Goal: Task Accomplishment & Management: Use online tool/utility

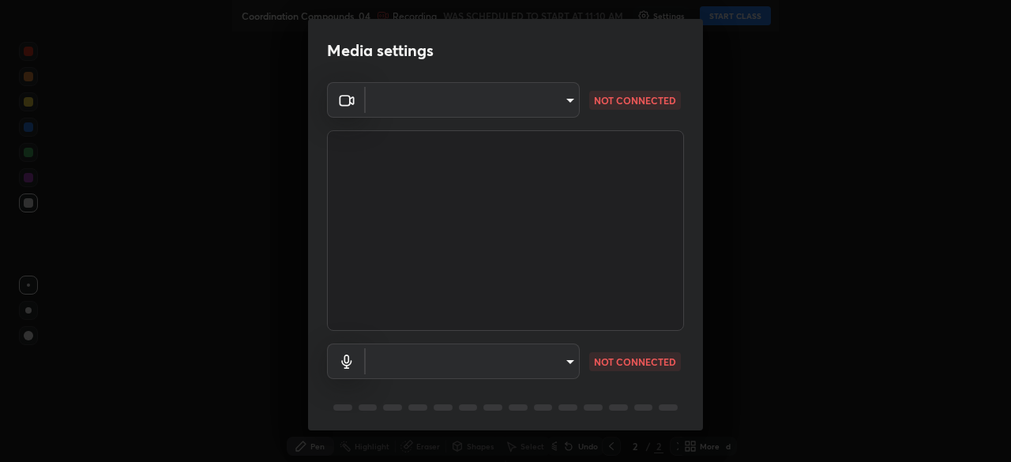
type input "e935e90e6c1ab5daa0dcc92e8481b2929d3357ce8b6dafce0a80e6d5474c7f03"
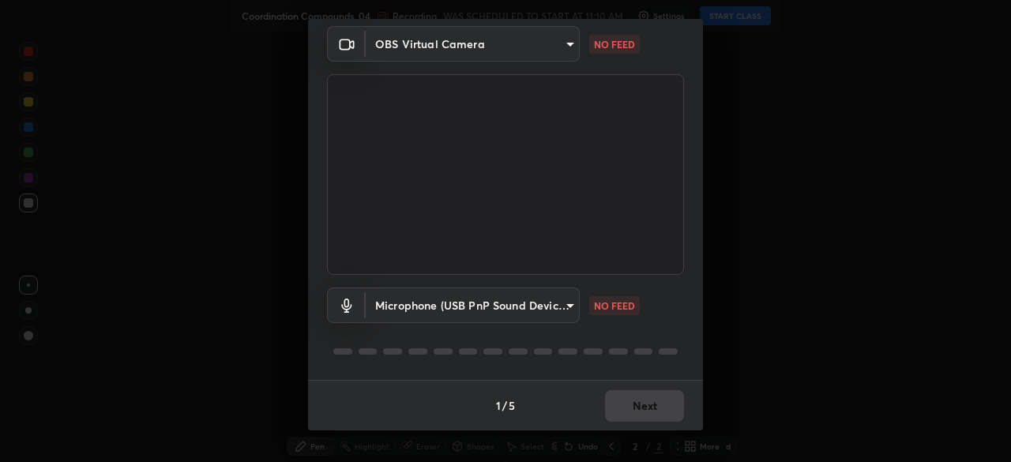
click at [497, 293] on body "Erase all Coordination Compounds_04 Recording WAS SCHEDULED TO START AT 11:10 A…" at bounding box center [505, 231] width 1011 height 462
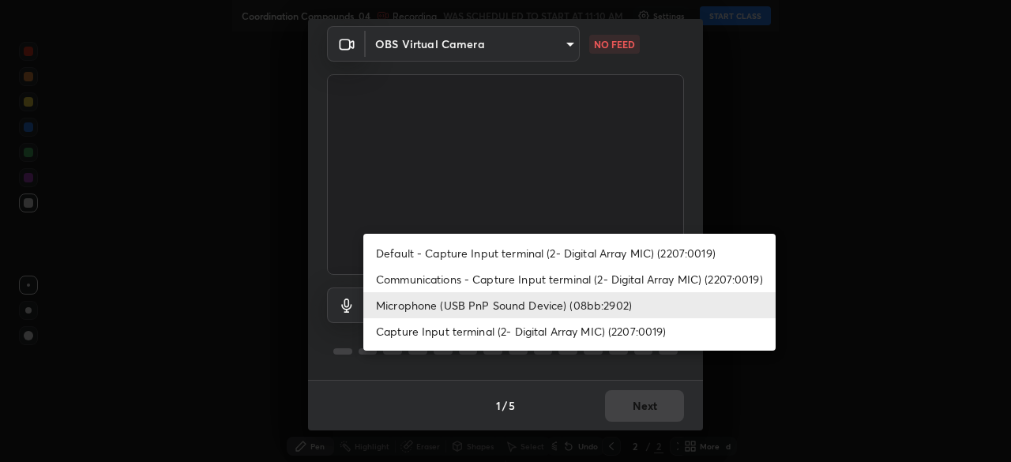
click at [476, 337] on li "Capture Input terminal (2- Digital Array MIC) (2207:0019)" at bounding box center [569, 331] width 412 height 26
type input "0b0f5612b23d45a236358cd6c9383be5ff66fbddf4e552bd91f60b62fa3eca15"
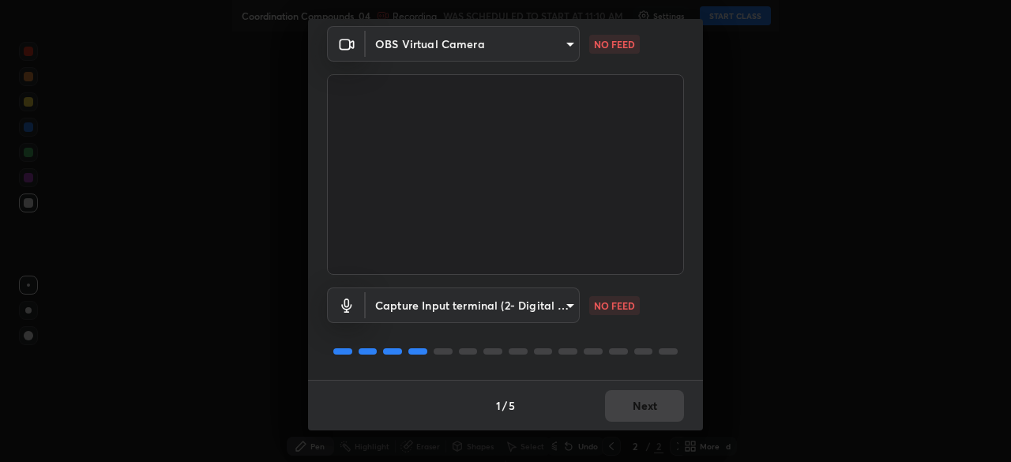
click at [472, 51] on body "Erase all Coordination Compounds_04 Recording WAS SCHEDULED TO START AT 11:10 A…" at bounding box center [505, 231] width 1011 height 462
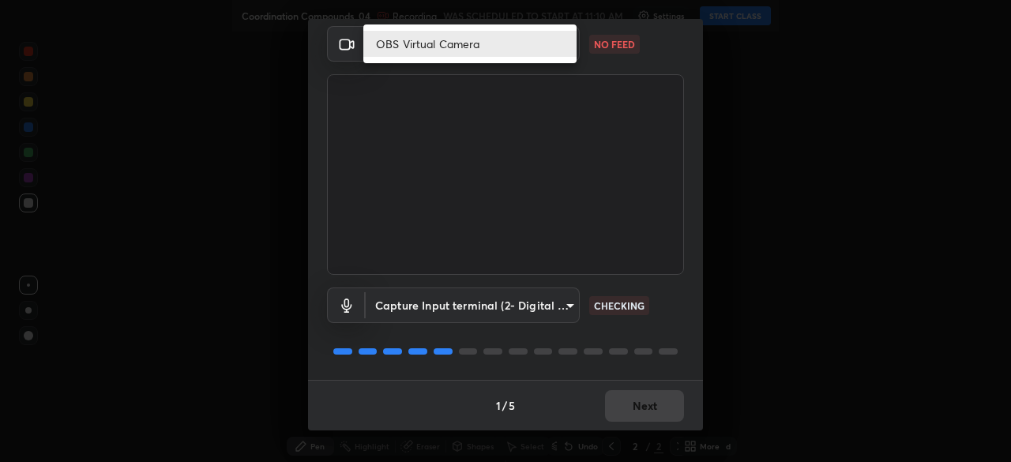
click at [473, 48] on li "OBS Virtual Camera" at bounding box center [469, 44] width 213 height 26
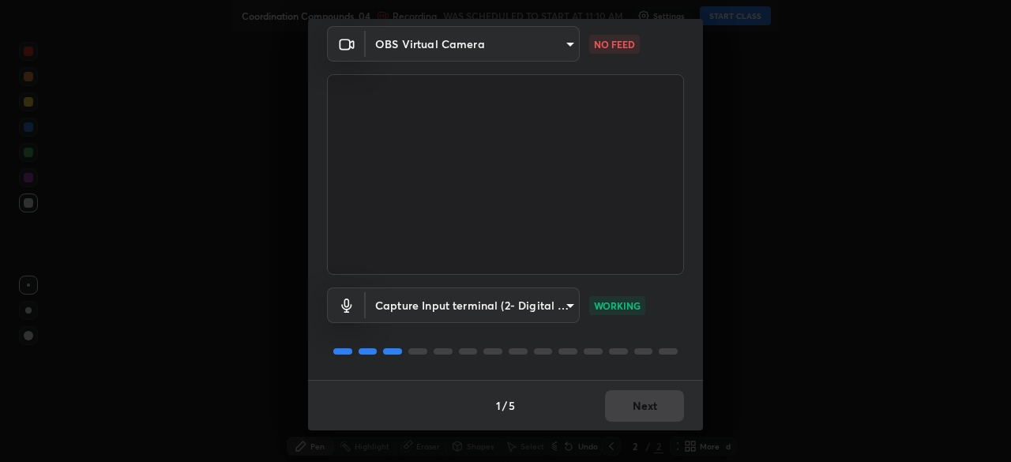
click at [566, 52] on body "Erase all Coordination Compounds_04 Recording WAS SCHEDULED TO START AT 11:10 A…" at bounding box center [505, 231] width 1011 height 462
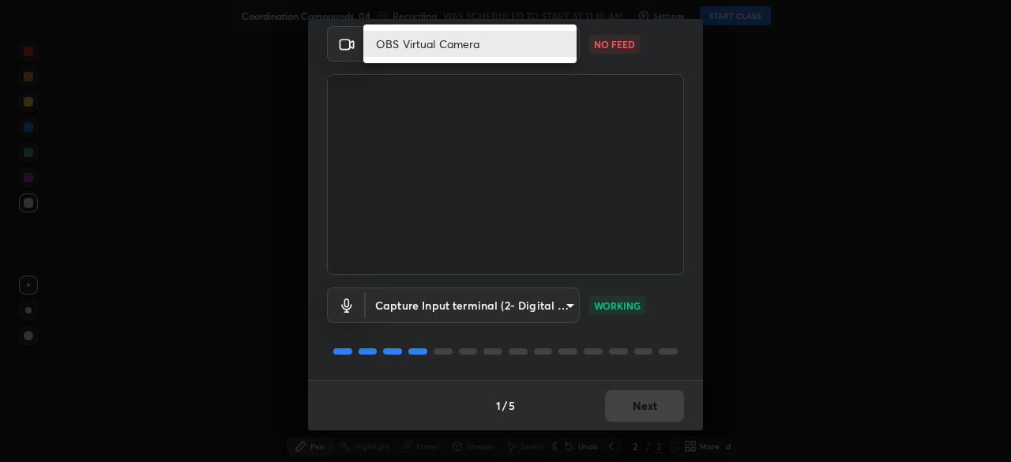
click at [503, 59] on ul "OBS Virtual Camera" at bounding box center [469, 43] width 213 height 39
click at [479, 47] on li "OBS Virtual Camera" at bounding box center [469, 44] width 213 height 26
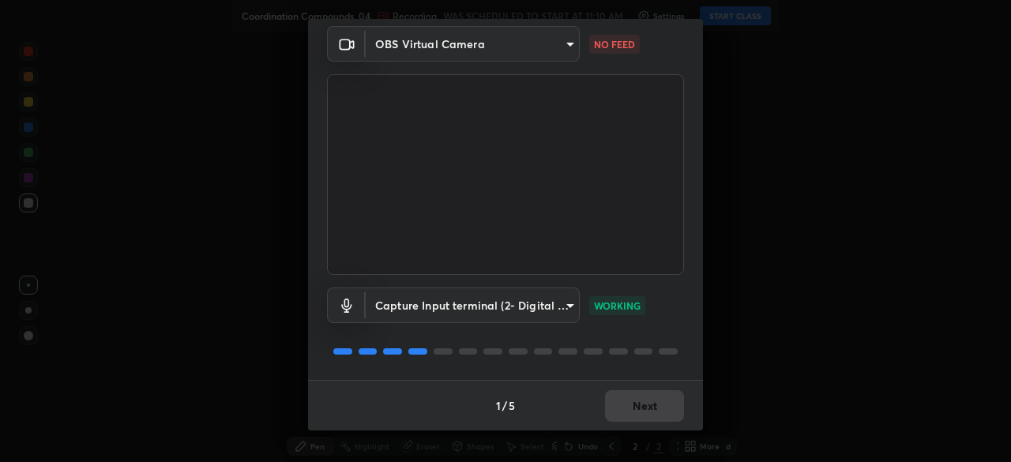
click at [655, 405] on div "1 / 5 Next" at bounding box center [505, 405] width 395 height 51
click at [569, 47] on body "Erase all Coordination Compounds_04 Recording WAS SCHEDULED TO START AT 11:10 A…" at bounding box center [505, 231] width 1011 height 462
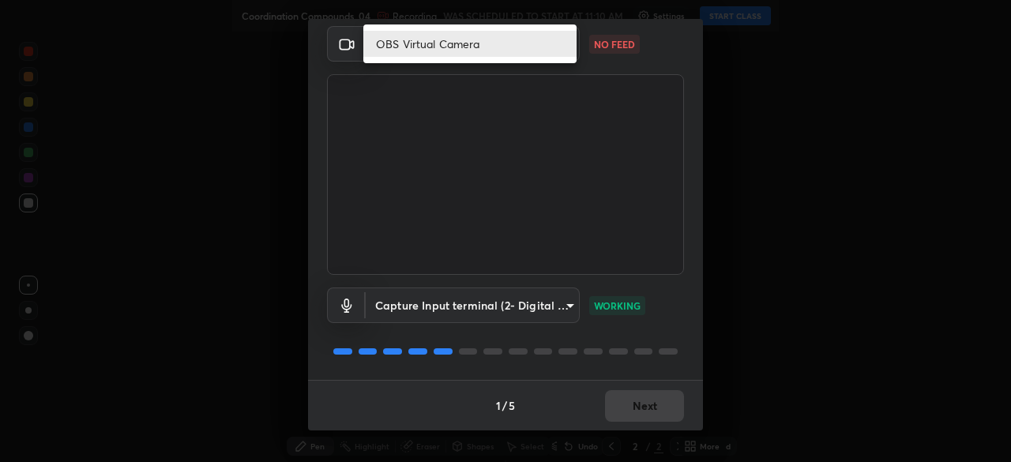
click at [562, 64] on div at bounding box center [505, 231] width 1011 height 462
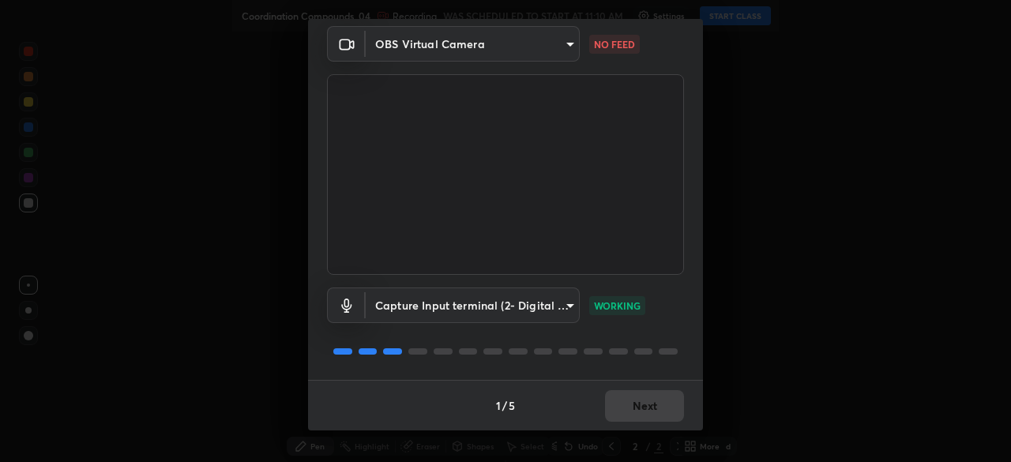
click at [494, 46] on body "Erase all Coordination Compounds_04 Recording WAS SCHEDULED TO START AT 11:10 A…" at bounding box center [505, 231] width 1011 height 462
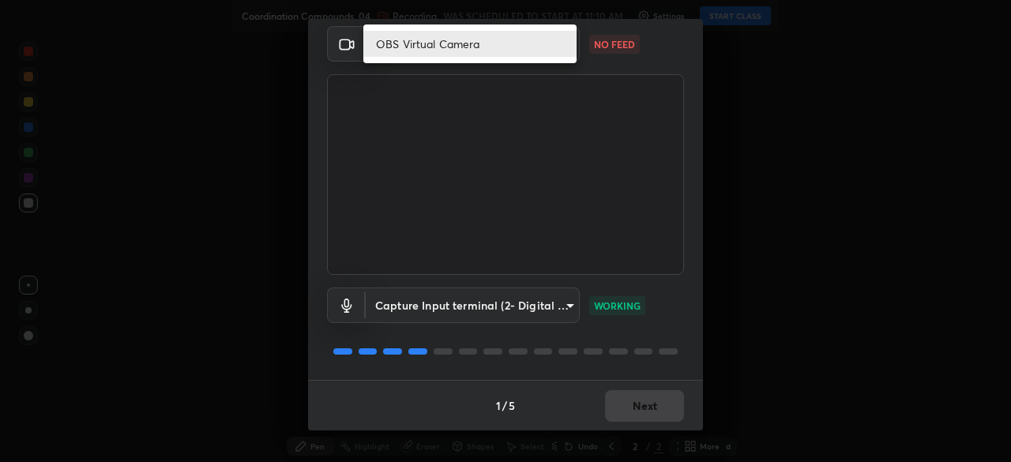
click at [509, 45] on li "OBS Virtual Camera" at bounding box center [469, 44] width 213 height 26
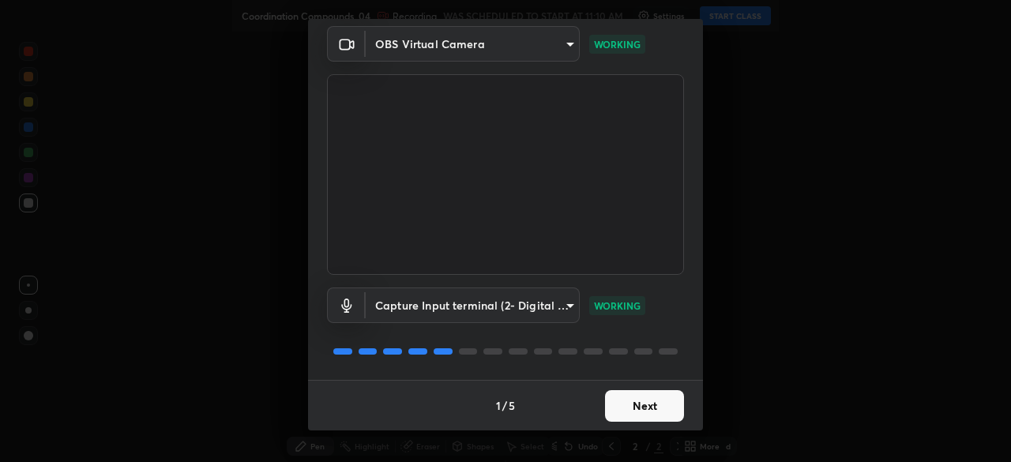
scroll to position [47, 0]
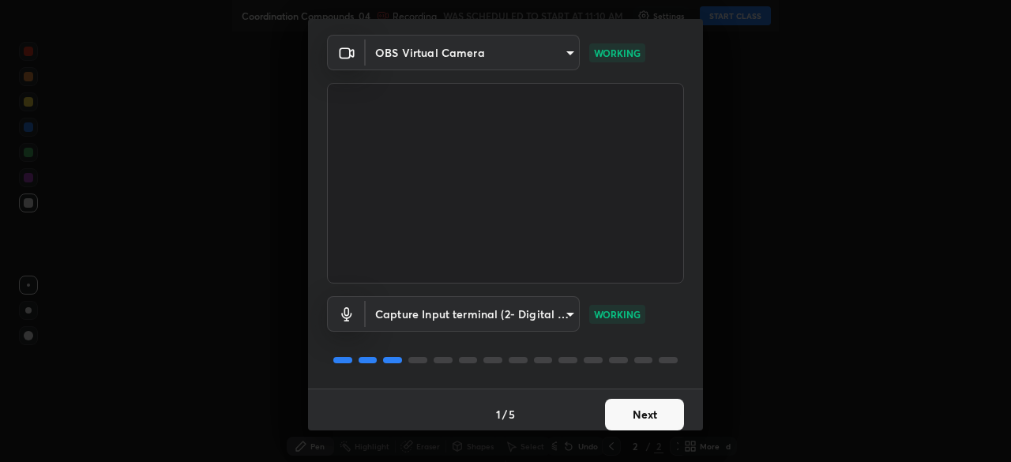
click at [629, 418] on button "Next" at bounding box center [644, 415] width 79 height 32
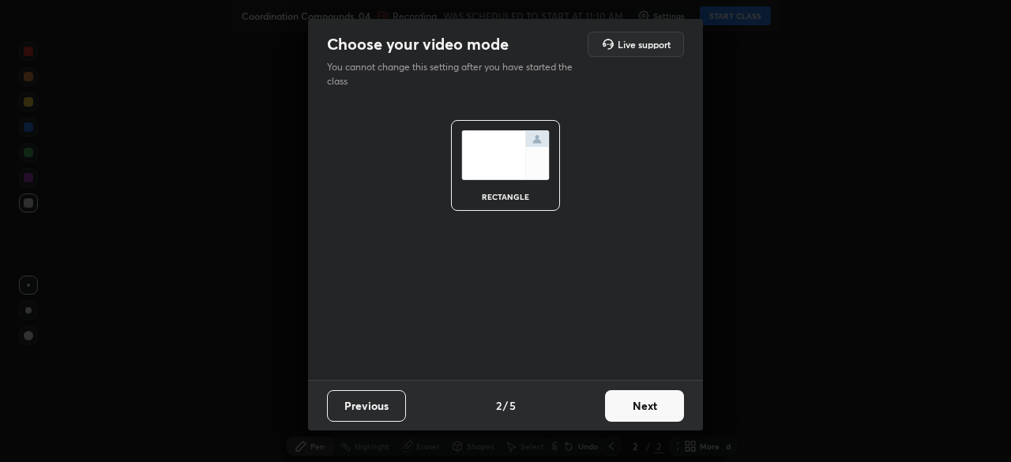
click at [642, 420] on button "Next" at bounding box center [644, 406] width 79 height 32
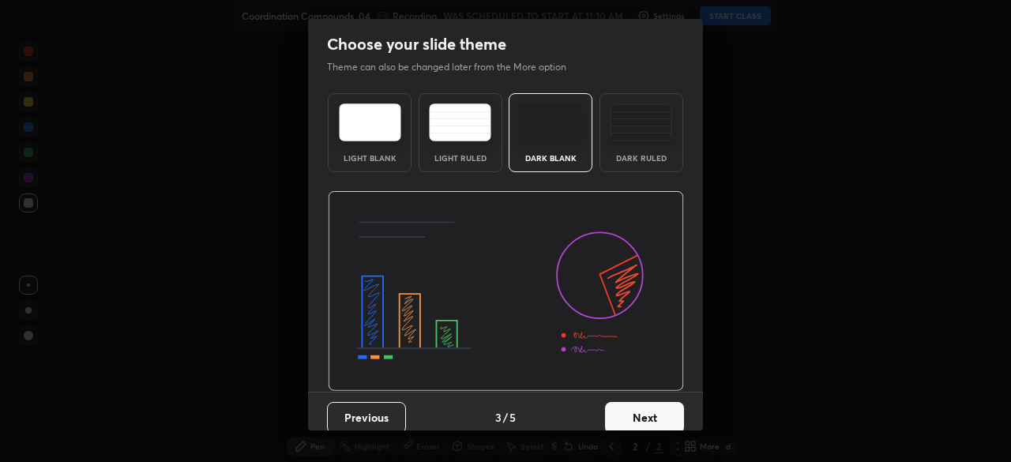
click at [644, 419] on button "Next" at bounding box center [644, 418] width 79 height 32
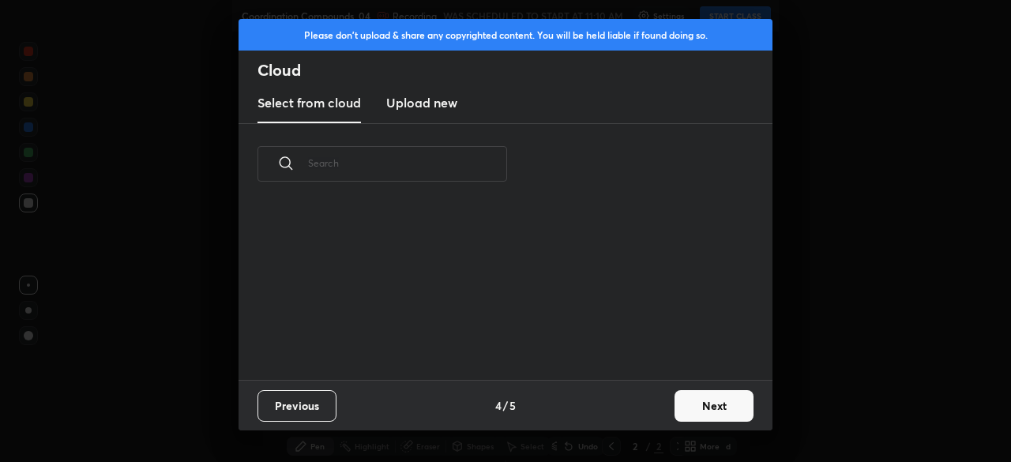
click at [684, 407] on button "Next" at bounding box center [713, 406] width 79 height 32
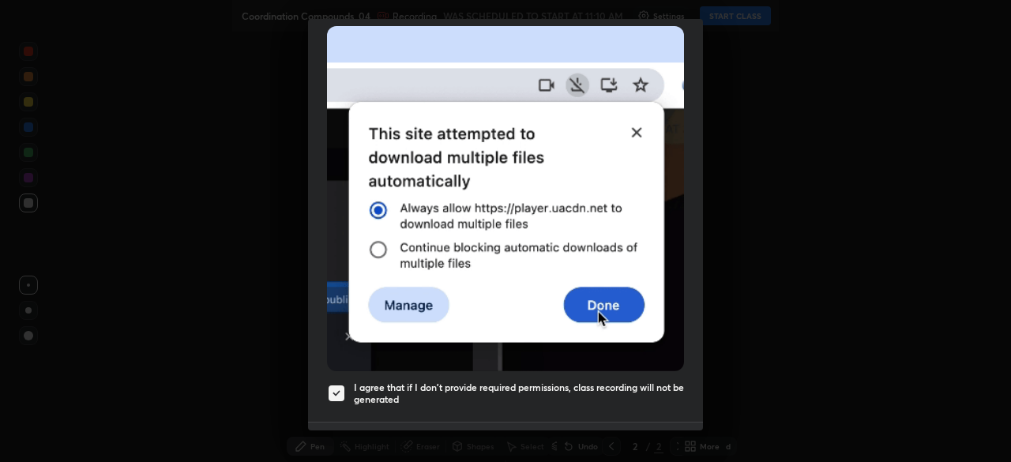
scroll to position [377, 0]
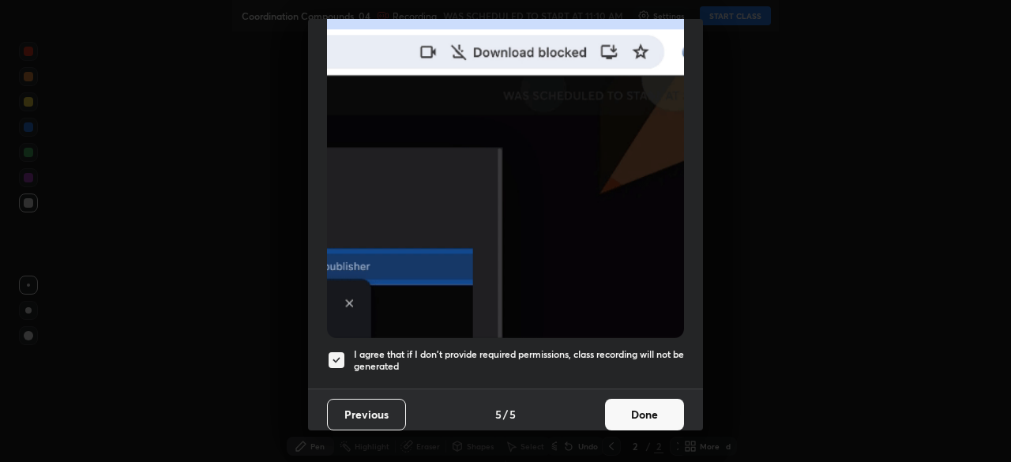
click at [632, 403] on button "Done" at bounding box center [644, 415] width 79 height 32
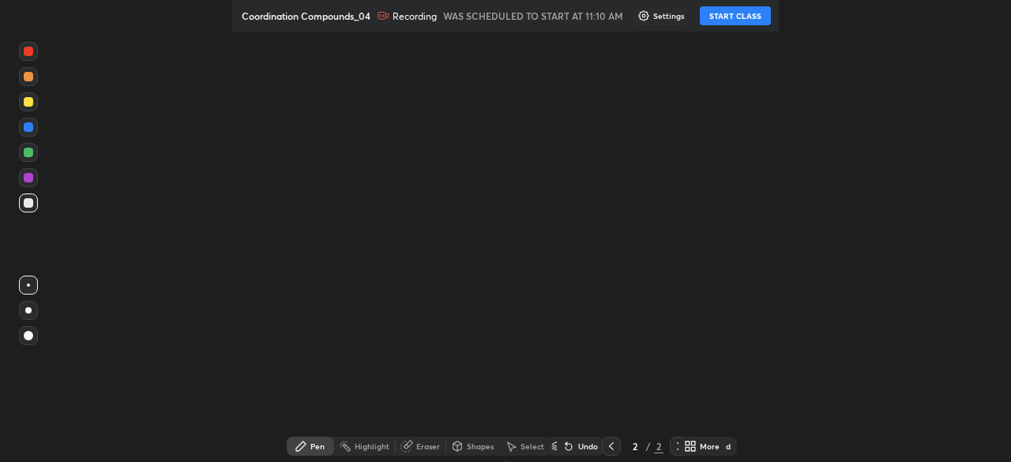
click at [709, 443] on div "More" at bounding box center [709, 446] width 20 height 8
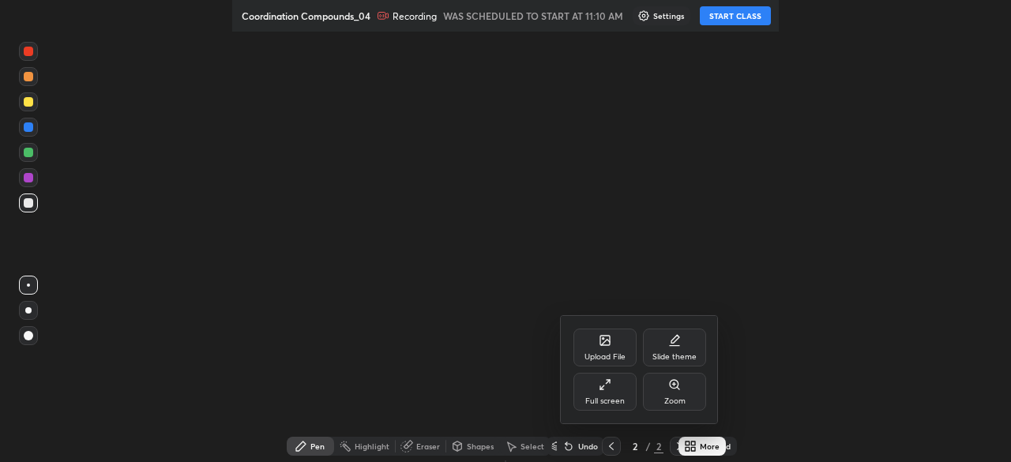
click at [606, 387] on icon at bounding box center [604, 384] width 13 height 13
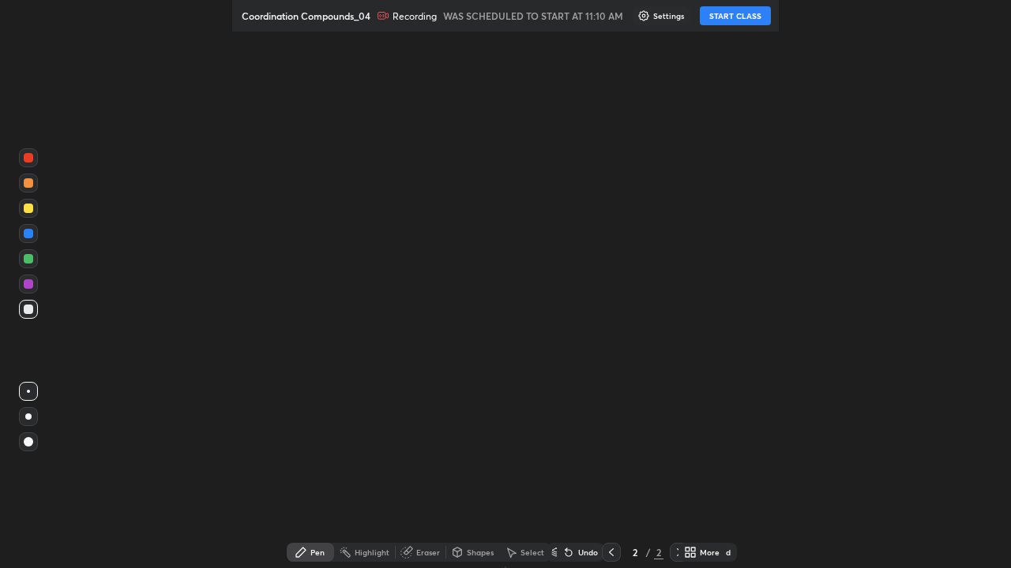
click at [685, 461] on icon at bounding box center [687, 555] width 4 height 4
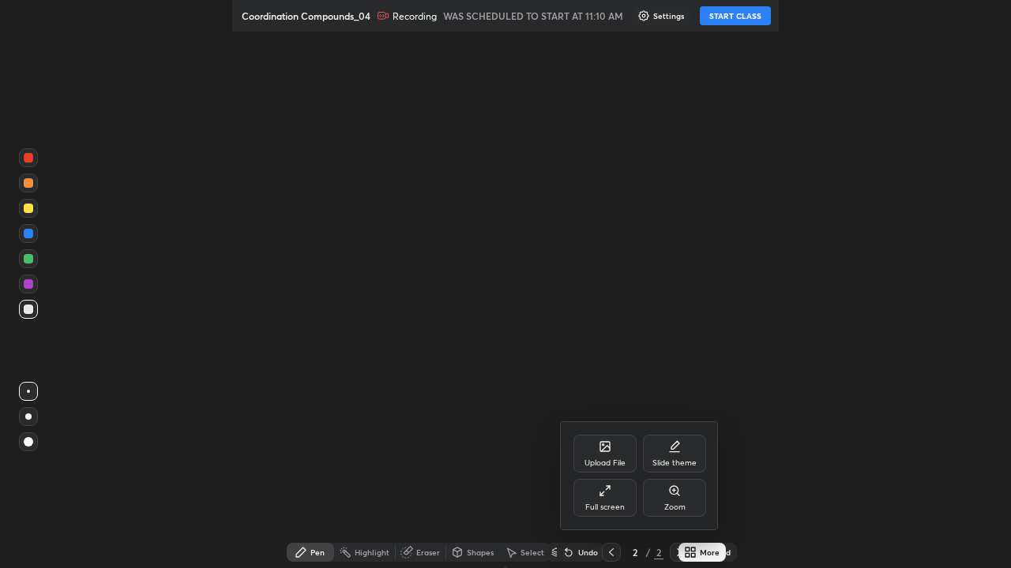
click at [598, 461] on div "Full screen" at bounding box center [604, 498] width 63 height 38
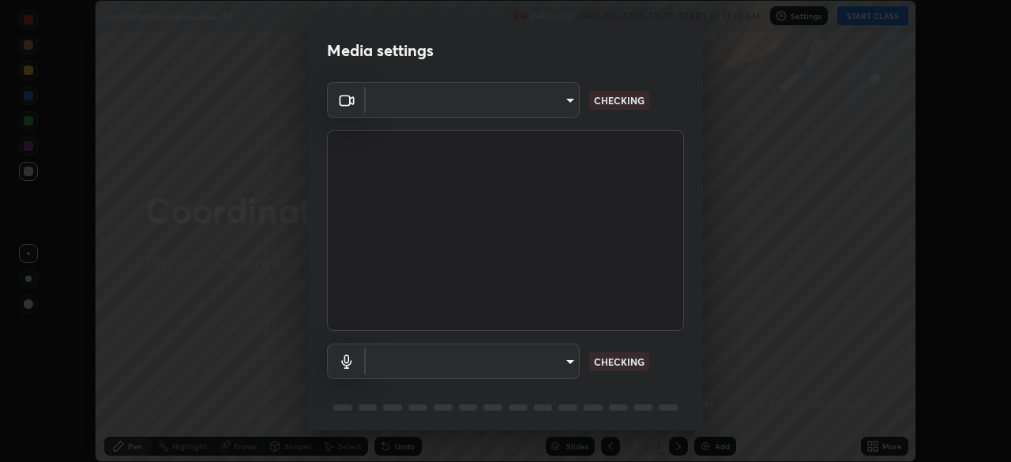
scroll to position [55, 0]
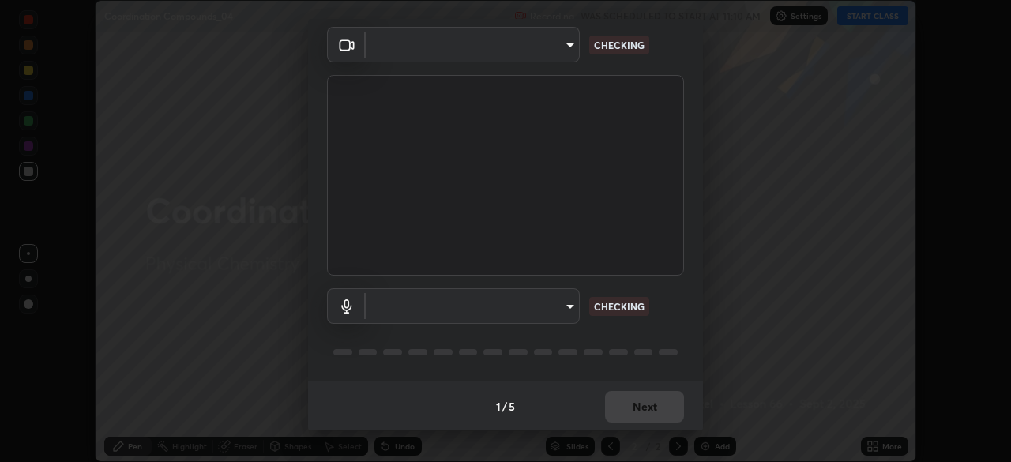
type input "e935e90e6c1ab5daa0dcc92e8481b2929d3357ce8b6dafce0a80e6d5474c7f03"
click at [562, 307] on body "Erase all Coordination Compounds_04 Recording WAS SCHEDULED TO START AT 11:10 A…" at bounding box center [505, 231] width 1011 height 462
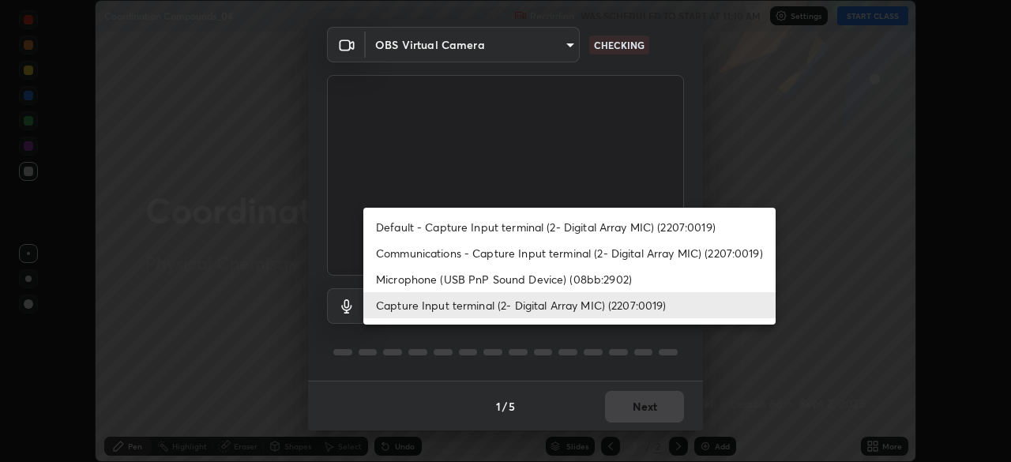
click at [529, 300] on li "Capture Input terminal (2- Digital Array MIC) (2207:0019)" at bounding box center [569, 305] width 412 height 26
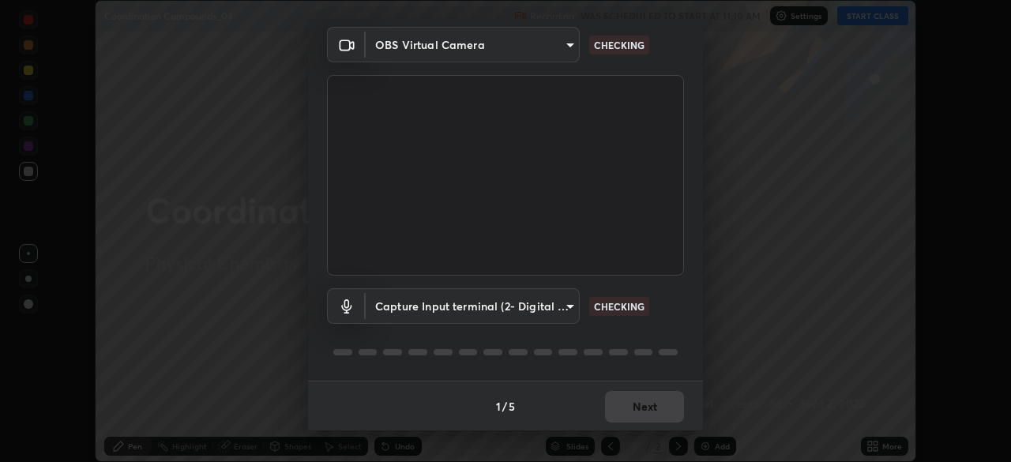
click at [536, 306] on body "Erase all Coordination Compounds_04 Recording WAS SCHEDULED TO START AT 11:10 A…" at bounding box center [505, 231] width 1011 height 462
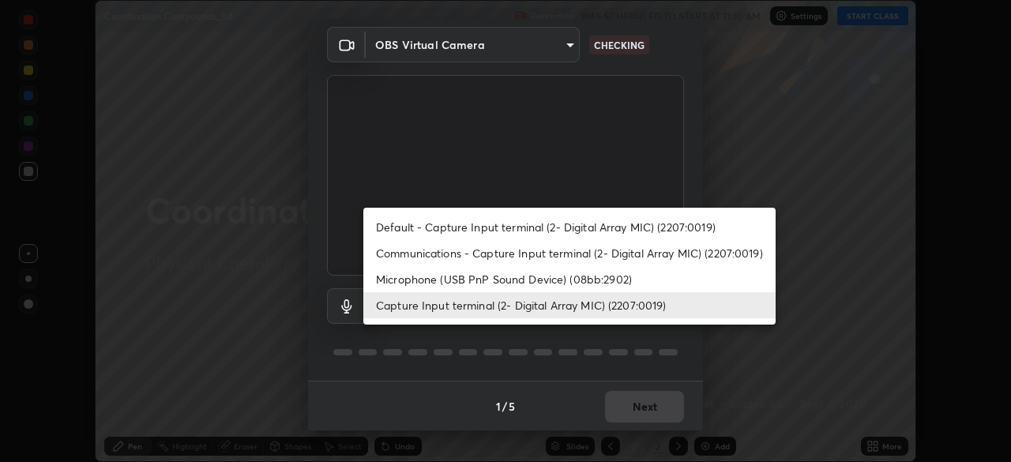
click at [516, 281] on li "Microphone (USB PnP Sound Device) (08bb:2902)" at bounding box center [569, 279] width 412 height 26
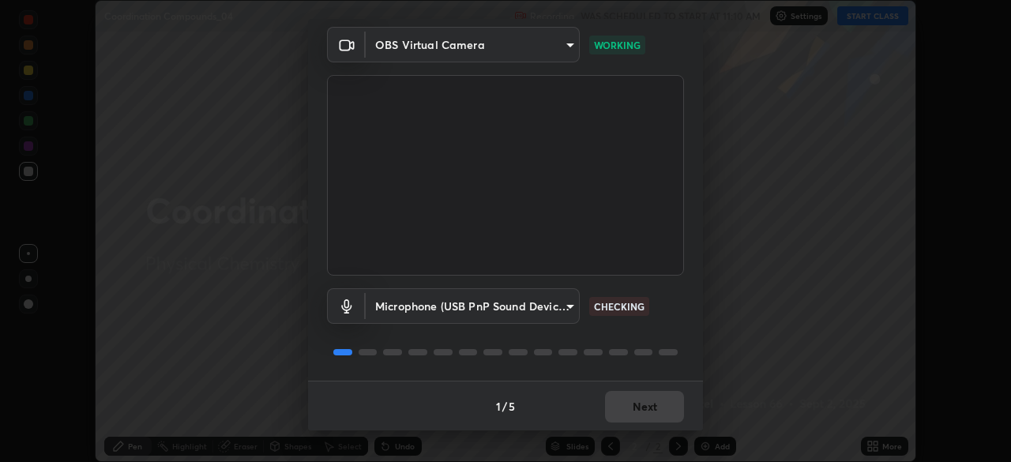
click at [552, 308] on body "Erase all Coordination Compounds_04 Recording WAS SCHEDULED TO START AT 11:10 A…" at bounding box center [505, 231] width 1011 height 462
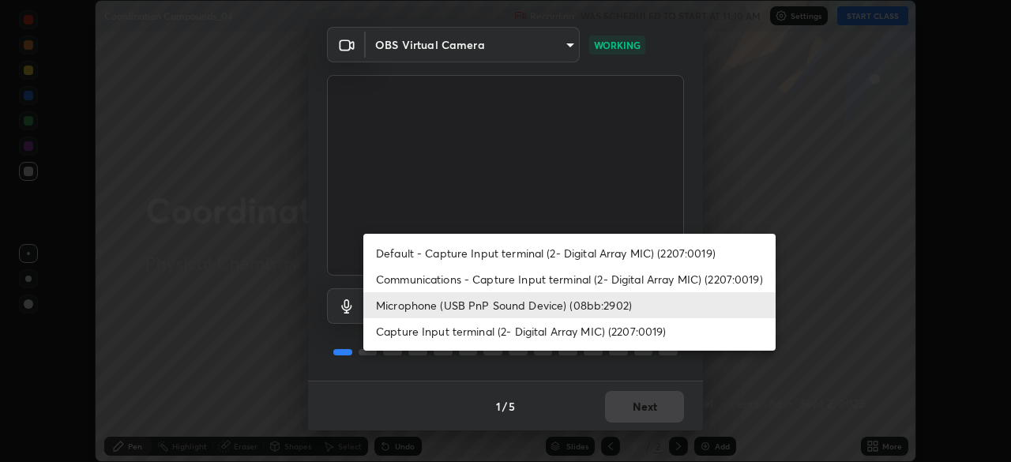
click at [511, 278] on li "Communications - Capture Input terminal (2- Digital Array MIC) (2207:0019)" at bounding box center [569, 279] width 412 height 26
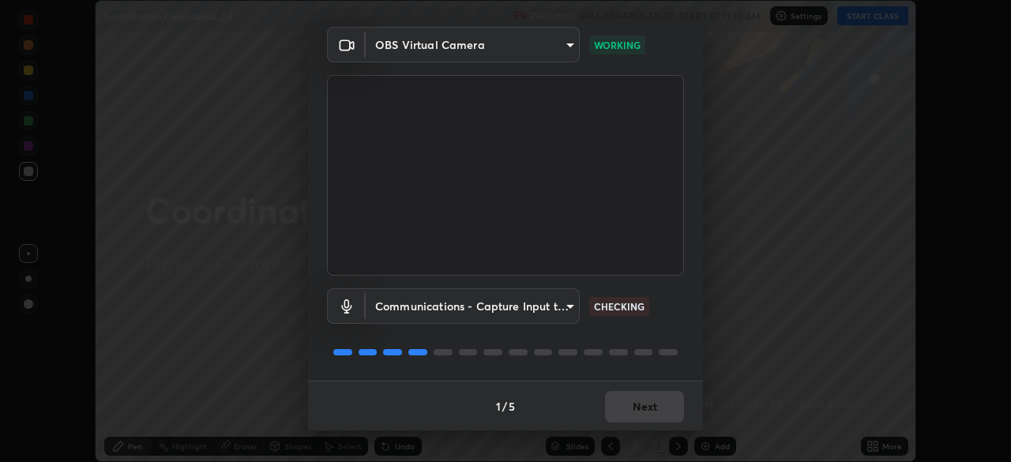
click at [489, 312] on body "Erase all Coordination Compounds_04 Recording WAS SCHEDULED TO START AT 11:10 A…" at bounding box center [505, 231] width 1011 height 462
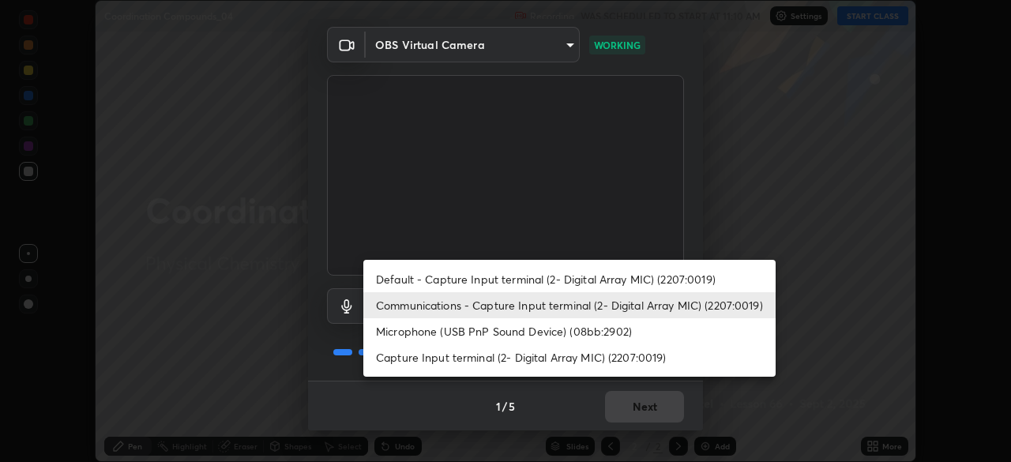
click at [489, 309] on li "Communications - Capture Input terminal (2- Digital Array MIC) (2207:0019)" at bounding box center [569, 305] width 412 height 26
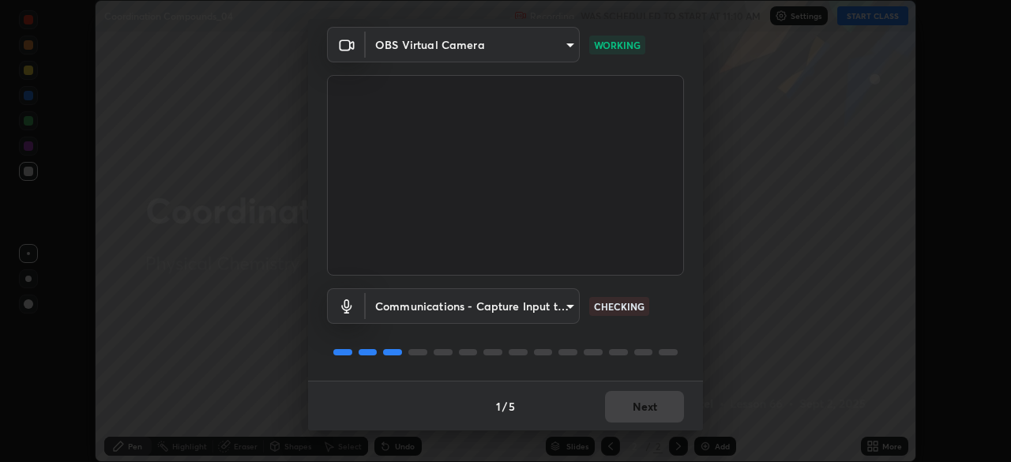
click at [504, 308] on body "Erase all Coordination Compounds_04 Recording WAS SCHEDULED TO START AT 11:10 A…" at bounding box center [505, 231] width 1011 height 462
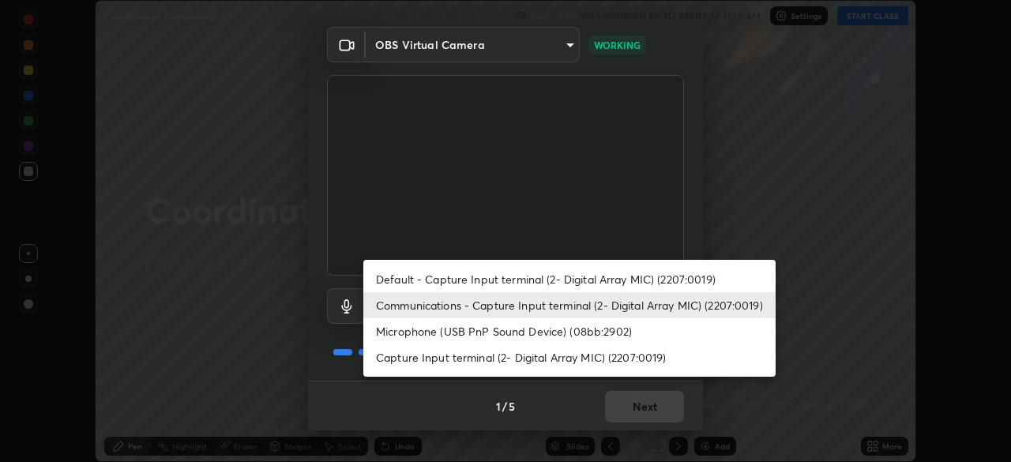
click at [493, 328] on li "Microphone (USB PnP Sound Device) (08bb:2902)" at bounding box center [569, 331] width 412 height 26
type input "c6b3c6d5c3a731f4ec6c3b5194e87e8aea126488fd752eaf3c94a14112842a4e"
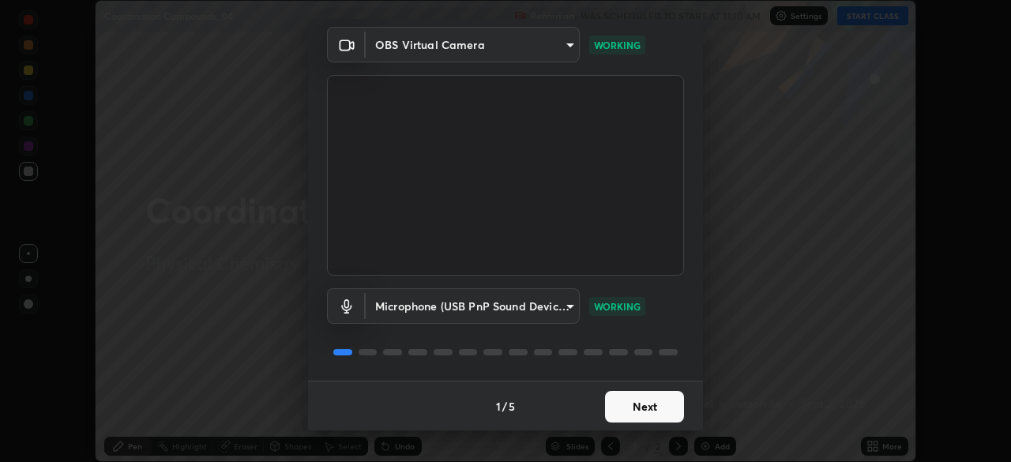
click at [643, 407] on button "Next" at bounding box center [644, 407] width 79 height 32
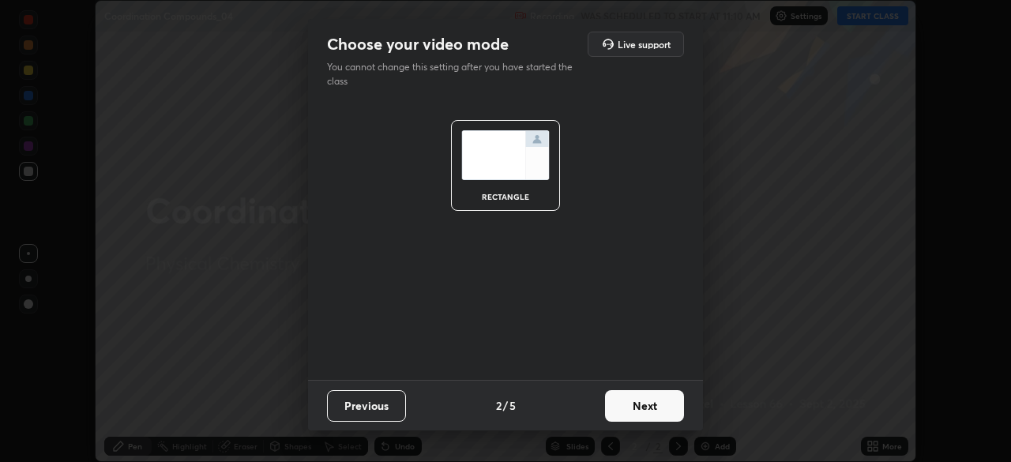
scroll to position [0, 0]
click at [644, 409] on button "Next" at bounding box center [644, 406] width 79 height 32
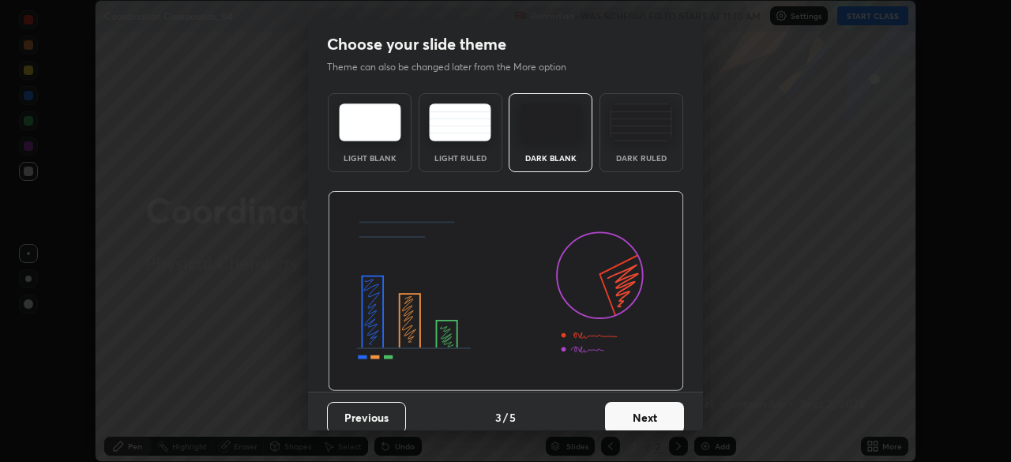
click at [651, 418] on button "Next" at bounding box center [644, 418] width 79 height 32
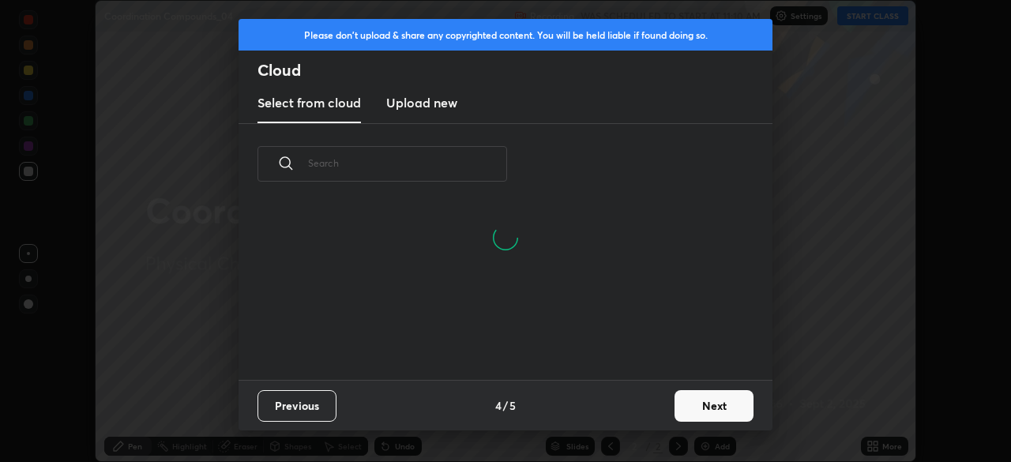
click at [691, 414] on button "Next" at bounding box center [713, 406] width 79 height 32
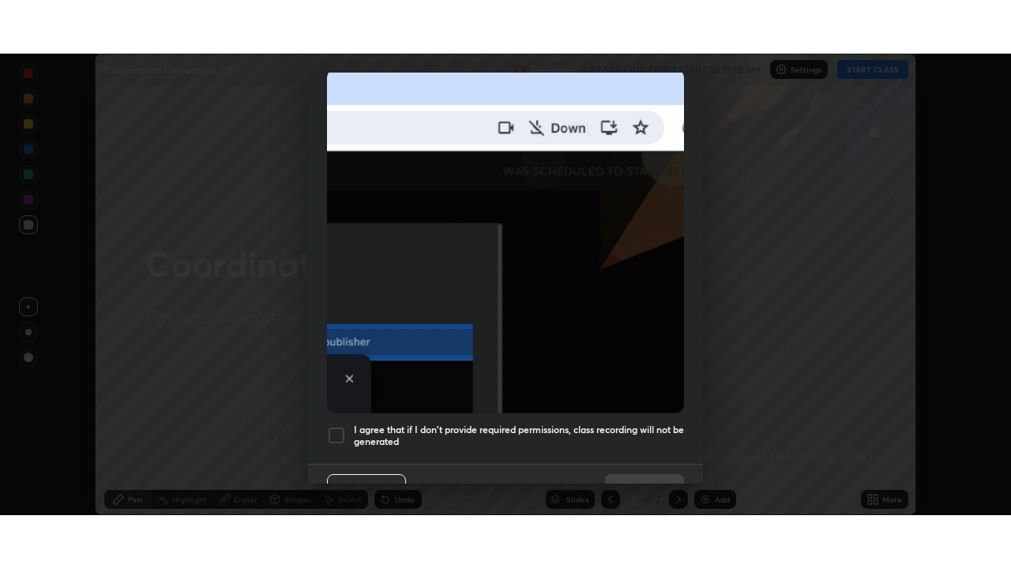
scroll to position [377, 0]
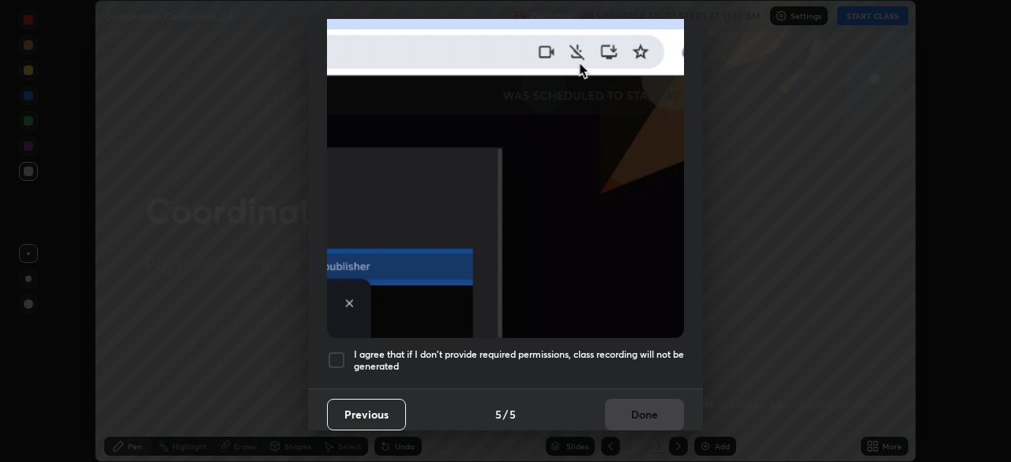
click at [532, 348] on h5 "I agree that if I don't provide required permissions, class recording will not …" at bounding box center [519, 360] width 330 height 24
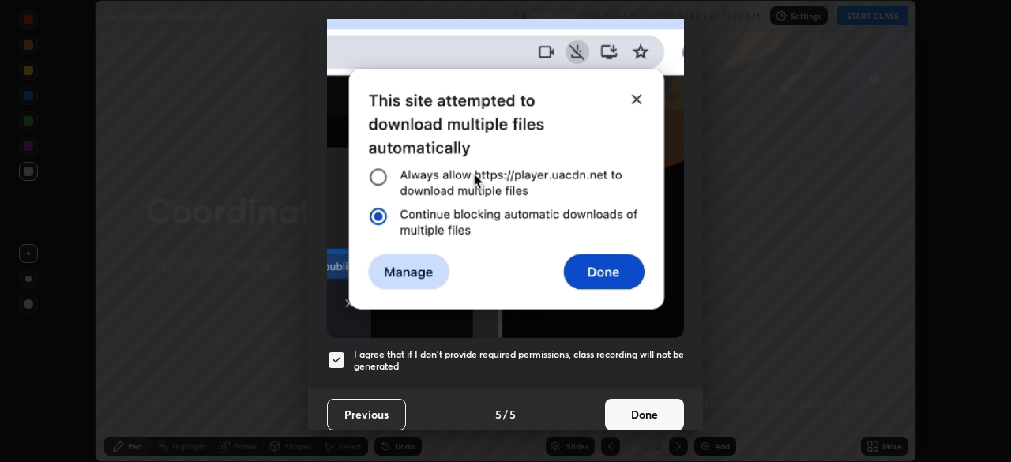
click at [633, 400] on button "Done" at bounding box center [644, 415] width 79 height 32
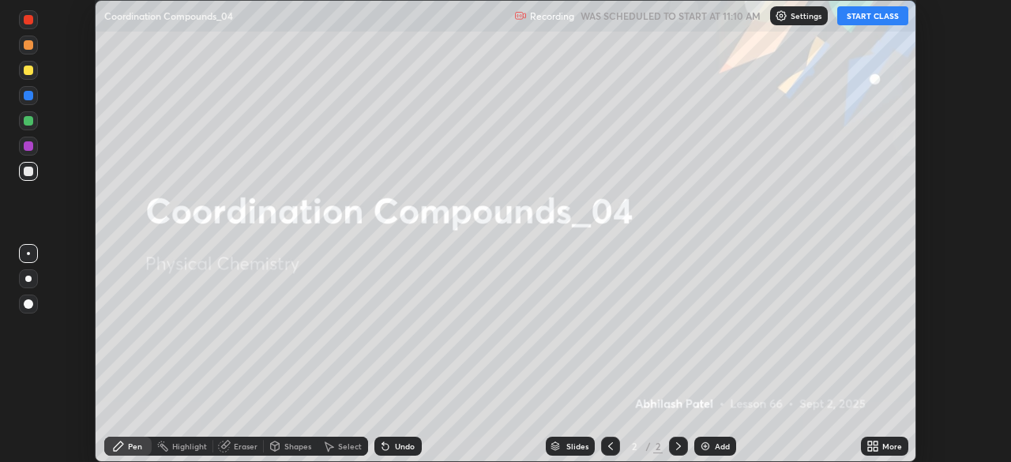
click at [869, 443] on icon at bounding box center [870, 443] width 4 height 4
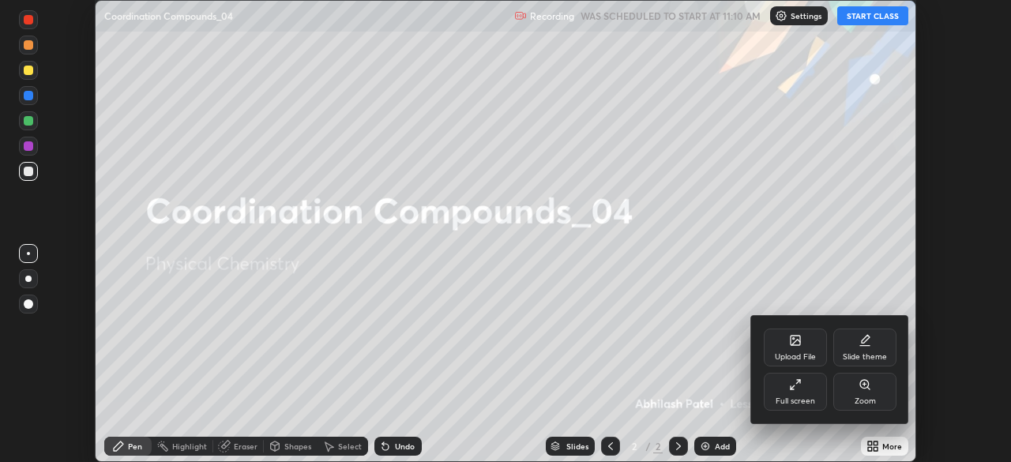
click at [793, 393] on div "Full screen" at bounding box center [794, 392] width 63 height 38
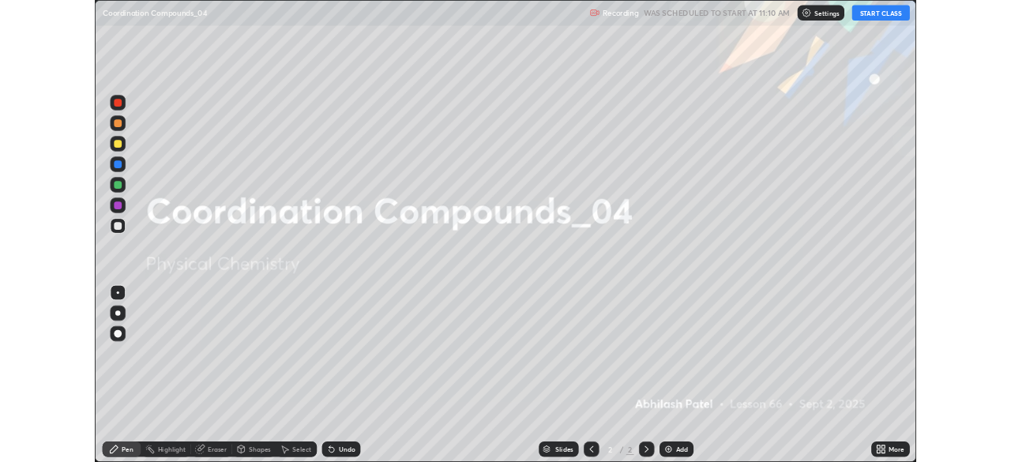
scroll to position [568, 1011]
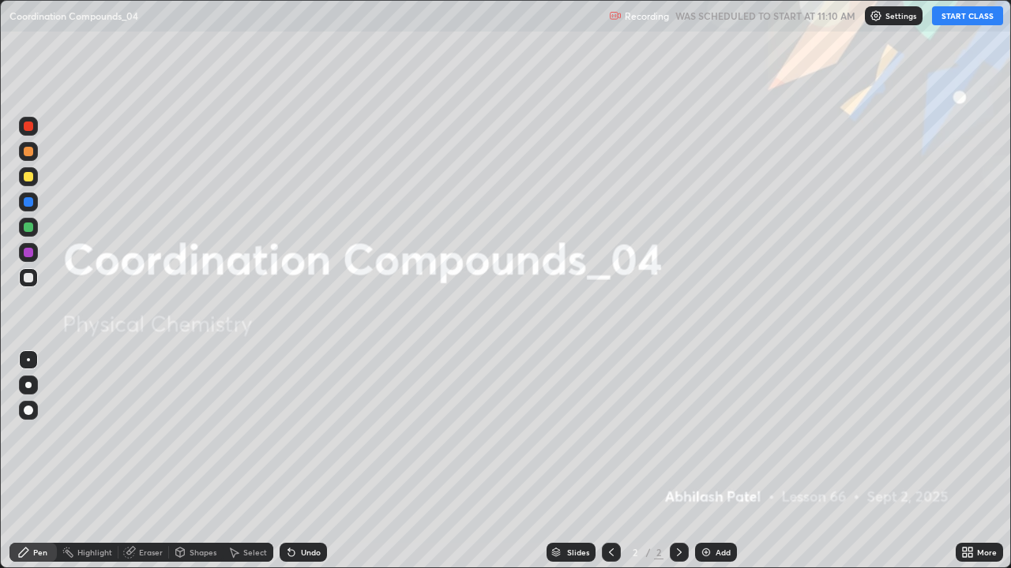
click at [947, 17] on button "START CLASS" at bounding box center [967, 15] width 71 height 19
click at [728, 461] on div "Add" at bounding box center [722, 553] width 15 height 8
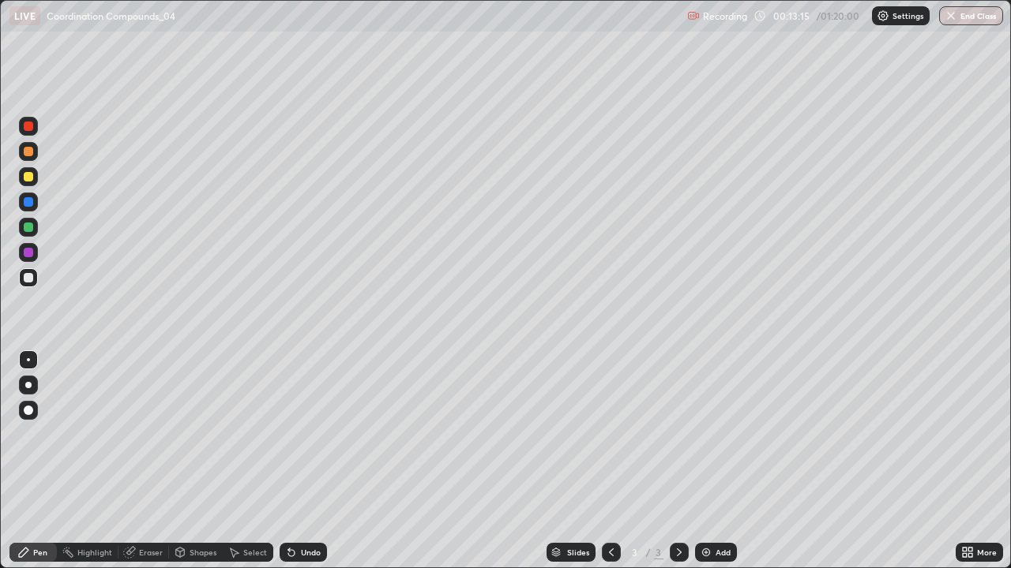
click at [28, 385] on div at bounding box center [28, 385] width 6 height 6
click at [308, 461] on div "Undo" at bounding box center [302, 552] width 47 height 19
click at [28, 208] on div at bounding box center [28, 202] width 19 height 19
click at [720, 461] on div "Add" at bounding box center [722, 553] width 15 height 8
click at [308, 461] on div "Undo" at bounding box center [302, 552] width 47 height 19
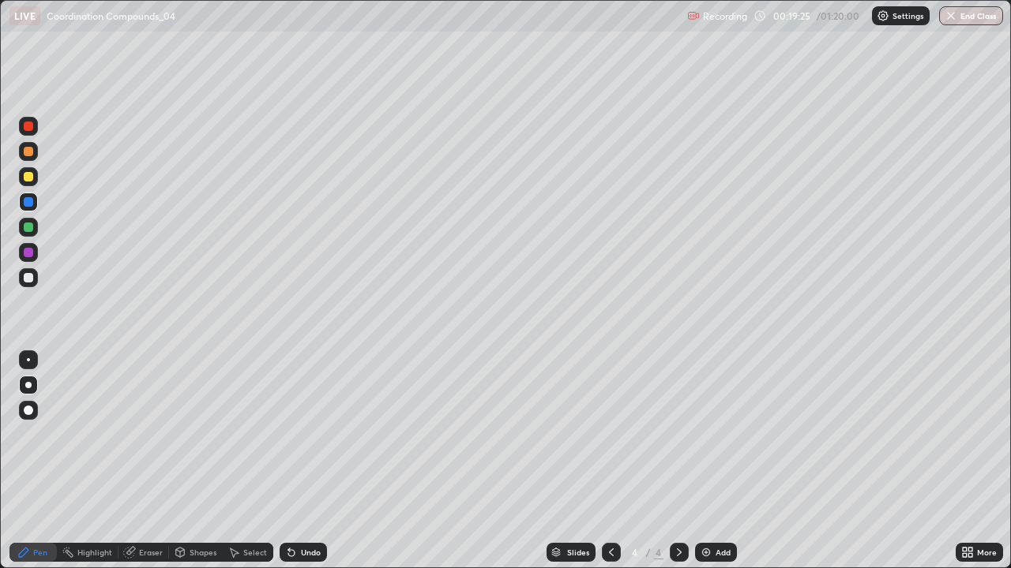
click at [148, 461] on div "Eraser" at bounding box center [151, 553] width 24 height 8
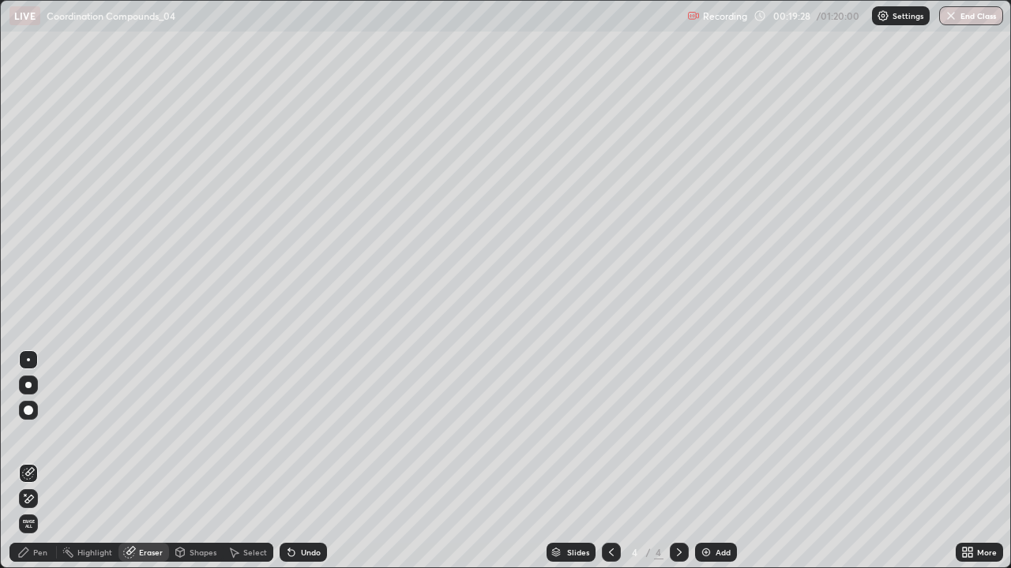
click at [42, 461] on div "Pen" at bounding box center [32, 552] width 47 height 19
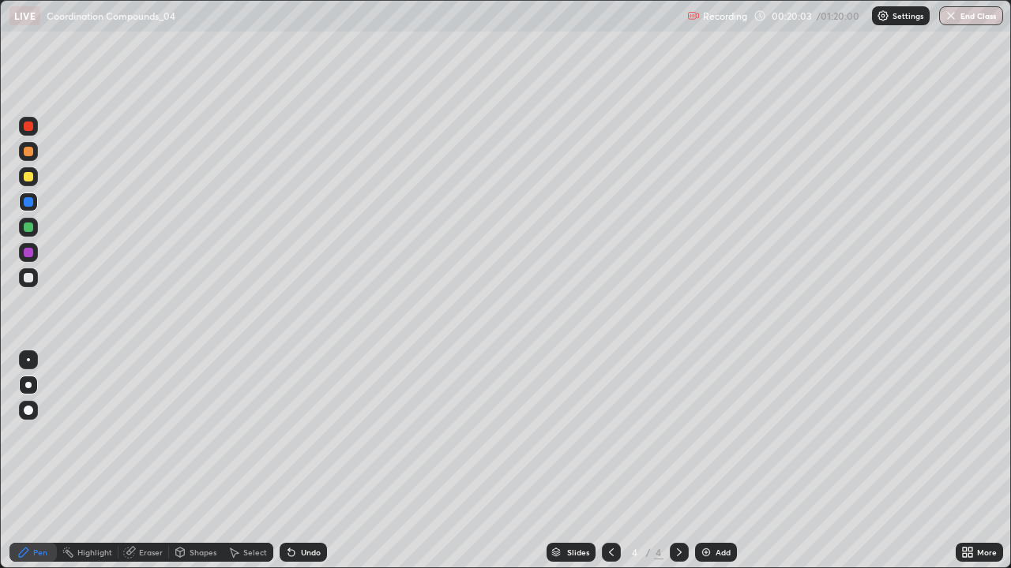
click at [717, 461] on div "Add" at bounding box center [722, 553] width 15 height 8
click at [617, 461] on div at bounding box center [611, 552] width 19 height 19
click at [29, 276] on div at bounding box center [28, 277] width 9 height 9
click at [301, 461] on div "Undo" at bounding box center [311, 553] width 20 height 8
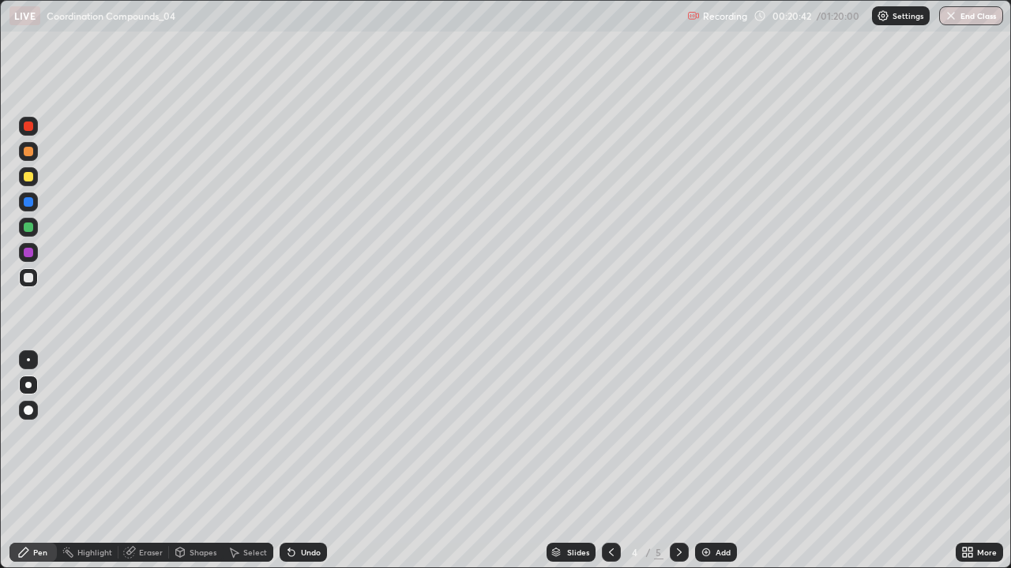
click at [301, 461] on div "Undo" at bounding box center [311, 553] width 20 height 8
click at [254, 461] on div "Select" at bounding box center [248, 552] width 51 height 19
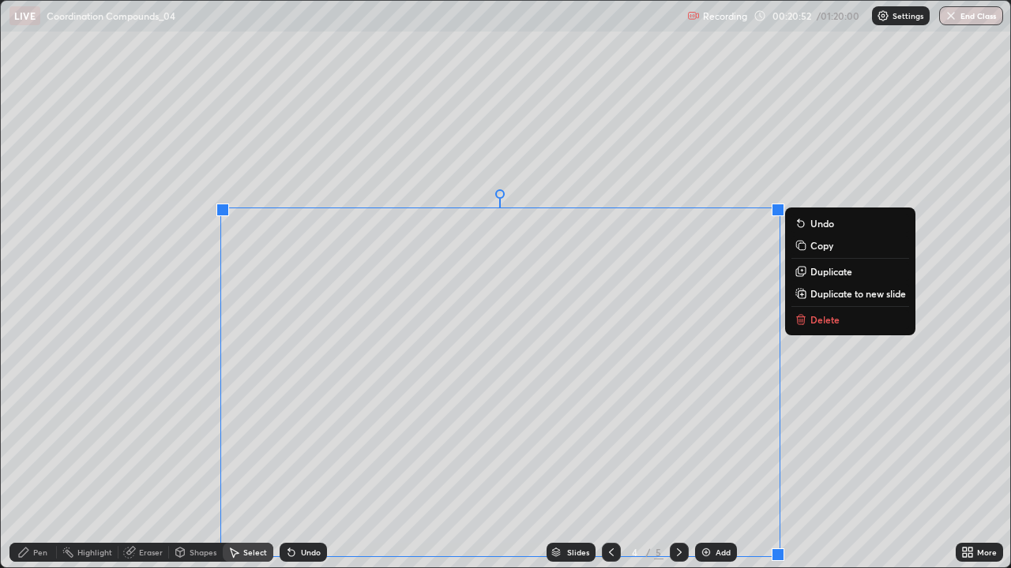
click at [823, 295] on p "Duplicate to new slide" at bounding box center [858, 293] width 96 height 13
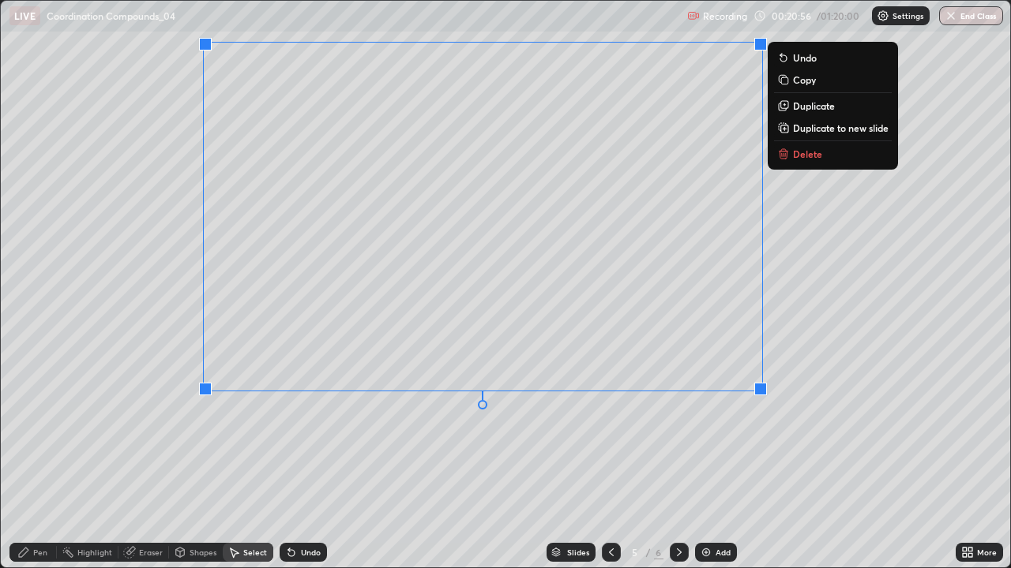
click at [161, 294] on div "0 ° Undo Copy Duplicate Duplicate to new slide Delete" at bounding box center [506, 285] width 1010 height 568
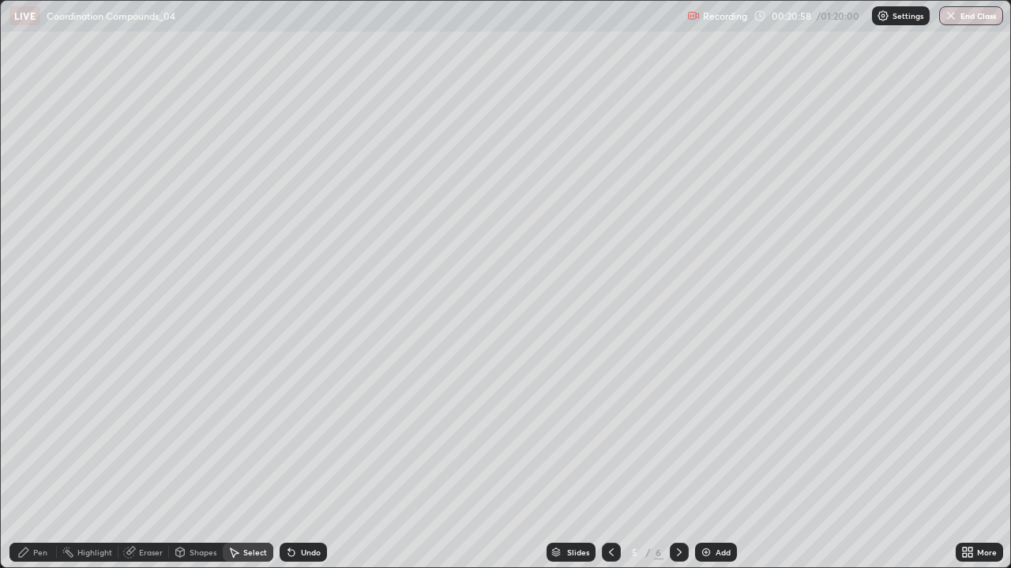
click at [39, 461] on div "Pen" at bounding box center [40, 553] width 14 height 8
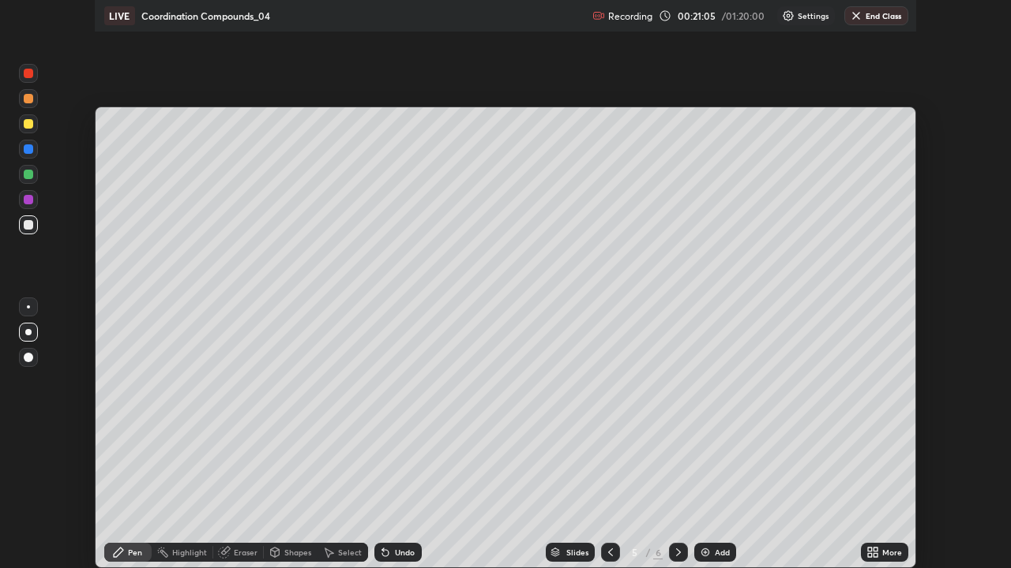
scroll to position [78484, 77936]
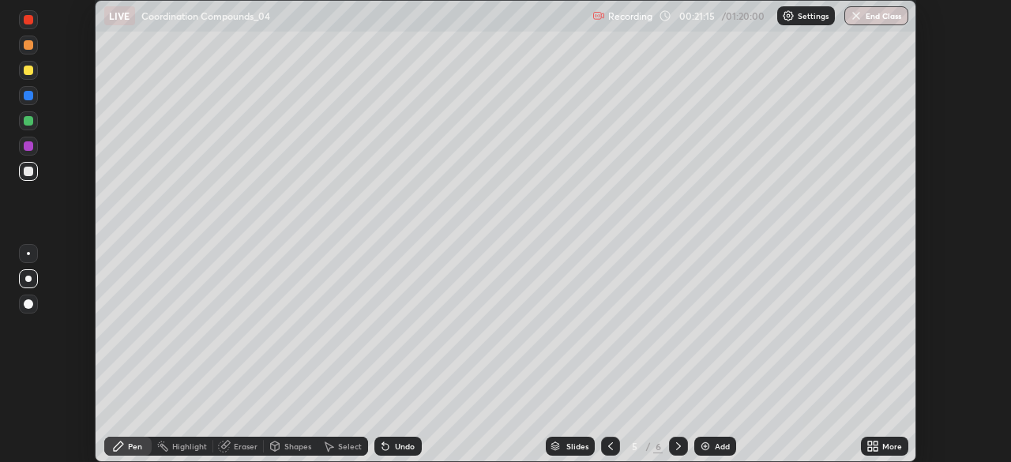
click at [875, 441] on icon at bounding box center [875, 443] width 4 height 4
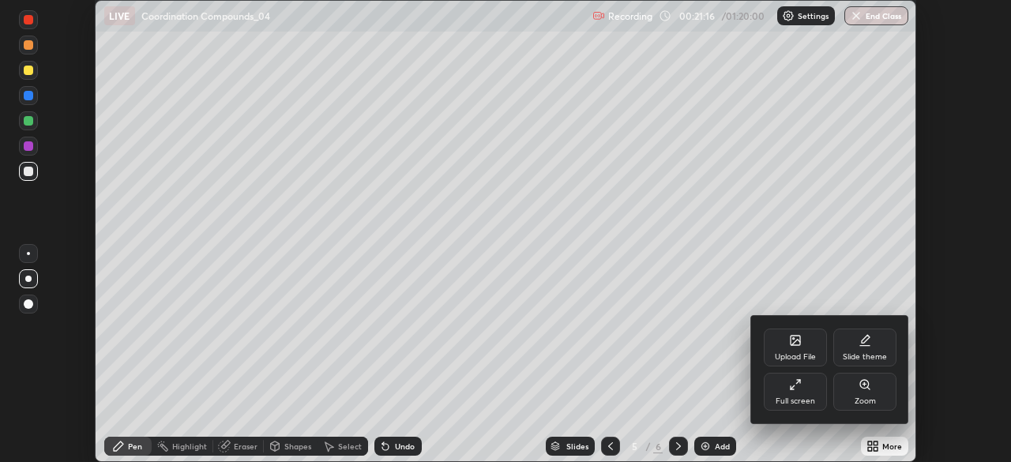
click at [815, 392] on div "Full screen" at bounding box center [794, 392] width 63 height 38
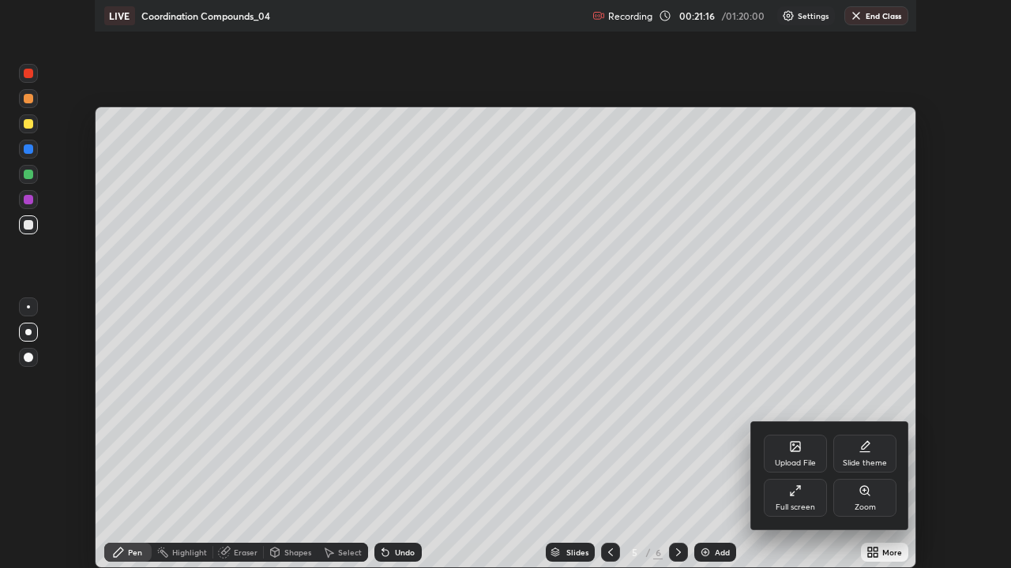
scroll to position [568, 1011]
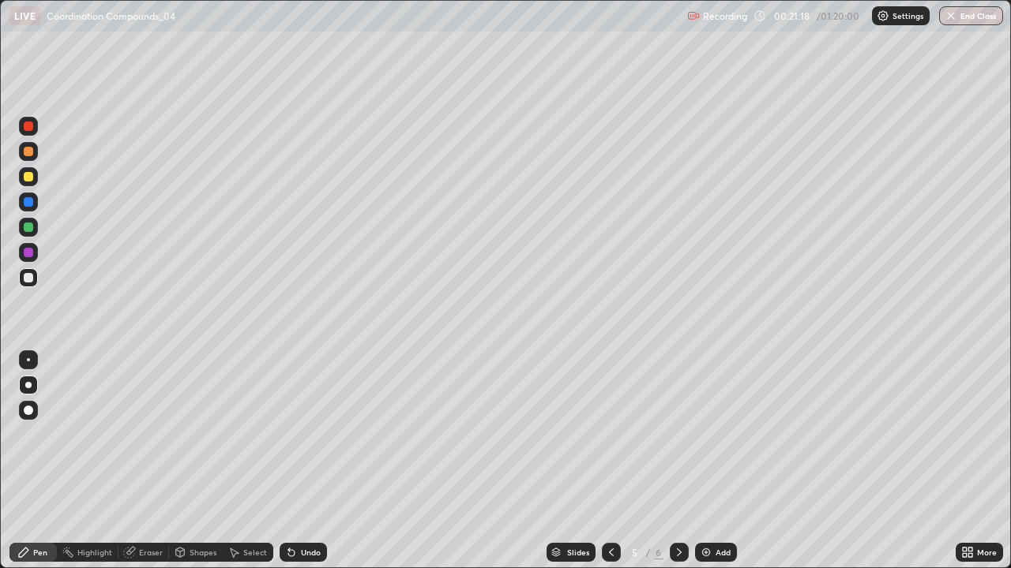
click at [142, 461] on div "Eraser" at bounding box center [151, 553] width 24 height 8
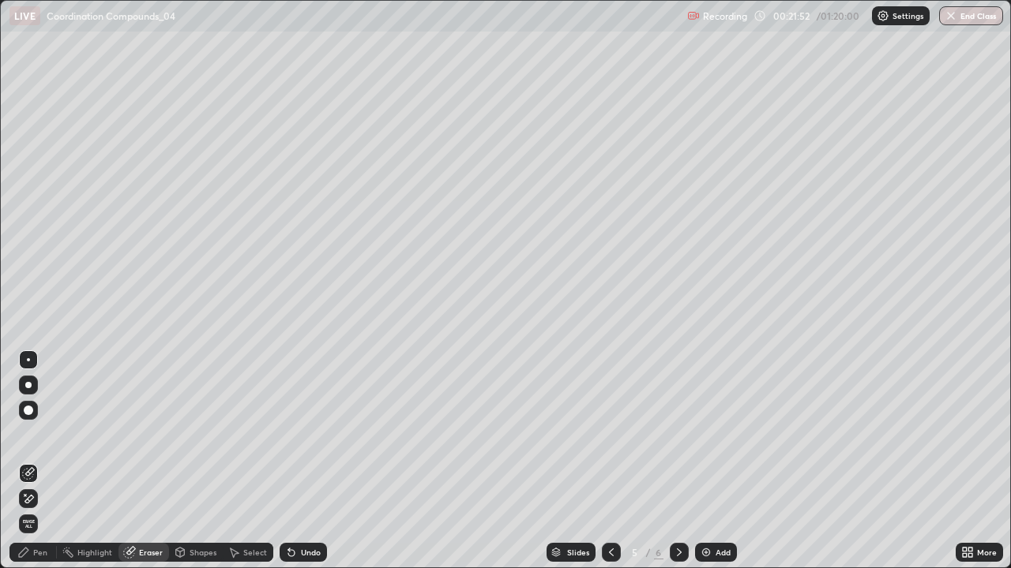
click at [36, 461] on div "Pen" at bounding box center [40, 553] width 14 height 8
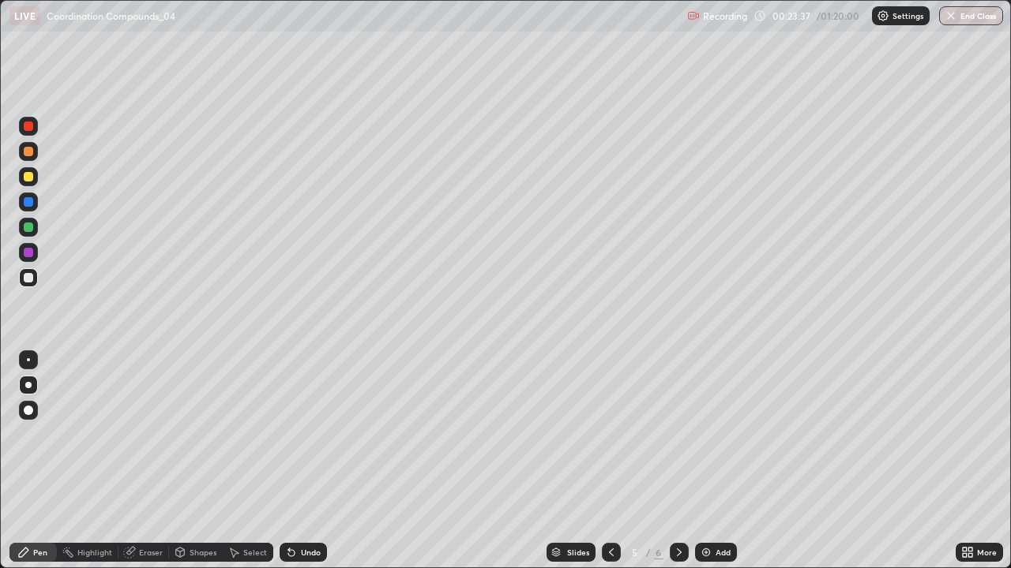
click at [149, 461] on div "Eraser" at bounding box center [151, 553] width 24 height 8
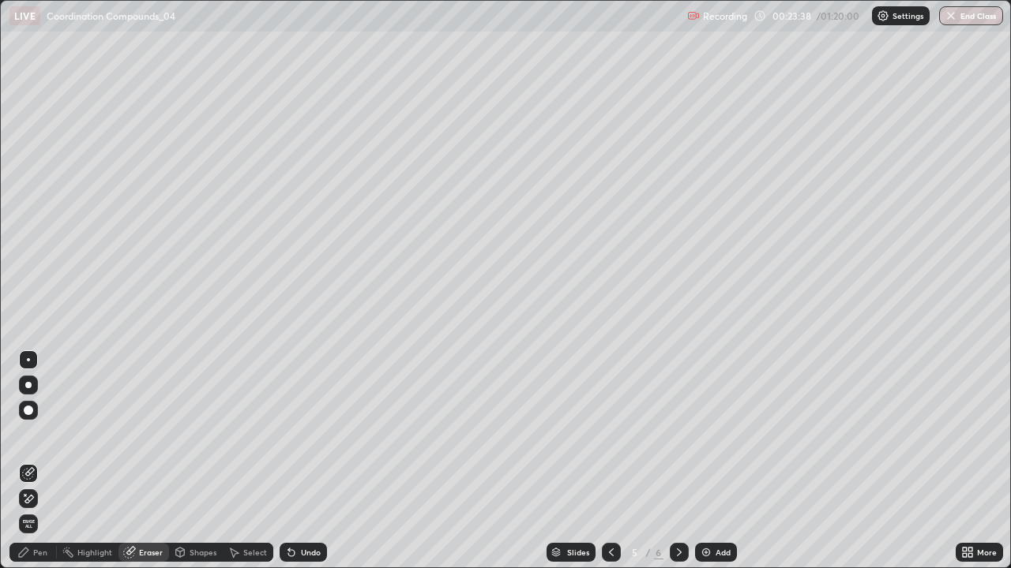
click at [45, 461] on div "Pen" at bounding box center [40, 553] width 14 height 8
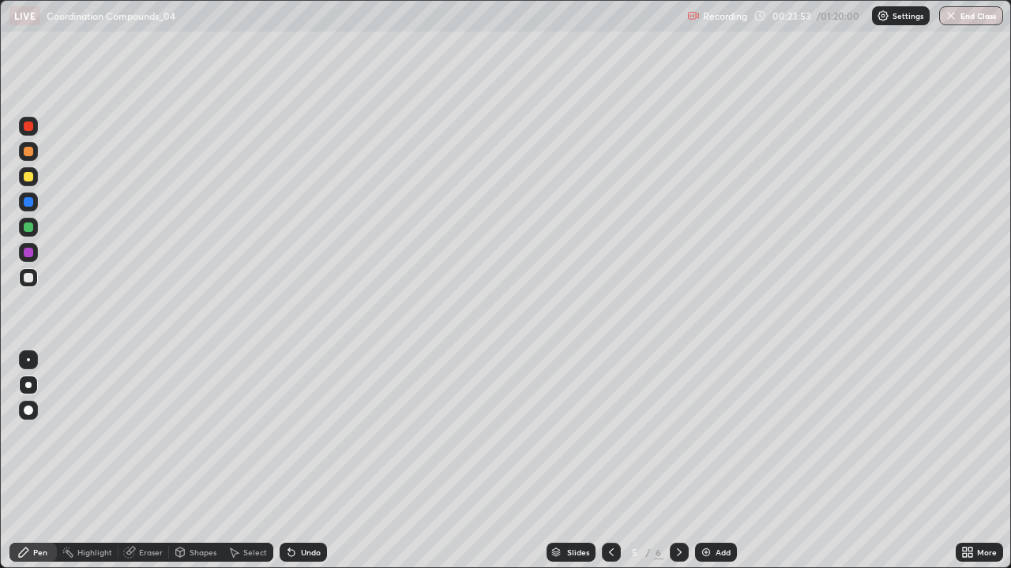
click at [310, 461] on div "Undo" at bounding box center [311, 553] width 20 height 8
click at [149, 461] on div "Eraser" at bounding box center [151, 553] width 24 height 8
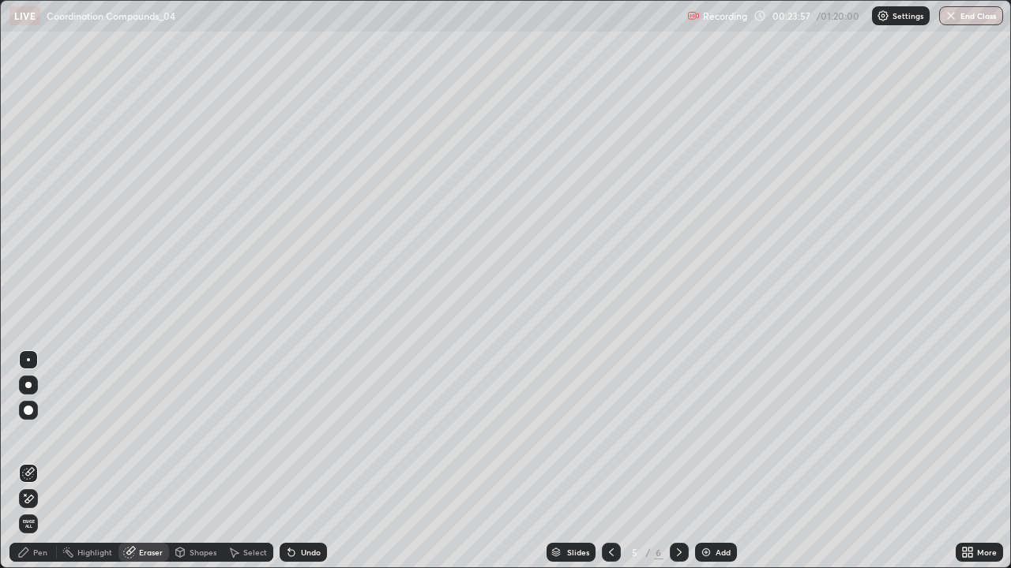
click at [44, 461] on div "Pen" at bounding box center [40, 553] width 14 height 8
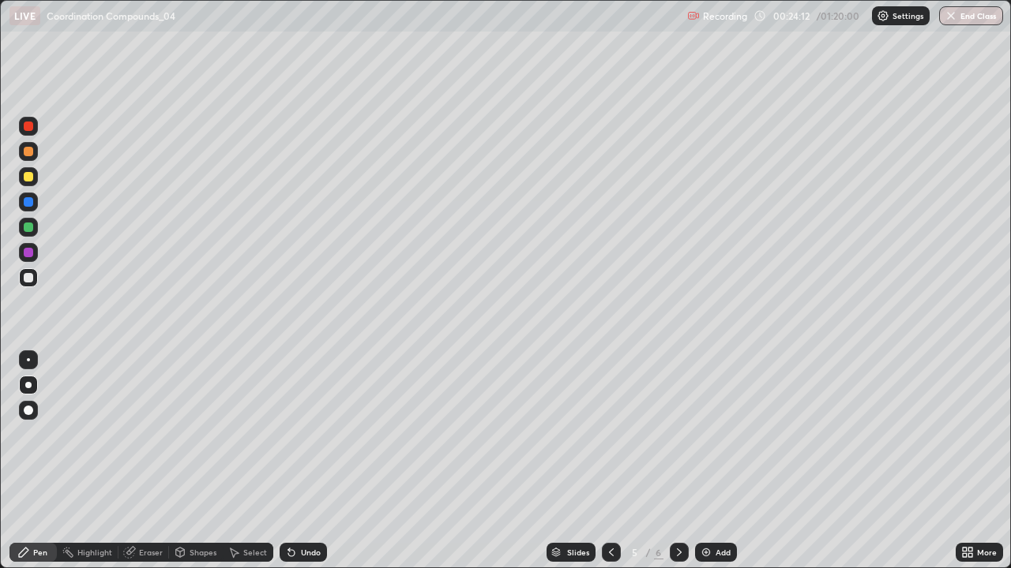
click at [308, 461] on div "Undo" at bounding box center [302, 552] width 47 height 19
click at [305, 461] on div "Undo" at bounding box center [302, 552] width 47 height 19
click at [306, 461] on div "Undo" at bounding box center [302, 552] width 47 height 19
click at [305, 461] on div "Undo" at bounding box center [311, 553] width 20 height 8
click at [314, 461] on div "Undo" at bounding box center [311, 553] width 20 height 8
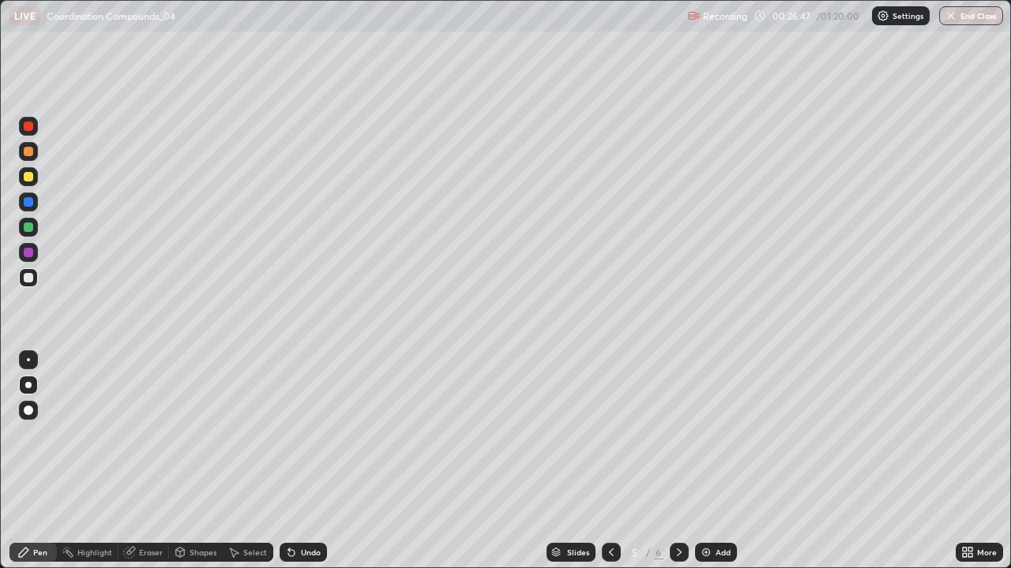
click at [313, 461] on div "Undo" at bounding box center [311, 553] width 20 height 8
click at [312, 461] on div "Undo" at bounding box center [311, 553] width 20 height 8
click at [314, 461] on div "Undo" at bounding box center [311, 553] width 20 height 8
click at [712, 461] on div "Add" at bounding box center [716, 552] width 42 height 19
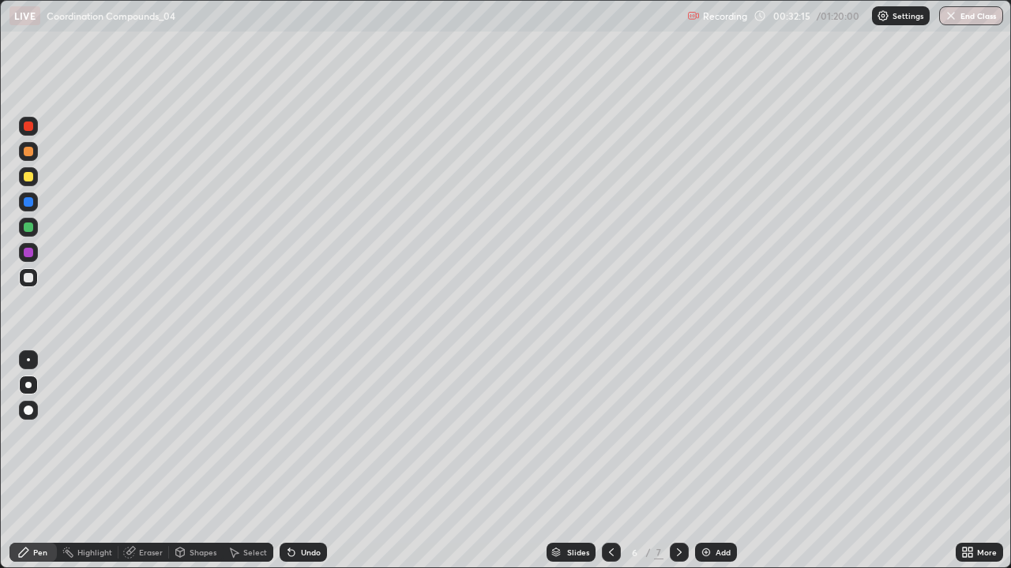
click at [712, 461] on div "Add" at bounding box center [716, 552] width 42 height 19
click at [317, 461] on div "Undo" at bounding box center [311, 553] width 20 height 8
click at [316, 461] on div "Undo" at bounding box center [311, 553] width 20 height 8
click at [199, 461] on div "Shapes" at bounding box center [202, 553] width 27 height 8
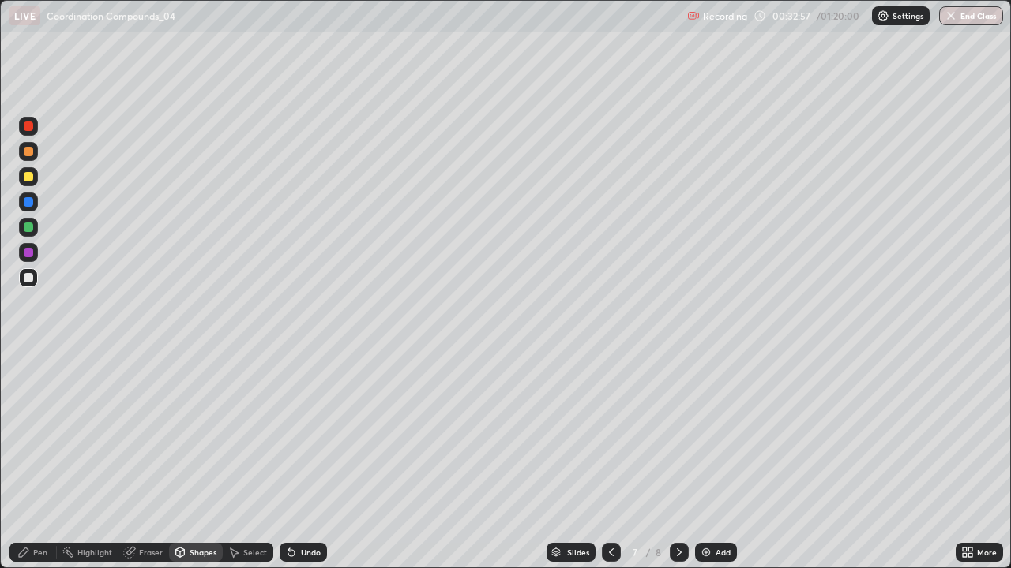
click at [300, 461] on div "Undo" at bounding box center [302, 552] width 47 height 19
click at [38, 461] on div "Pen" at bounding box center [32, 552] width 47 height 19
click at [30, 202] on div at bounding box center [28, 201] width 9 height 9
click at [32, 174] on div at bounding box center [28, 176] width 9 height 9
click at [150, 461] on div "Eraser" at bounding box center [151, 553] width 24 height 8
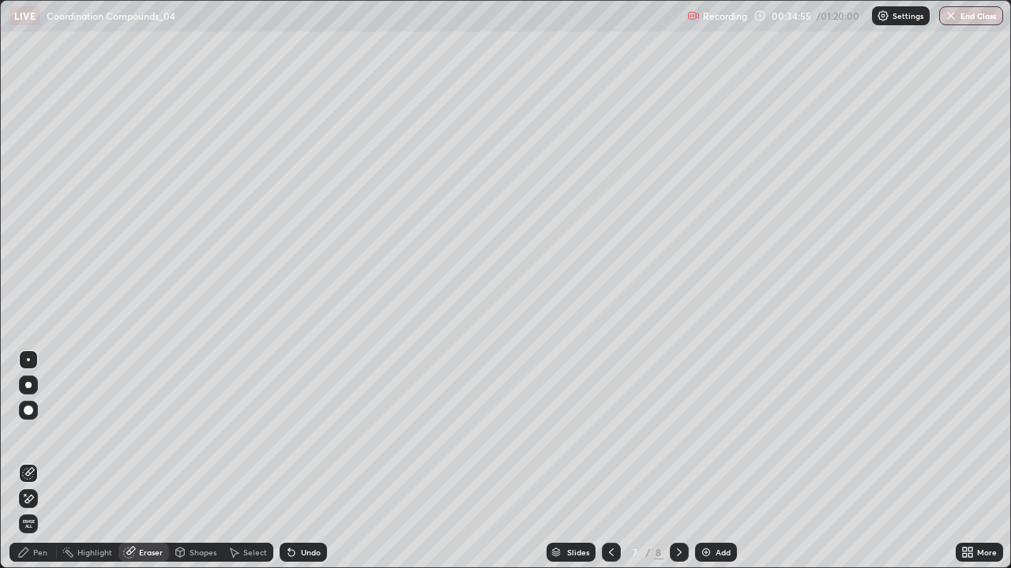
click at [45, 461] on div "Pen" at bounding box center [40, 553] width 14 height 8
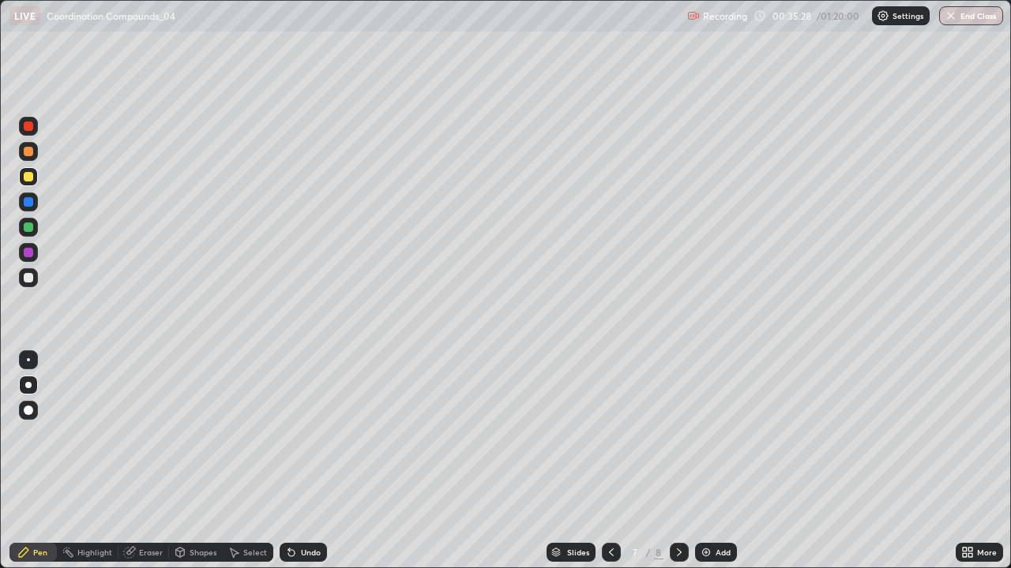
click at [609, 461] on icon at bounding box center [611, 553] width 5 height 8
click at [308, 461] on div "Undo" at bounding box center [311, 553] width 20 height 8
click at [303, 461] on div "Undo" at bounding box center [311, 553] width 20 height 8
click at [308, 461] on div "Undo" at bounding box center [311, 553] width 20 height 8
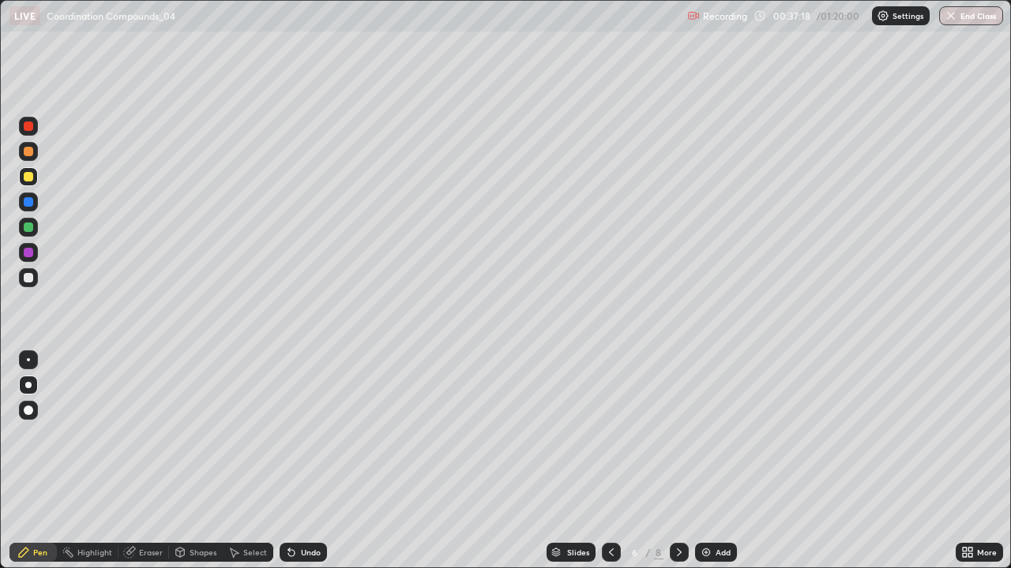
click at [306, 461] on div "Undo" at bounding box center [302, 552] width 47 height 19
click at [249, 461] on div "Select" at bounding box center [255, 553] width 24 height 8
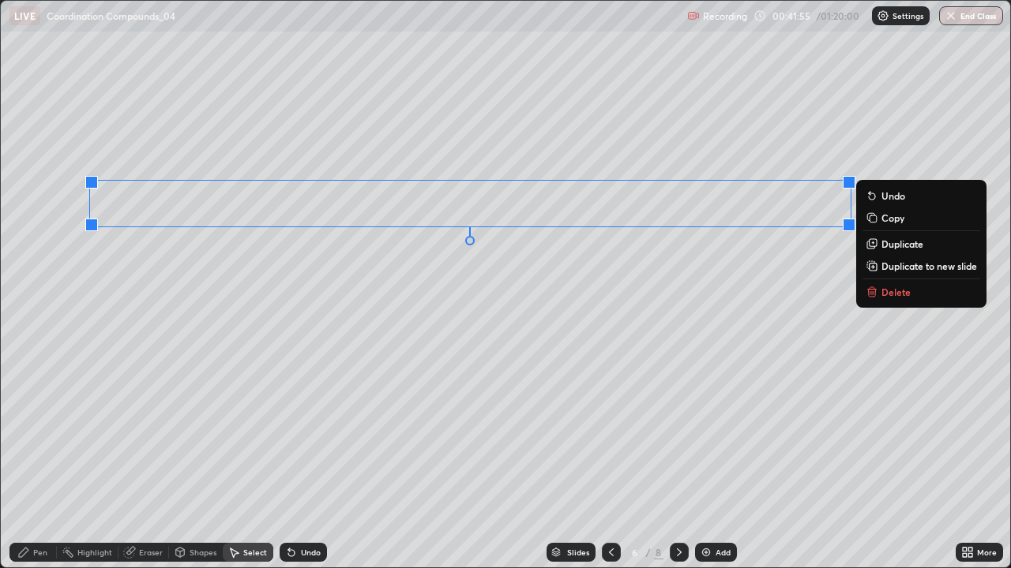
click at [883, 261] on p "Duplicate to new slide" at bounding box center [929, 266] width 96 height 13
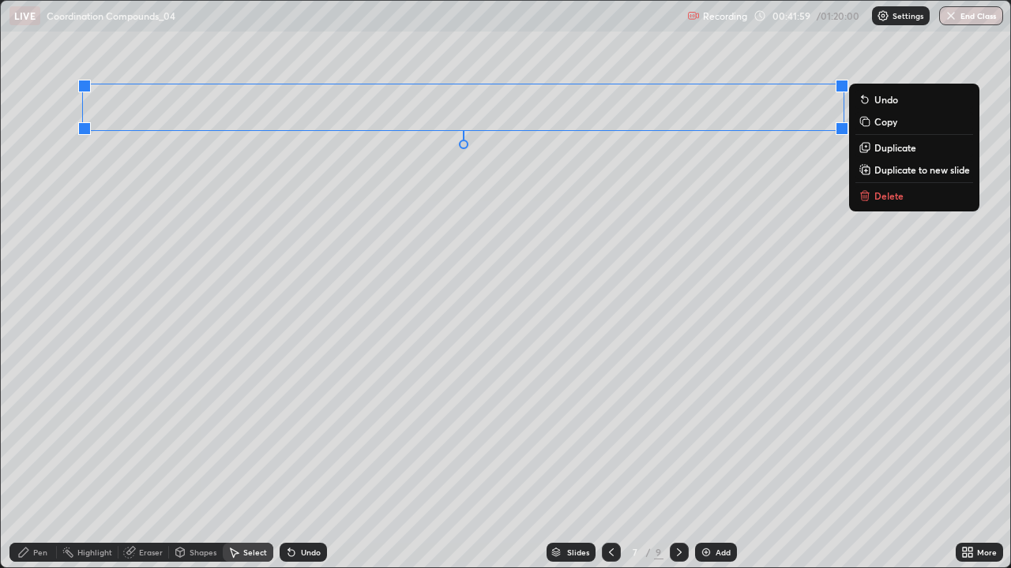
click at [522, 233] on div "0 ° Undo Copy Duplicate Duplicate to new slide Delete" at bounding box center [506, 285] width 1010 height 568
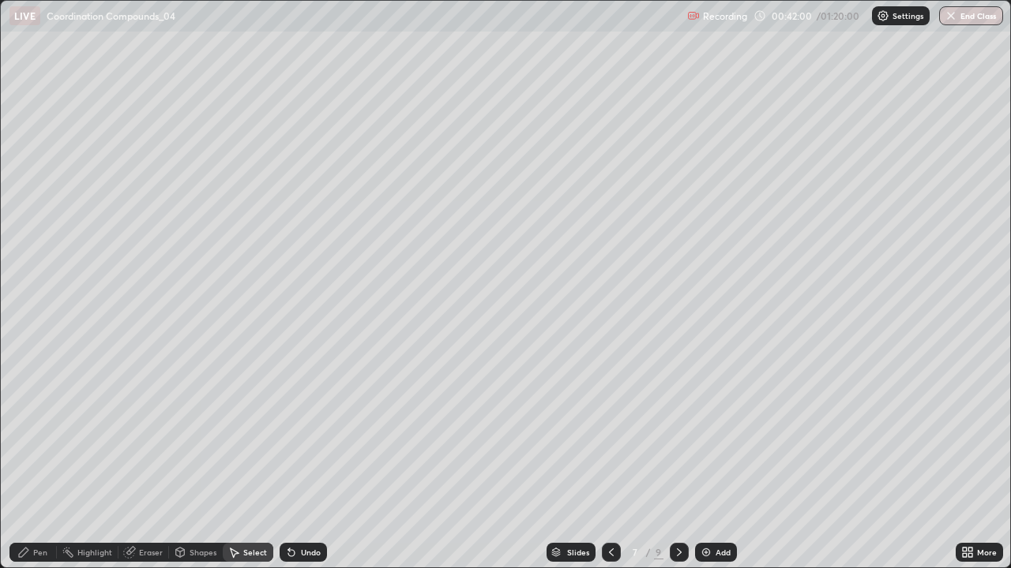
click at [32, 461] on div "Pen" at bounding box center [32, 552] width 47 height 19
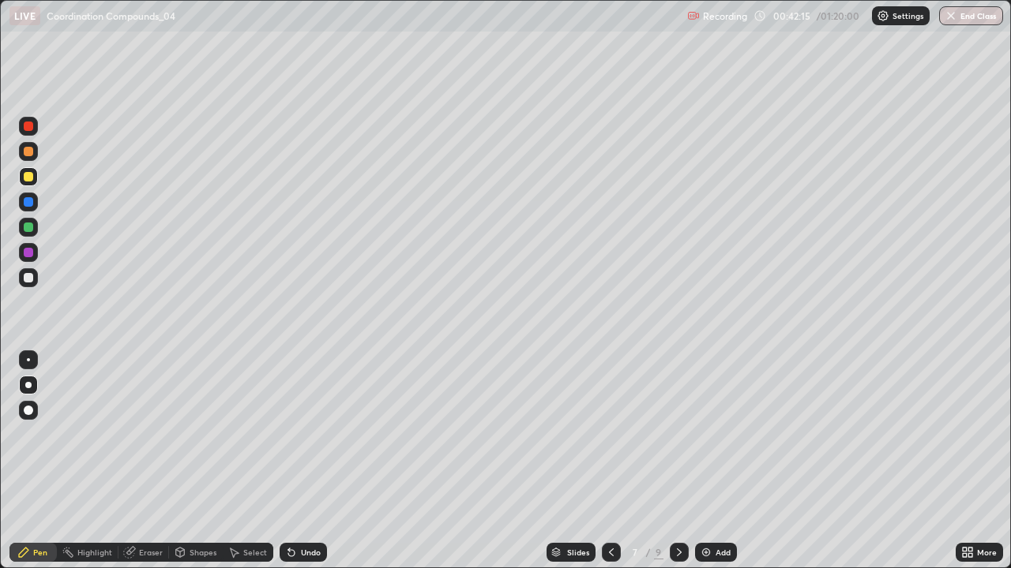
click at [297, 461] on div "Undo" at bounding box center [302, 552] width 47 height 19
click at [299, 461] on div "Undo" at bounding box center [302, 552] width 47 height 19
click at [297, 461] on div "Undo" at bounding box center [302, 552] width 47 height 19
click at [296, 461] on div "Undo" at bounding box center [302, 552] width 47 height 19
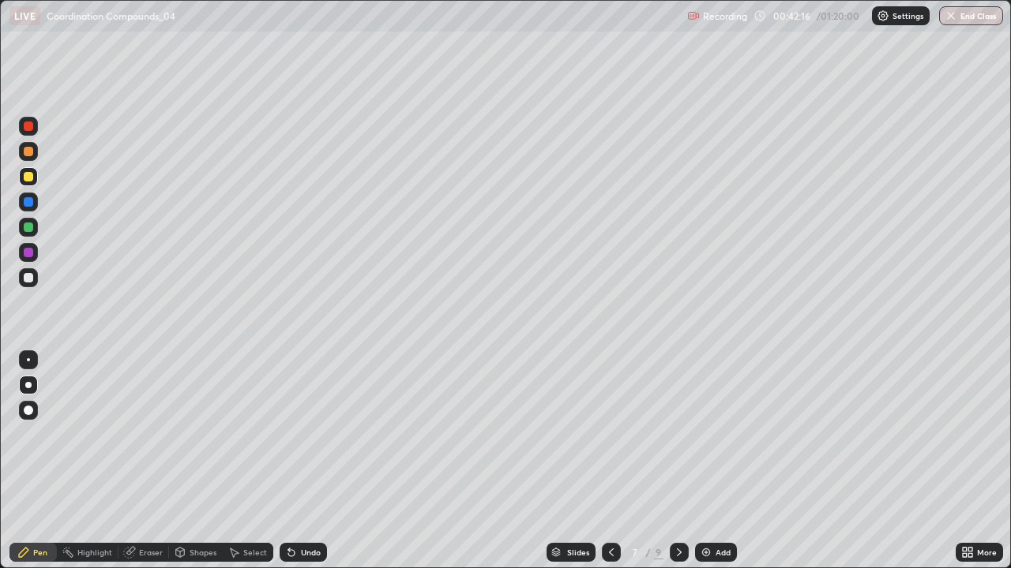
click at [294, 461] on icon at bounding box center [291, 552] width 13 height 13
click at [289, 461] on icon at bounding box center [291, 553] width 6 height 6
click at [298, 461] on div "Undo" at bounding box center [302, 552] width 47 height 19
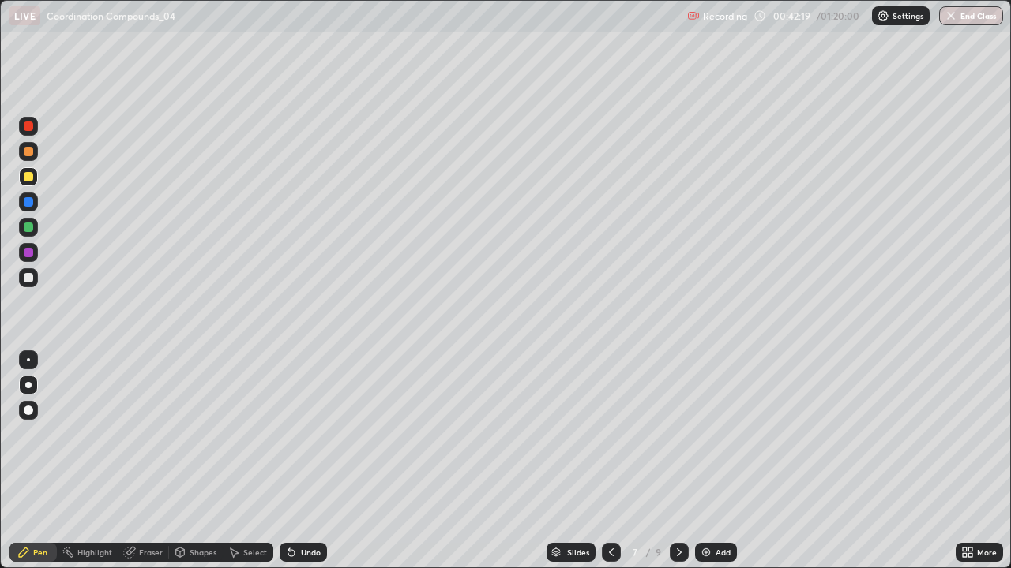
click at [301, 461] on div "Undo" at bounding box center [311, 553] width 20 height 8
click at [294, 461] on div "Undo" at bounding box center [302, 552] width 47 height 19
click at [312, 461] on div "Undo" at bounding box center [302, 552] width 47 height 19
click at [316, 461] on div "Undo" at bounding box center [311, 553] width 20 height 8
click at [311, 461] on div "Undo" at bounding box center [311, 553] width 20 height 8
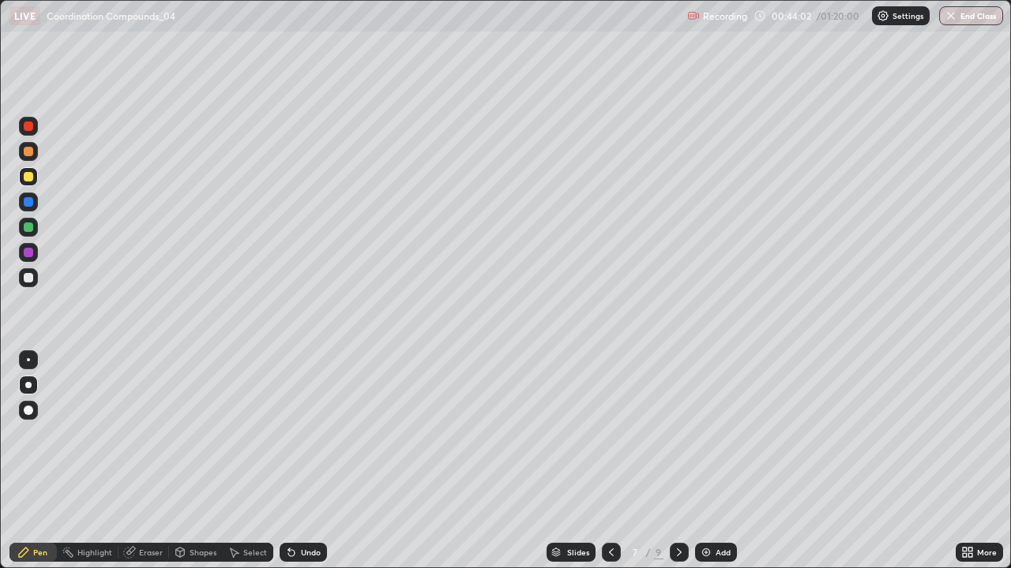
click at [309, 461] on div "Undo" at bounding box center [311, 553] width 20 height 8
click at [309, 461] on div "Undo" at bounding box center [302, 552] width 47 height 19
click at [315, 461] on div "Undo" at bounding box center [302, 552] width 47 height 19
click at [606, 461] on icon at bounding box center [611, 552] width 13 height 13
click at [678, 461] on icon at bounding box center [679, 552] width 13 height 13
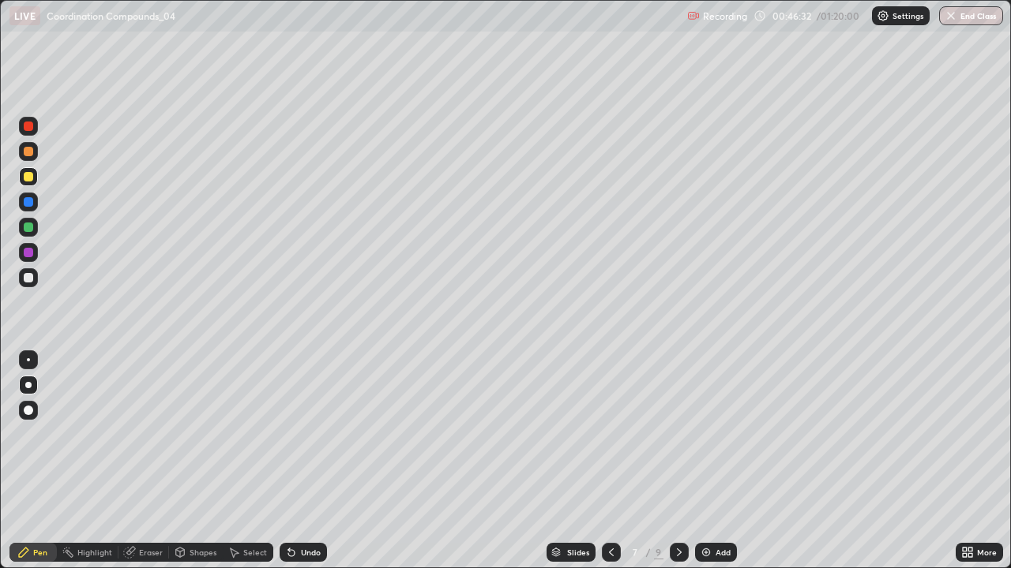
click at [659, 461] on div "9" at bounding box center [658, 553] width 9 height 14
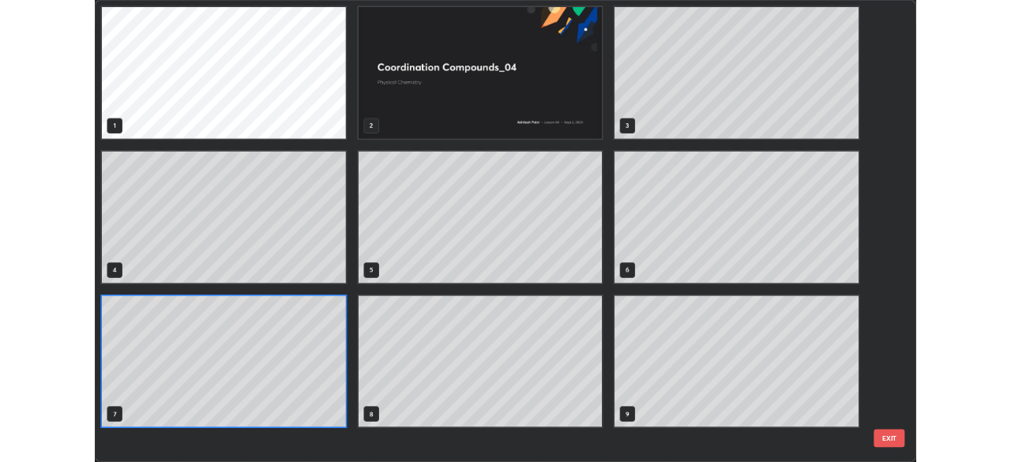
scroll to position [562, 1001]
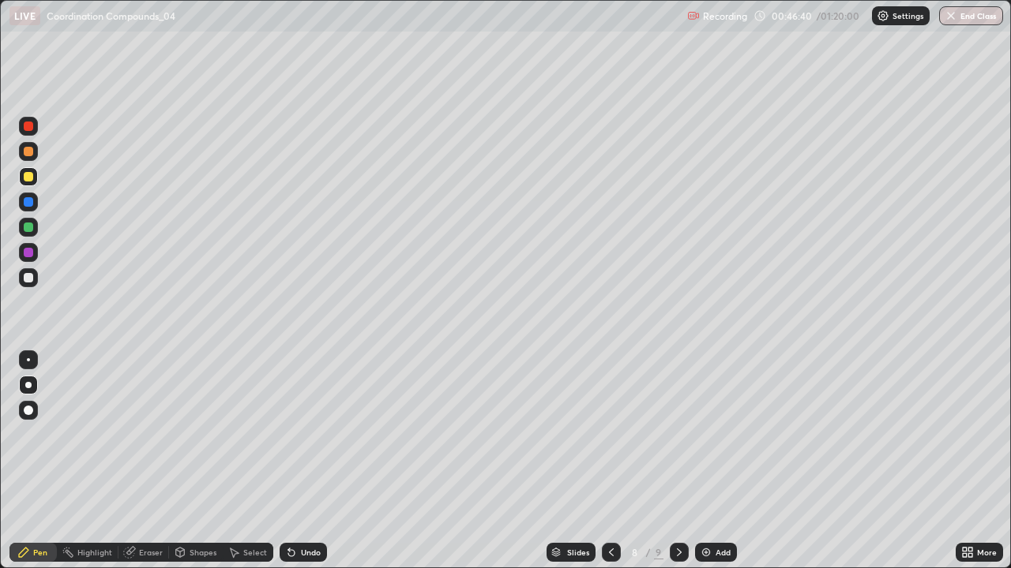
click at [609, 461] on icon at bounding box center [611, 552] width 13 height 13
click at [611, 461] on icon at bounding box center [611, 552] width 13 height 13
click at [677, 461] on icon at bounding box center [679, 553] width 5 height 8
click at [609, 461] on div at bounding box center [611, 553] width 19 height 32
click at [677, 461] on icon at bounding box center [679, 552] width 13 height 13
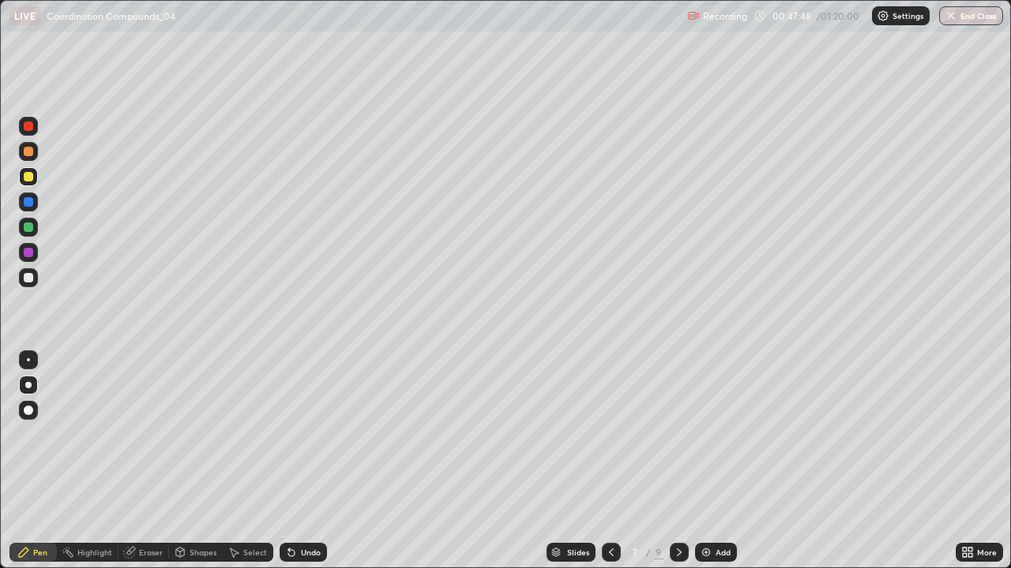
click at [679, 461] on icon at bounding box center [679, 553] width 5 height 8
click at [677, 461] on icon at bounding box center [679, 552] width 13 height 13
click at [605, 461] on div at bounding box center [611, 552] width 19 height 19
click at [677, 461] on icon at bounding box center [679, 553] width 5 height 8
click at [677, 461] on icon at bounding box center [679, 552] width 13 height 13
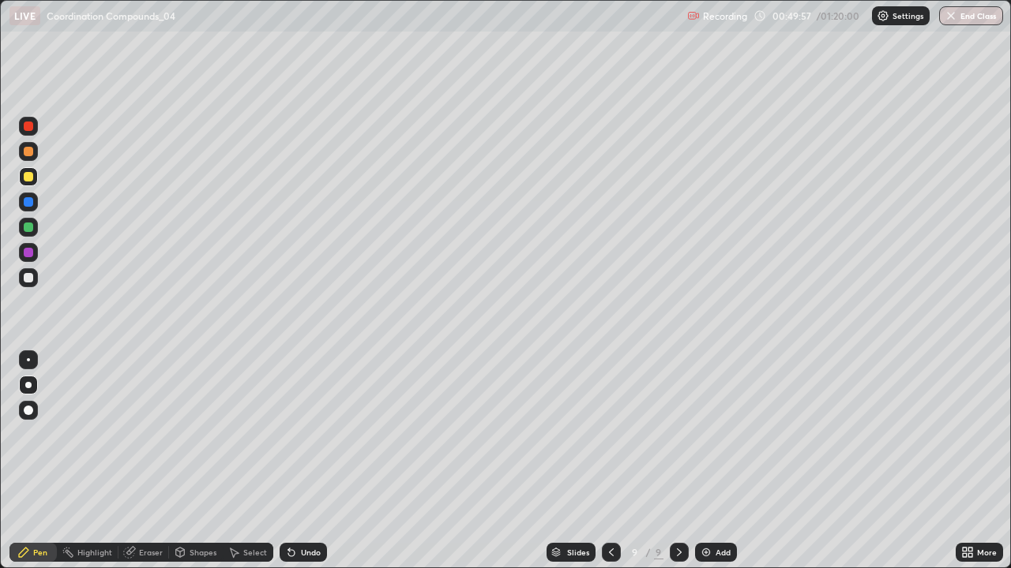
click at [670, 461] on div at bounding box center [678, 552] width 19 height 19
click at [303, 461] on div "Undo" at bounding box center [311, 553] width 20 height 8
click at [295, 461] on div "Undo" at bounding box center [302, 552] width 47 height 19
click at [301, 461] on div "Undo" at bounding box center [311, 553] width 20 height 8
click at [298, 461] on div "Undo" at bounding box center [302, 552] width 47 height 19
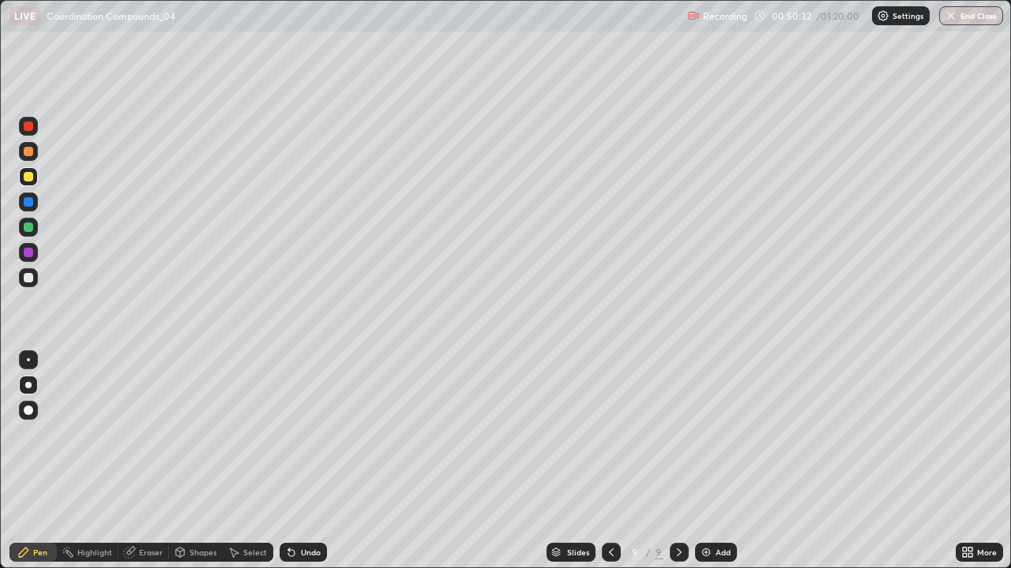
click at [301, 461] on div "Undo" at bounding box center [311, 553] width 20 height 8
click at [302, 461] on div "Undo" at bounding box center [311, 553] width 20 height 8
click at [304, 461] on div "Undo" at bounding box center [302, 552] width 47 height 19
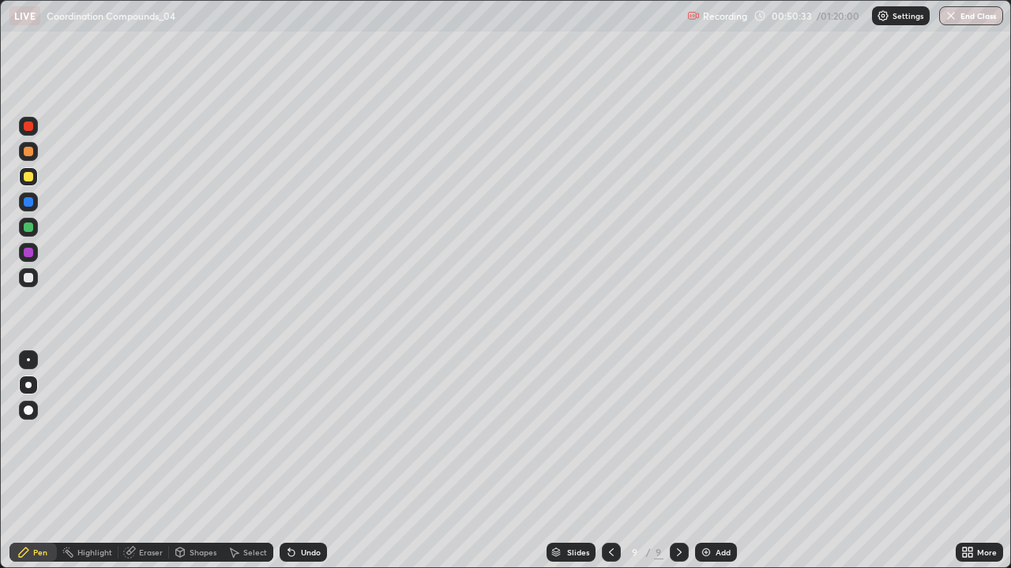
click at [134, 461] on icon at bounding box center [129, 552] width 13 height 13
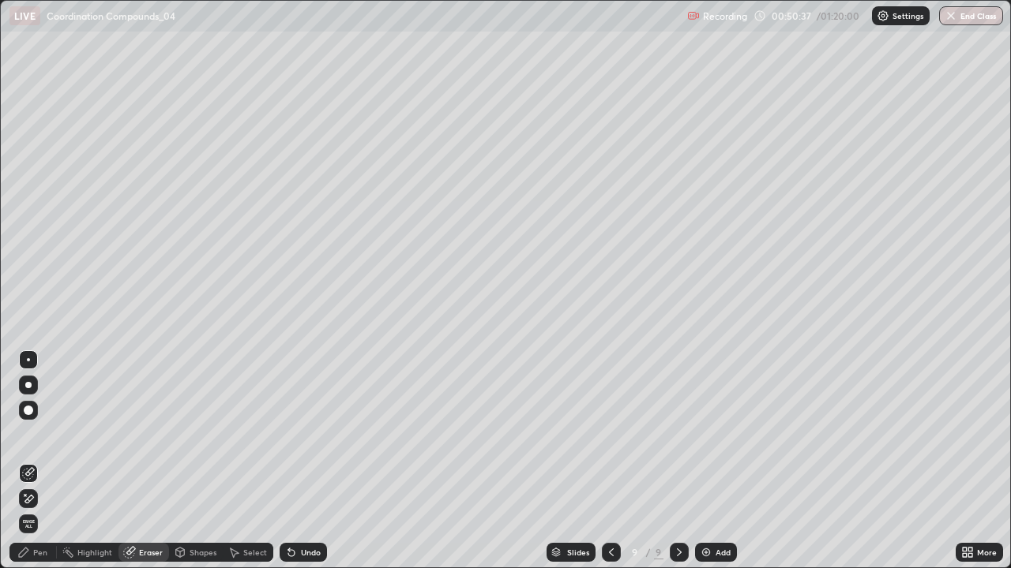
click at [42, 461] on div "Pen" at bounding box center [40, 553] width 14 height 8
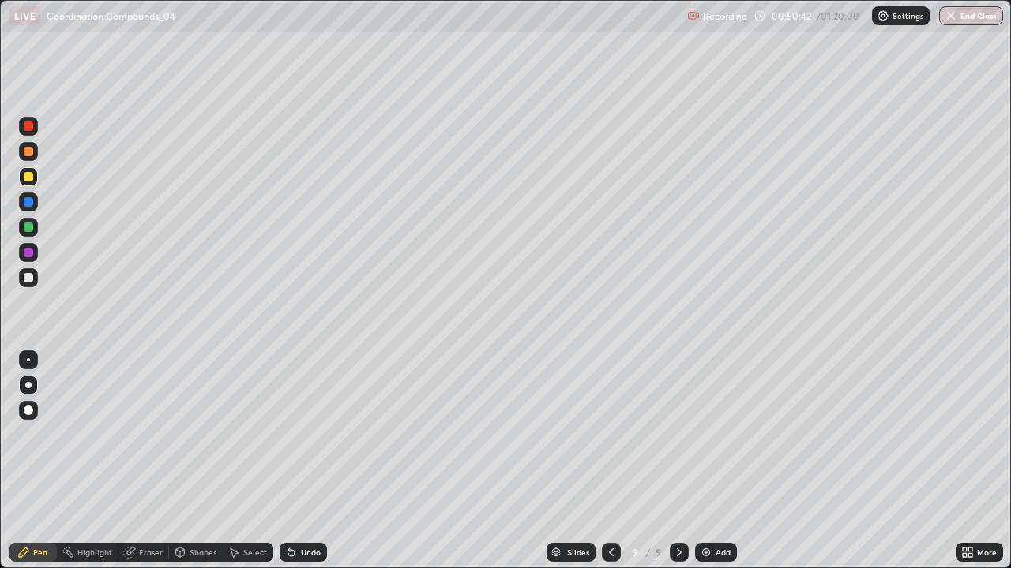
click at [288, 461] on icon at bounding box center [289, 550] width 2 height 2
click at [303, 461] on div "Undo" at bounding box center [311, 553] width 20 height 8
click at [188, 461] on div "Shapes" at bounding box center [196, 552] width 54 height 19
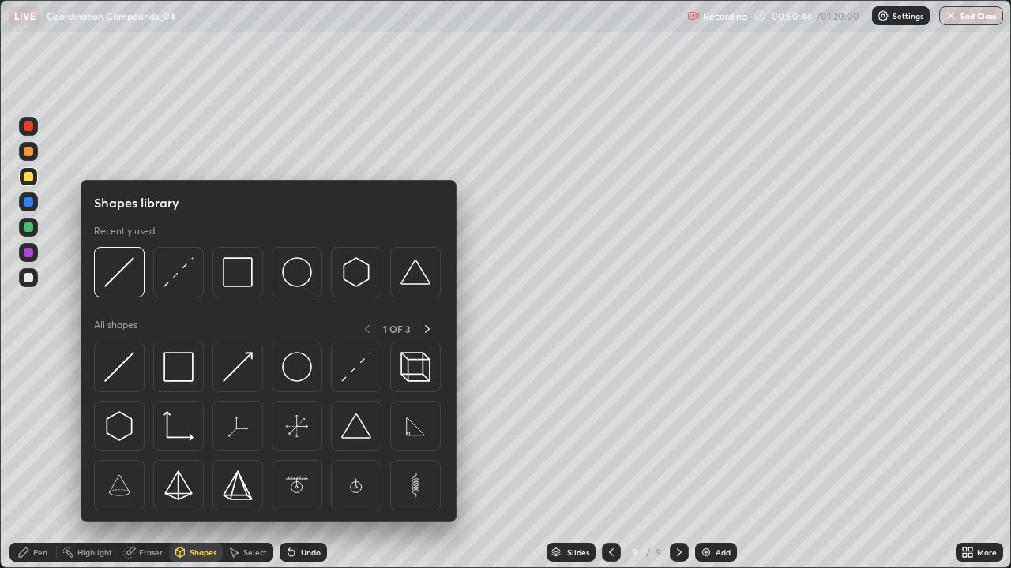
click at [153, 461] on div "Eraser" at bounding box center [151, 553] width 24 height 8
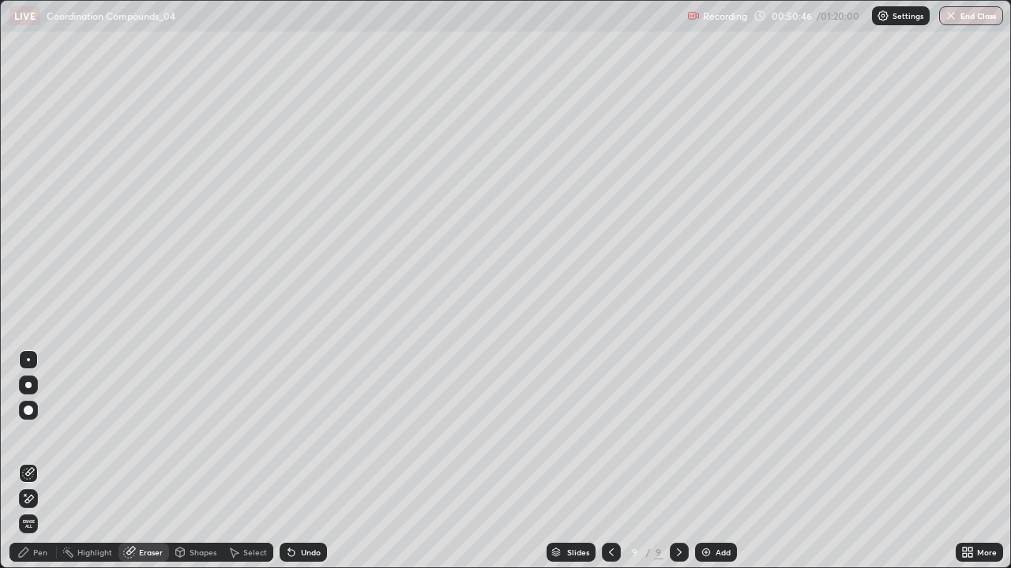
click at [35, 461] on div "Pen" at bounding box center [40, 553] width 14 height 8
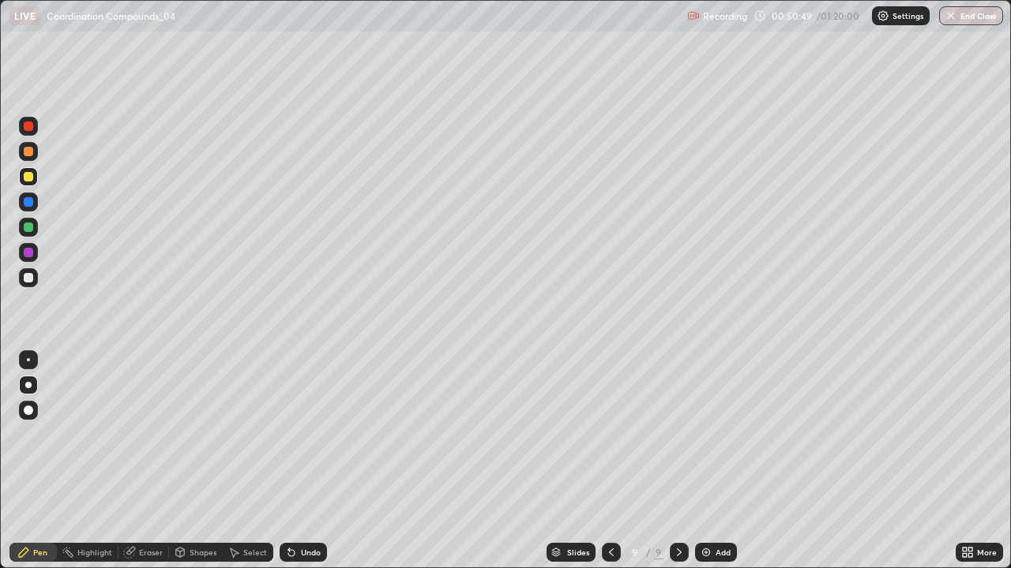
click at [283, 461] on div "Undo" at bounding box center [302, 552] width 47 height 19
click at [289, 461] on icon at bounding box center [291, 553] width 6 height 6
click at [294, 461] on icon at bounding box center [291, 552] width 13 height 13
click at [302, 461] on div "Undo" at bounding box center [311, 553] width 20 height 8
click at [166, 461] on div "Eraser" at bounding box center [143, 552] width 51 height 19
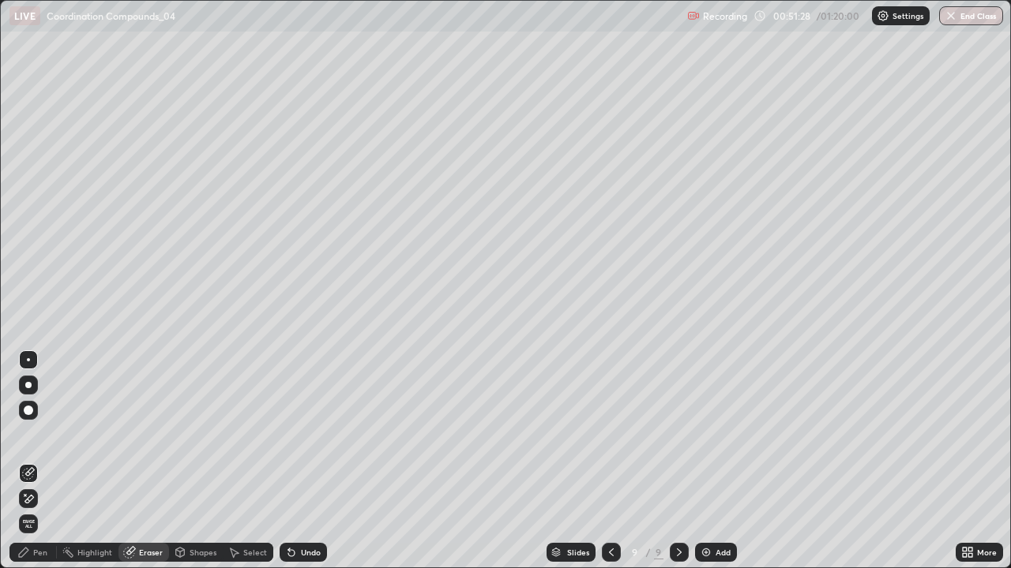
click at [133, 461] on icon at bounding box center [129, 552] width 13 height 13
click at [28, 461] on span "Erase all" at bounding box center [28, 523] width 17 height 9
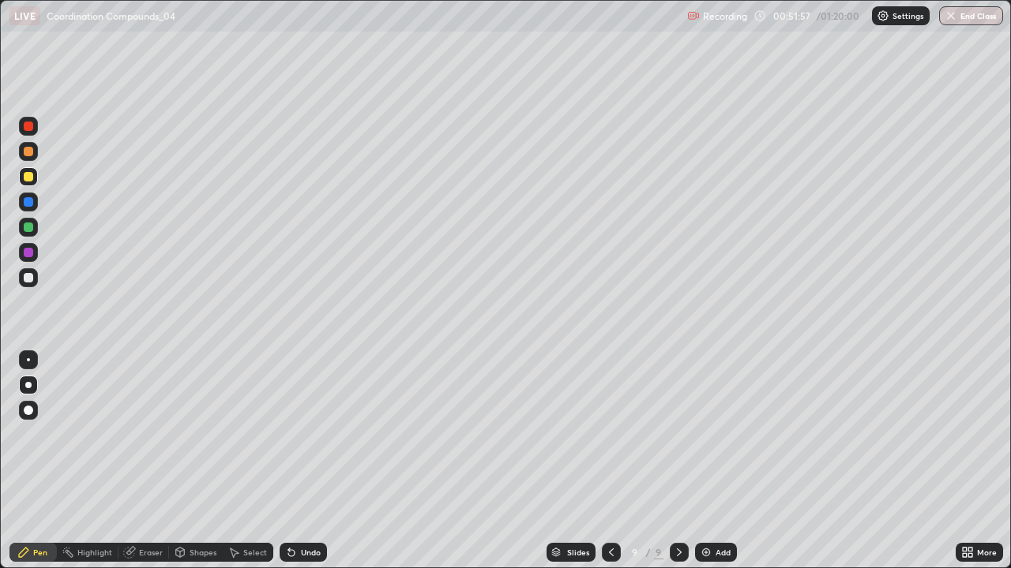
click at [301, 461] on div "Undo" at bounding box center [311, 553] width 20 height 8
click at [302, 461] on div "Undo" at bounding box center [311, 553] width 20 height 8
click at [305, 461] on div "Undo" at bounding box center [302, 552] width 47 height 19
click at [301, 461] on div "Undo" at bounding box center [311, 553] width 20 height 8
click at [311, 461] on div "Undo" at bounding box center [302, 552] width 47 height 19
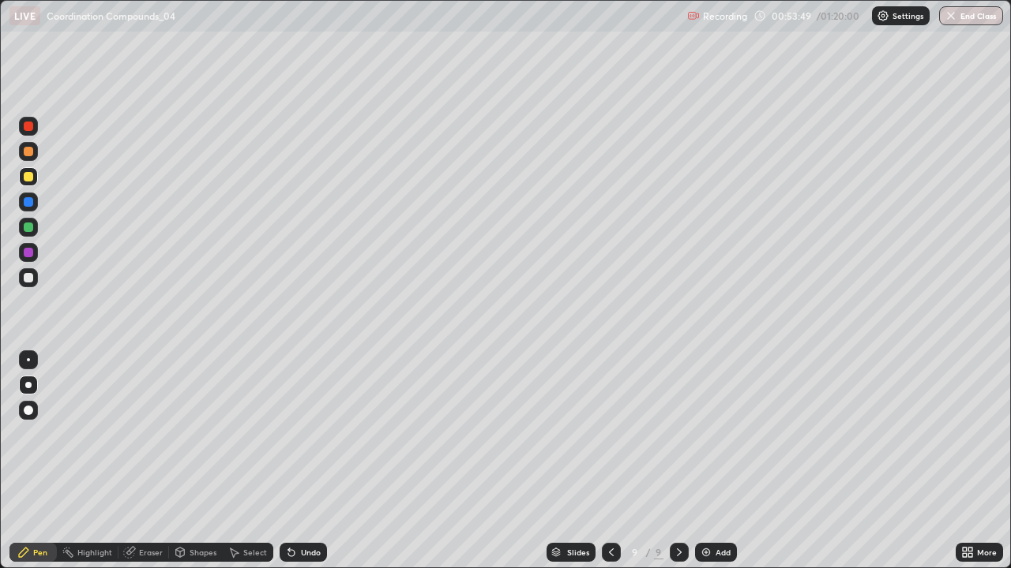
click at [309, 461] on div "Undo" at bounding box center [311, 553] width 20 height 8
click at [307, 461] on div "Undo" at bounding box center [311, 553] width 20 height 8
click at [717, 461] on div "Add" at bounding box center [716, 552] width 42 height 19
click at [254, 461] on div "Select" at bounding box center [255, 553] width 24 height 8
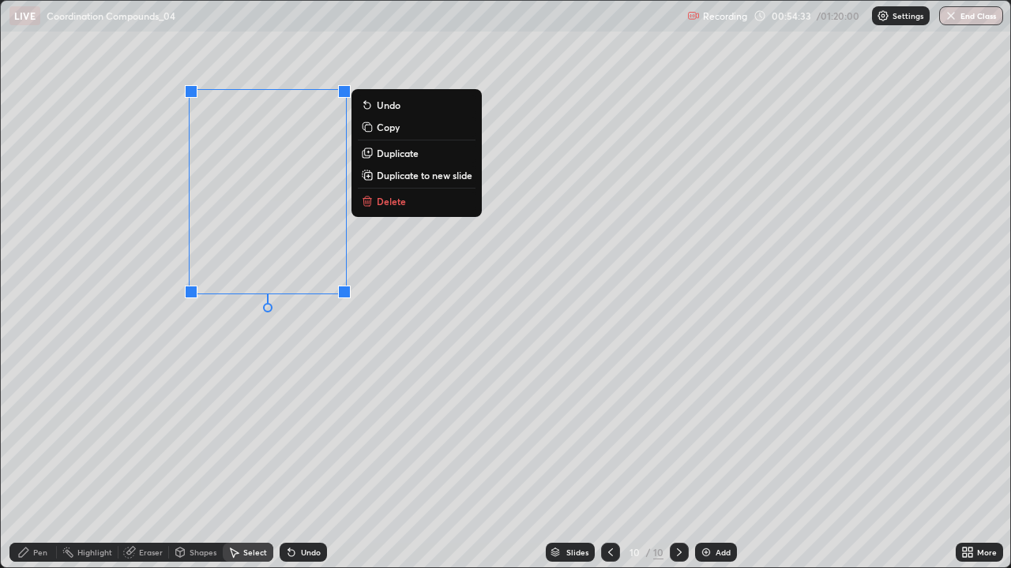
click at [392, 155] on p "Duplicate" at bounding box center [398, 153] width 42 height 13
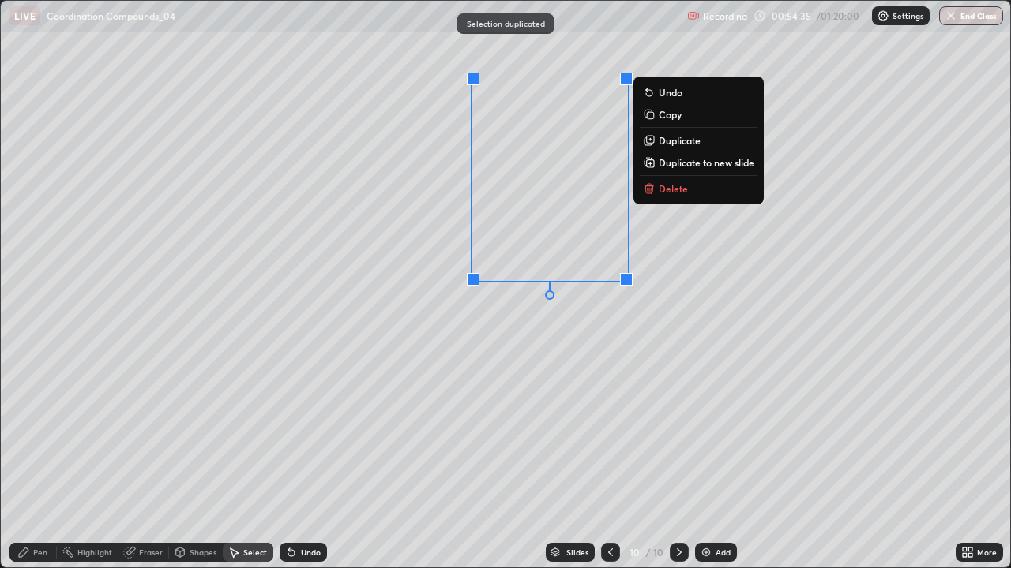
click at [395, 257] on div "0 ° Undo Copy Duplicate Duplicate to new slide Delete" at bounding box center [506, 285] width 1010 height 568
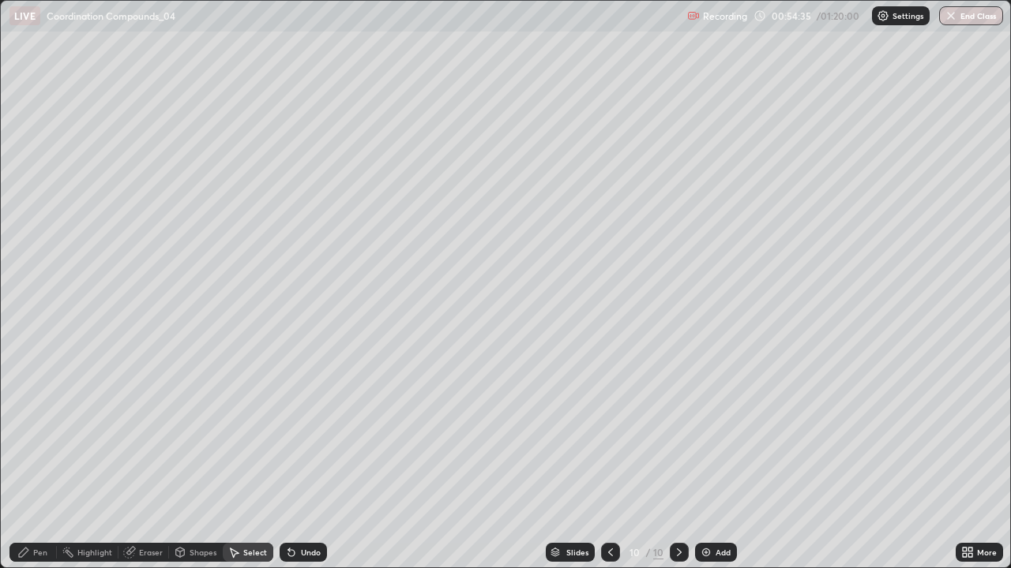
click at [41, 461] on div "Pen" at bounding box center [40, 553] width 14 height 8
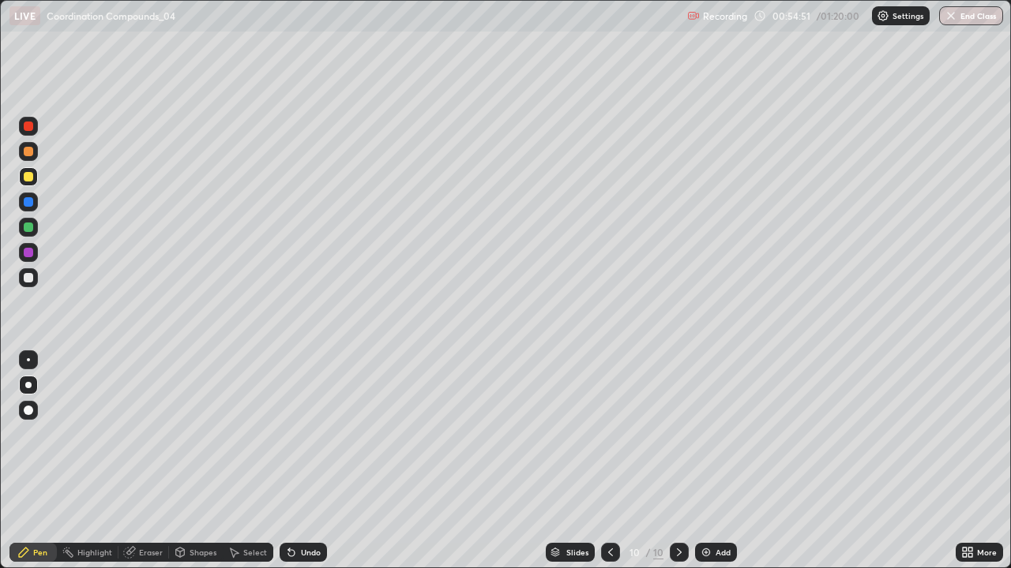
click at [35, 210] on div at bounding box center [28, 202] width 19 height 19
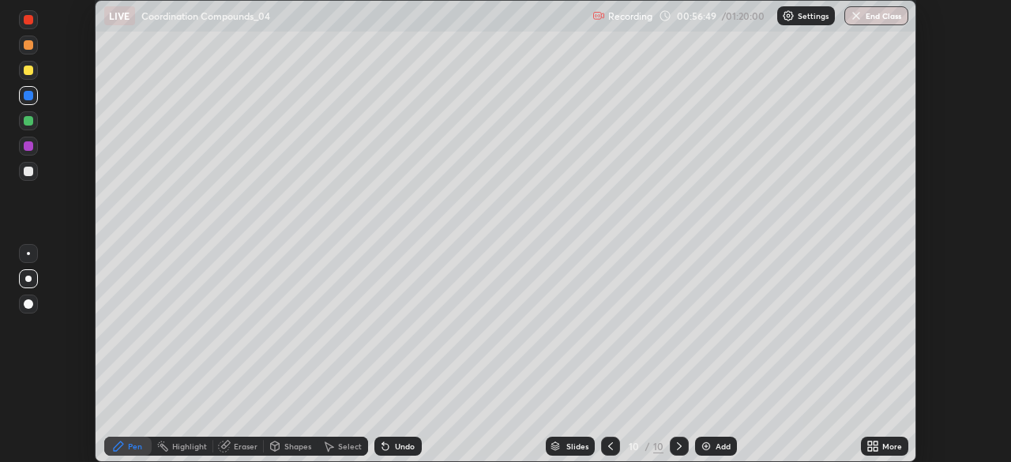
click at [871, 445] on icon at bounding box center [870, 443] width 4 height 4
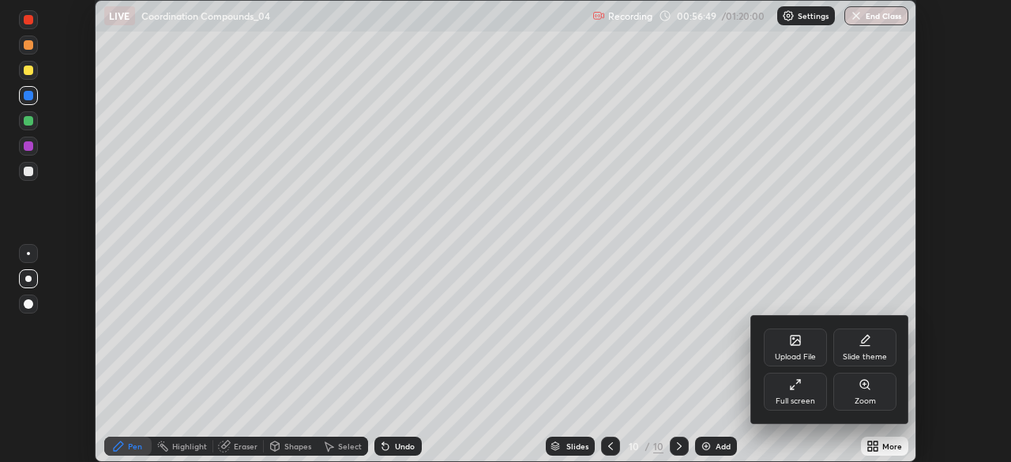
click at [799, 393] on div "Full screen" at bounding box center [794, 392] width 63 height 38
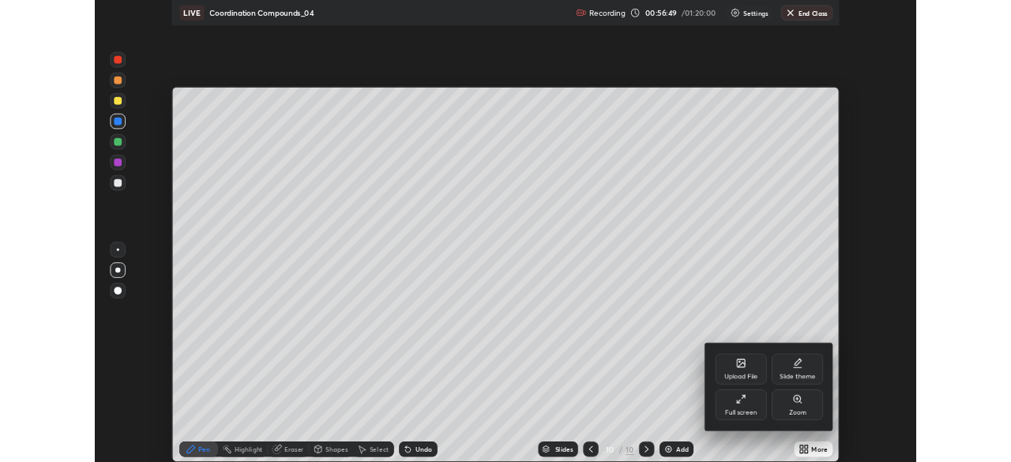
scroll to position [568, 1011]
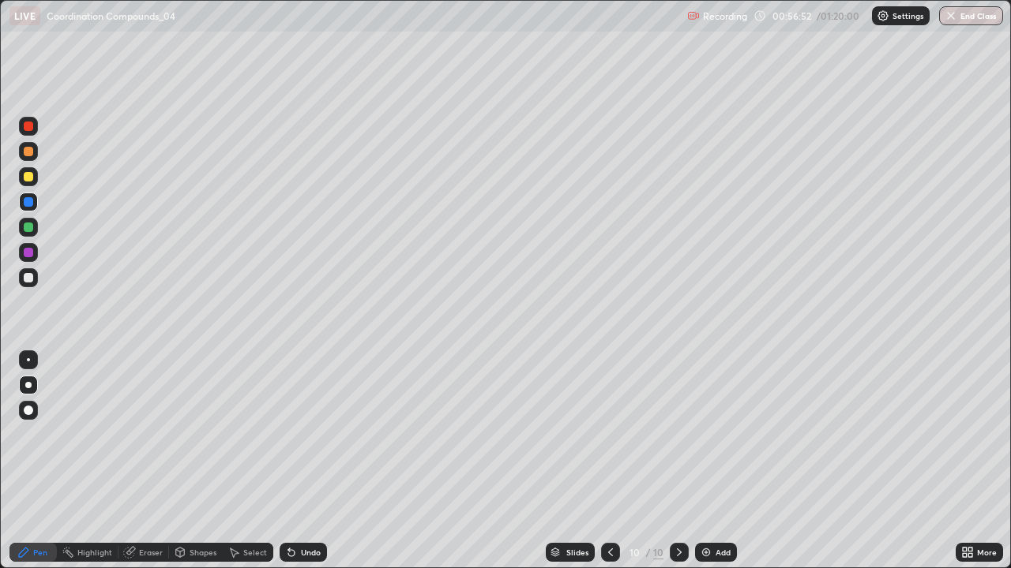
click at [147, 461] on div "Eraser" at bounding box center [143, 552] width 51 height 19
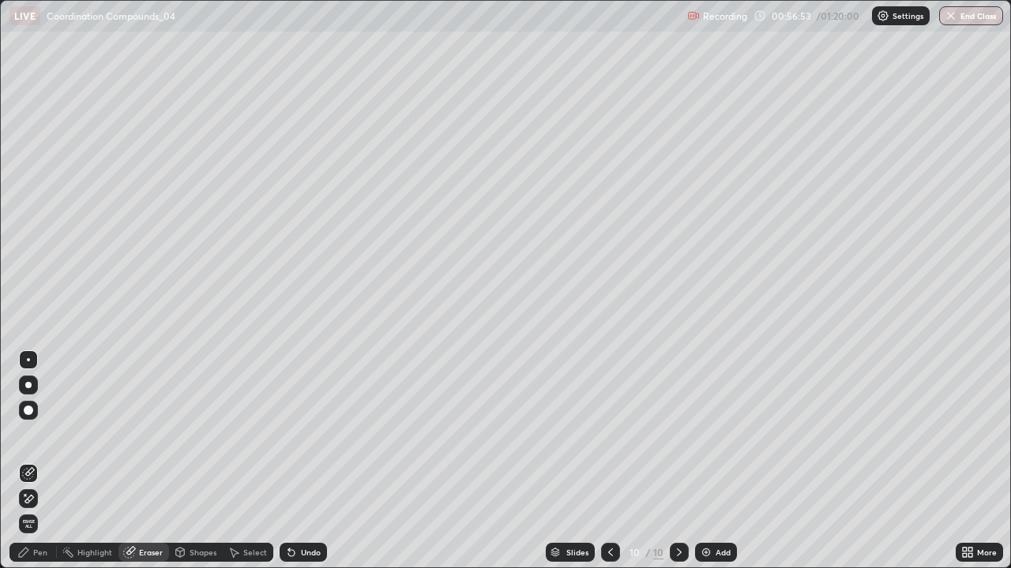
click at [28, 461] on span "Erase all" at bounding box center [28, 523] width 17 height 9
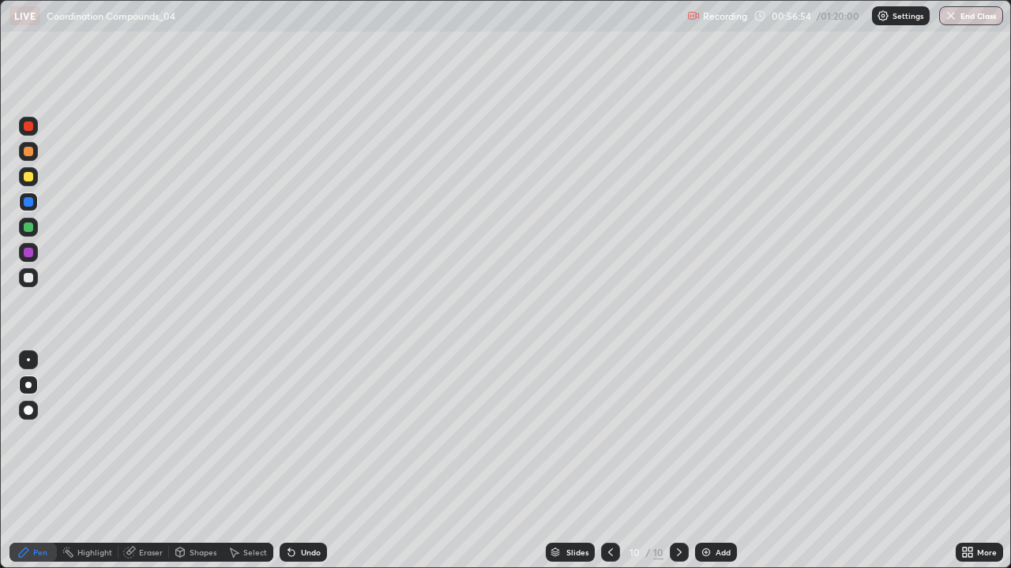
click at [608, 461] on div at bounding box center [610, 553] width 19 height 32
click at [708, 461] on img at bounding box center [705, 552] width 13 height 13
click at [308, 461] on div "Undo" at bounding box center [300, 553] width 54 height 32
click at [297, 461] on div "Undo" at bounding box center [302, 552] width 47 height 19
click at [312, 461] on div "Undo" at bounding box center [311, 553] width 20 height 8
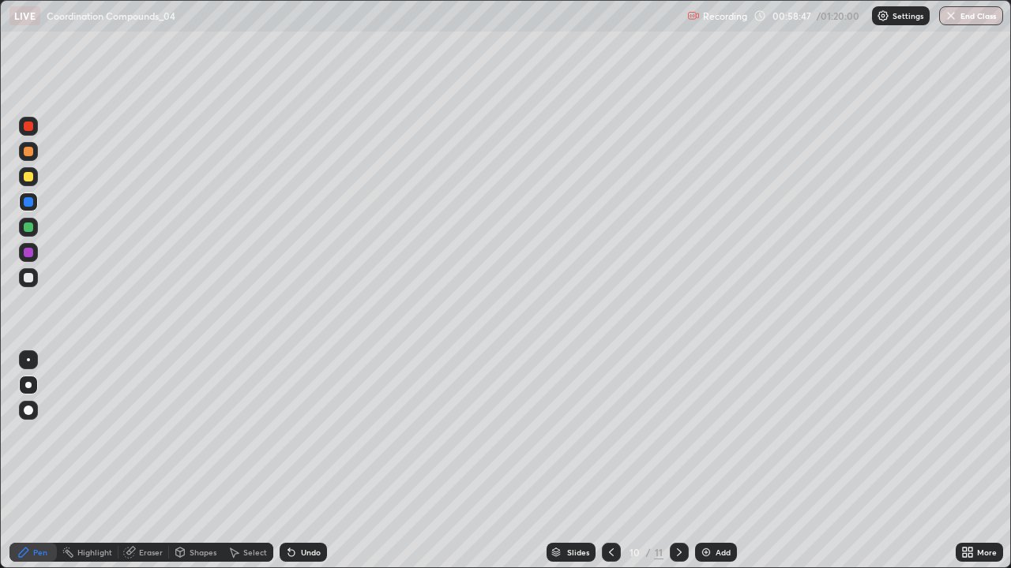
click at [303, 461] on div "Undo" at bounding box center [311, 553] width 20 height 8
click at [304, 461] on div "Undo" at bounding box center [311, 553] width 20 height 8
click at [305, 461] on div "Undo" at bounding box center [311, 553] width 20 height 8
click at [303, 461] on div "Undo" at bounding box center [311, 553] width 20 height 8
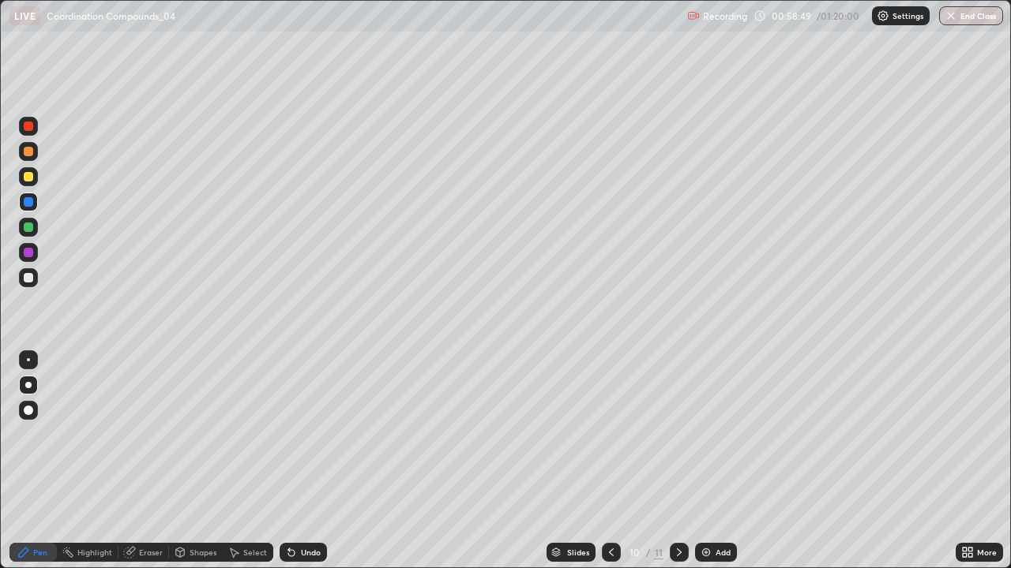
click at [308, 461] on div "Undo" at bounding box center [311, 553] width 20 height 8
click at [306, 461] on div "Undo" at bounding box center [311, 553] width 20 height 8
click at [307, 461] on div "Undo" at bounding box center [311, 553] width 20 height 8
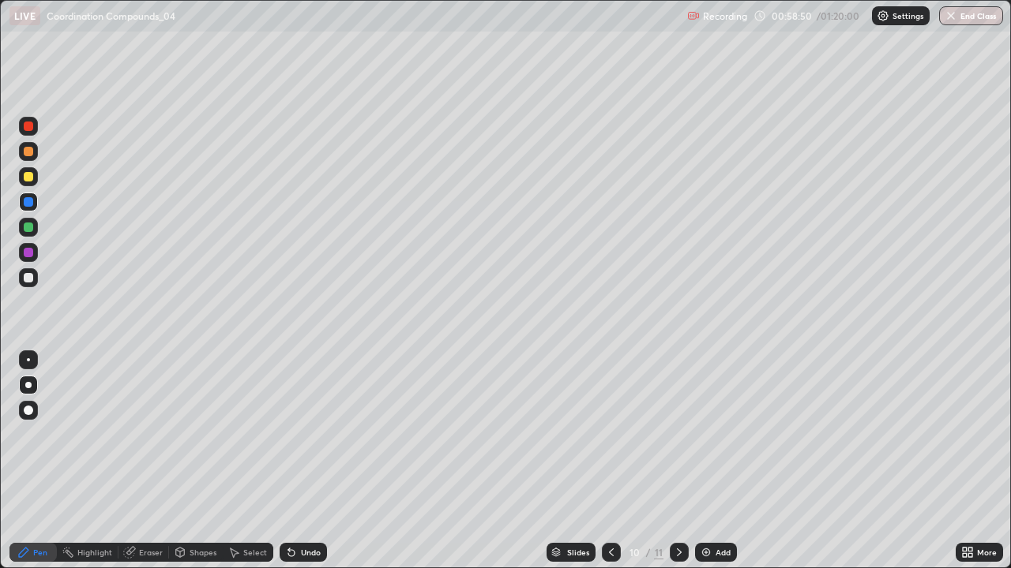
click at [306, 461] on div "Undo" at bounding box center [311, 553] width 20 height 8
click at [308, 461] on div "Undo" at bounding box center [311, 553] width 20 height 8
click at [306, 461] on div "Undo" at bounding box center [311, 553] width 20 height 8
click at [307, 461] on div "Undo" at bounding box center [311, 553] width 20 height 8
click at [306, 461] on div "Undo" at bounding box center [311, 553] width 20 height 8
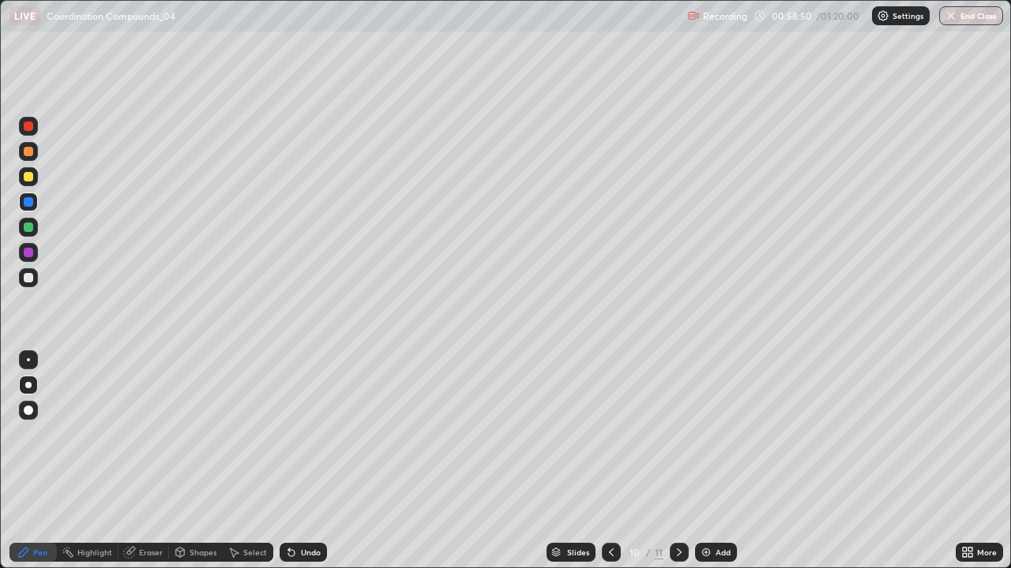
click at [307, 461] on div "Undo" at bounding box center [311, 553] width 20 height 8
click at [306, 461] on div "Undo" at bounding box center [311, 553] width 20 height 8
click at [145, 461] on div "Eraser" at bounding box center [151, 553] width 24 height 8
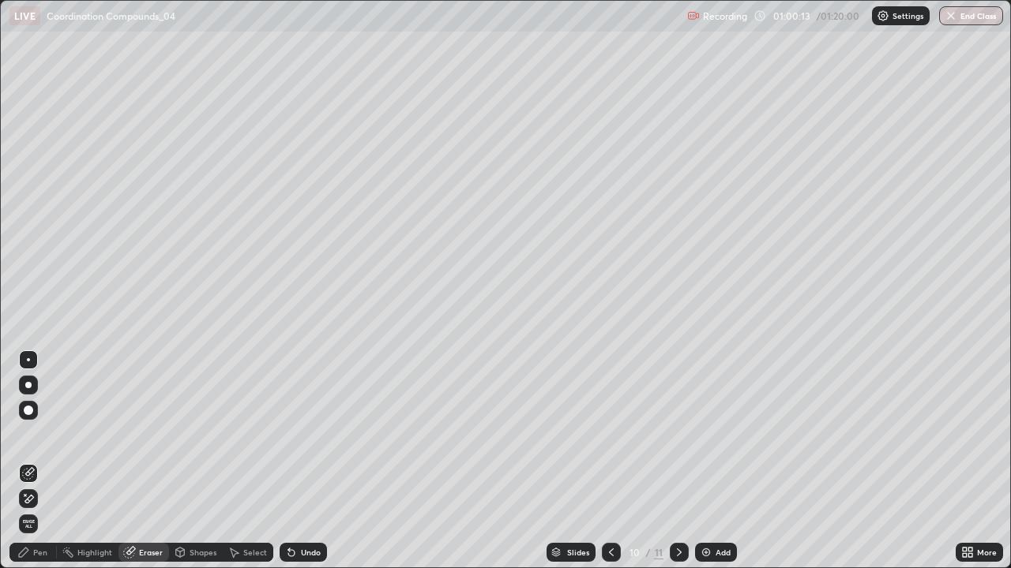
click at [39, 461] on div "Pen" at bounding box center [40, 553] width 14 height 8
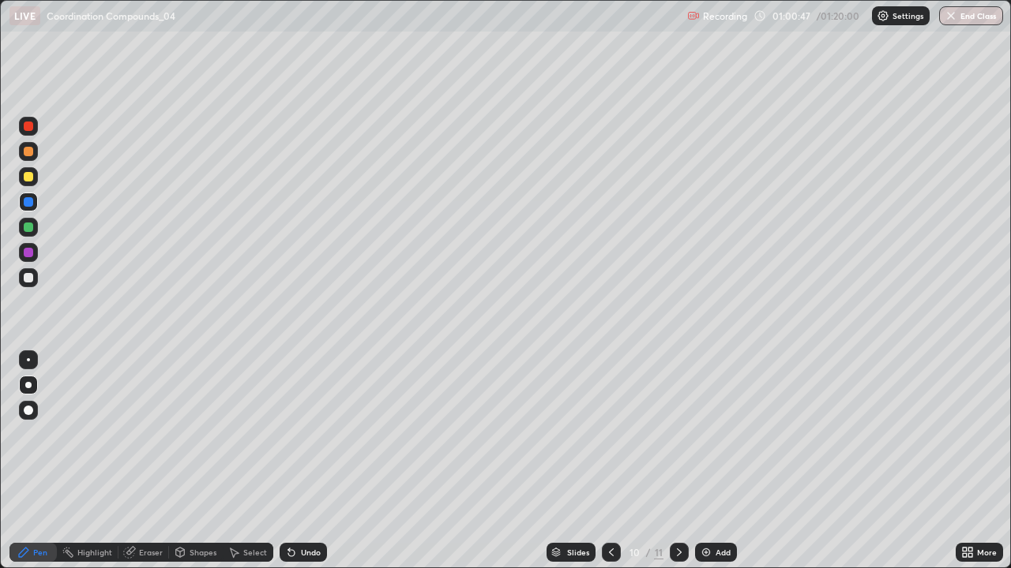
click at [722, 461] on div "Add" at bounding box center [716, 552] width 42 height 19
click at [313, 461] on div "Undo" at bounding box center [302, 552] width 47 height 19
click at [308, 461] on div "Undo" at bounding box center [311, 553] width 20 height 8
click at [30, 278] on div at bounding box center [28, 277] width 9 height 9
click at [151, 461] on div "Eraser" at bounding box center [143, 552] width 51 height 19
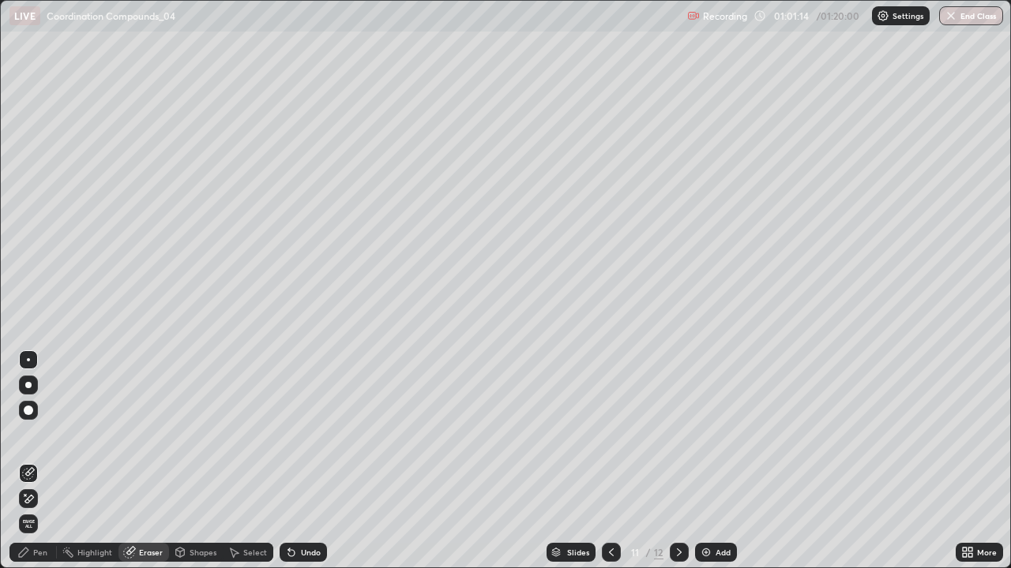
click at [26, 461] on icon at bounding box center [23, 552] width 13 height 13
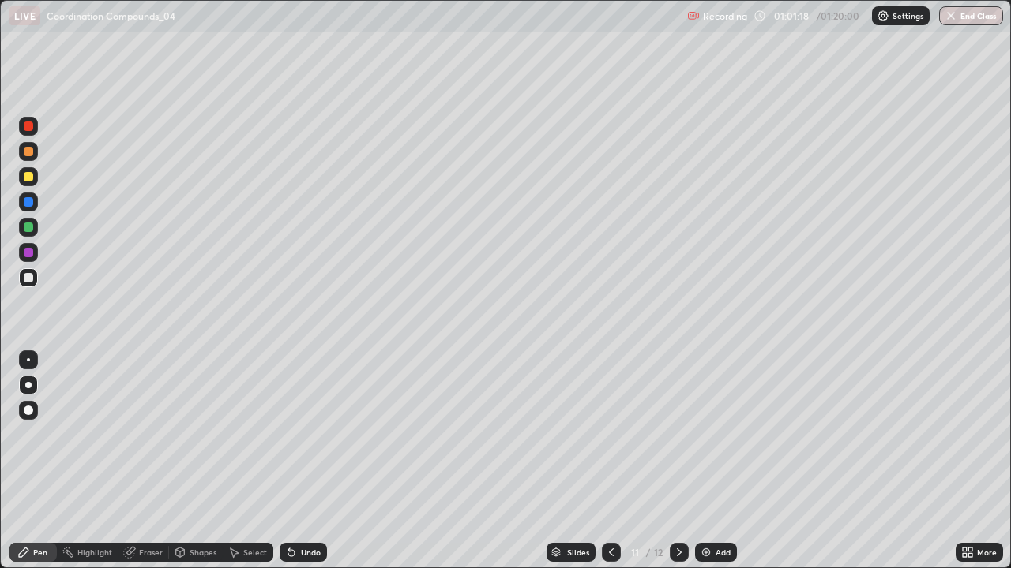
click at [288, 461] on icon at bounding box center [289, 550] width 2 height 2
click at [313, 461] on div "Undo" at bounding box center [311, 553] width 20 height 8
click at [303, 461] on div "Undo" at bounding box center [311, 553] width 20 height 8
click at [297, 461] on div "Undo" at bounding box center [302, 552] width 47 height 19
click at [301, 461] on div "Undo" at bounding box center [311, 553] width 20 height 8
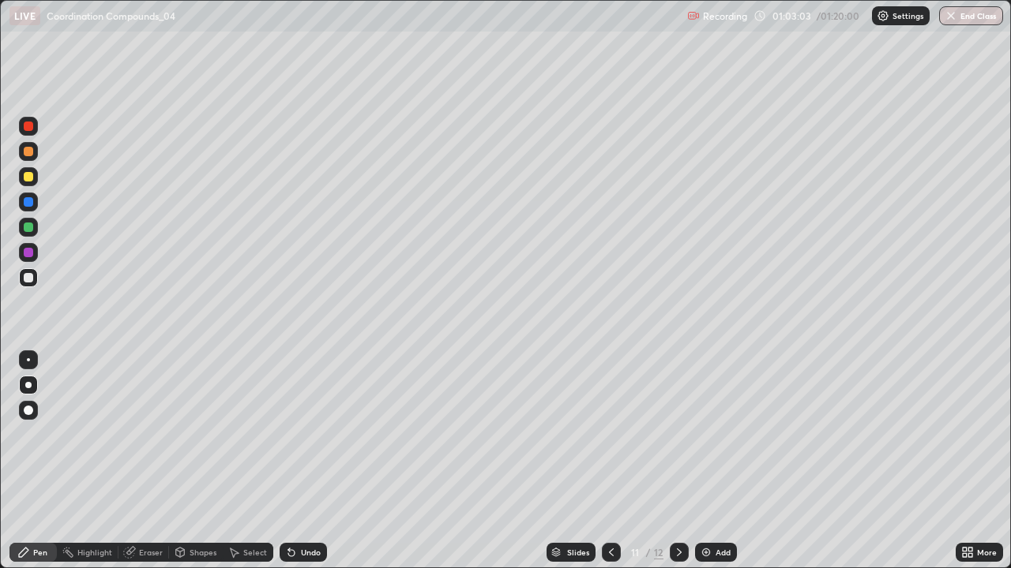
click at [294, 461] on icon at bounding box center [291, 552] width 13 height 13
click at [257, 461] on div "Select" at bounding box center [255, 553] width 24 height 8
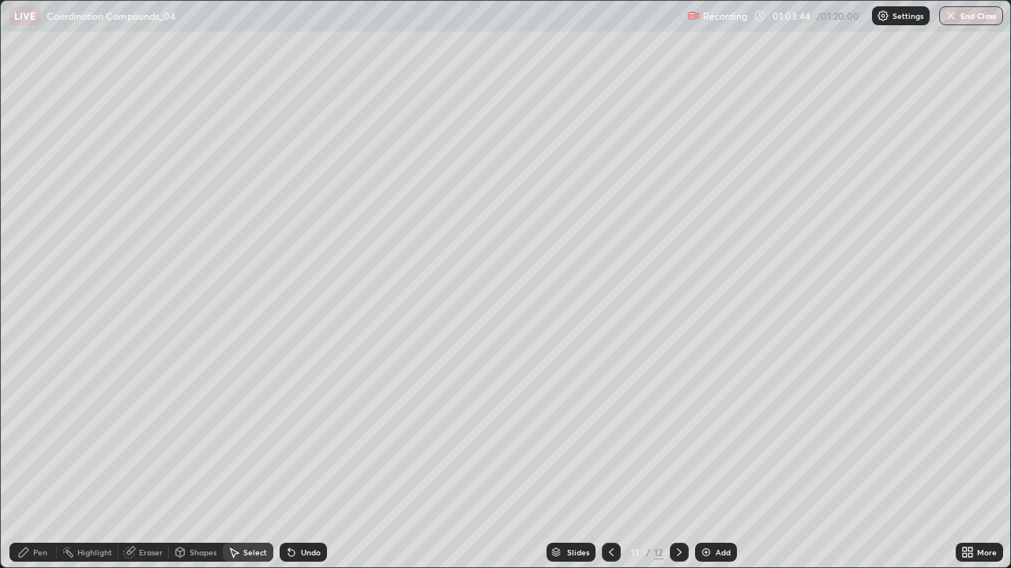
click at [553, 459] on div "0 ° Undo Copy Duplicate Duplicate to new slide Delete" at bounding box center [506, 285] width 1010 height 568
click at [202, 461] on div "Shapes" at bounding box center [202, 553] width 27 height 8
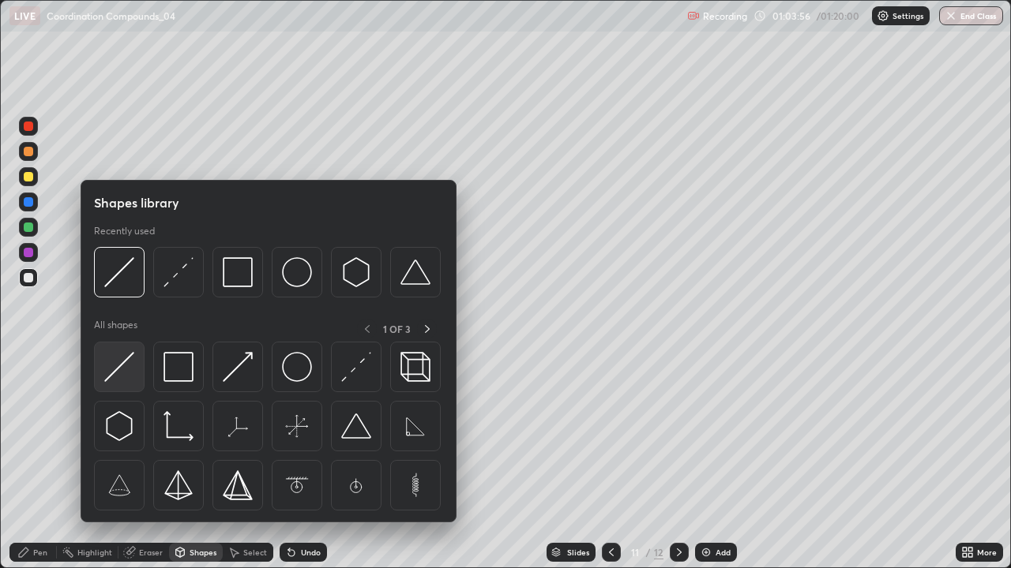
click at [118, 373] on img at bounding box center [119, 367] width 30 height 30
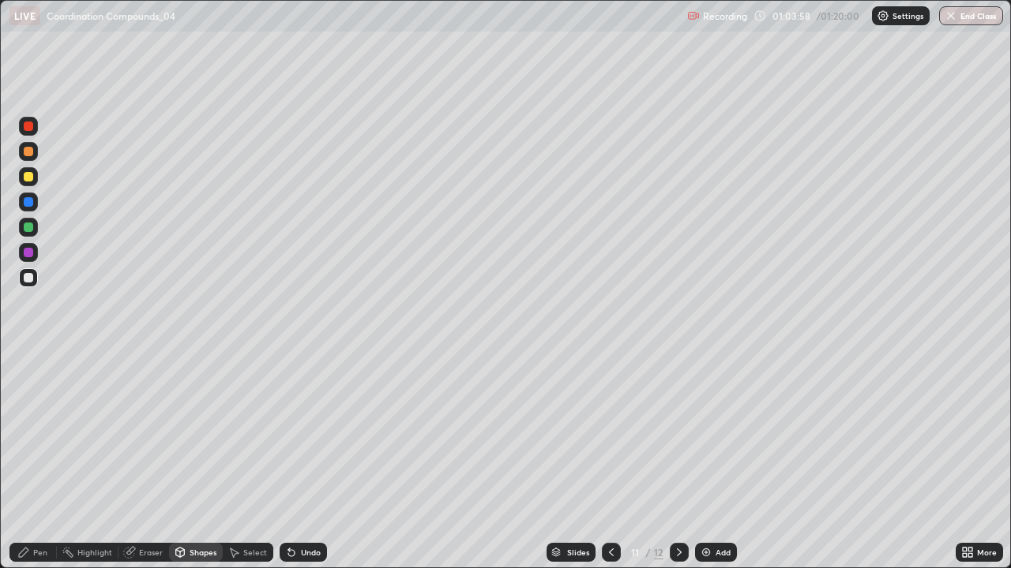
click at [41, 461] on div "Pen" at bounding box center [40, 553] width 14 height 8
click at [316, 461] on div "Undo" at bounding box center [311, 553] width 20 height 8
click at [315, 461] on div "Undo" at bounding box center [311, 553] width 20 height 8
click at [33, 185] on div at bounding box center [28, 176] width 19 height 19
click at [321, 461] on div "Undo" at bounding box center [302, 552] width 47 height 19
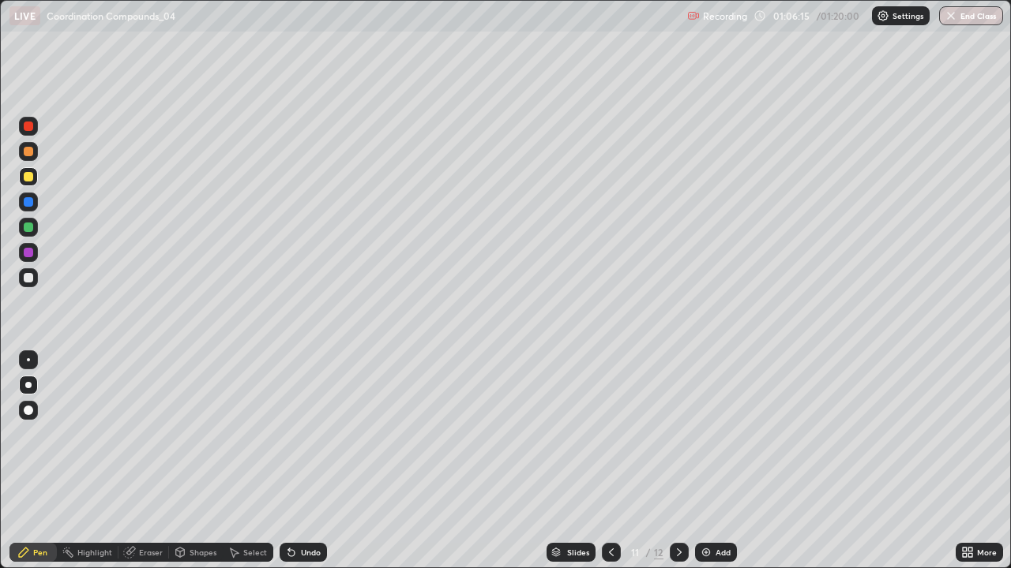
click at [316, 461] on div "Undo" at bounding box center [302, 552] width 47 height 19
click at [30, 283] on div at bounding box center [28, 277] width 19 height 19
click at [305, 461] on div "Undo" at bounding box center [311, 553] width 20 height 8
click at [303, 461] on div "Undo" at bounding box center [311, 553] width 20 height 8
click at [304, 461] on div "Undo" at bounding box center [302, 552] width 47 height 19
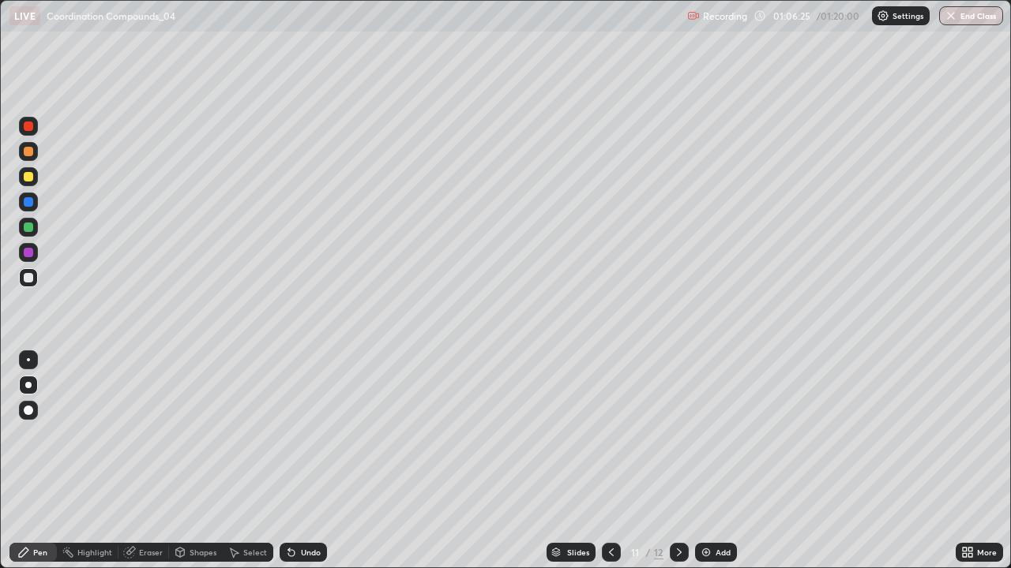
click at [305, 461] on div "Undo" at bounding box center [302, 552] width 47 height 19
click at [306, 461] on div "Undo" at bounding box center [302, 552] width 47 height 19
click at [305, 461] on div "Undo" at bounding box center [302, 552] width 47 height 19
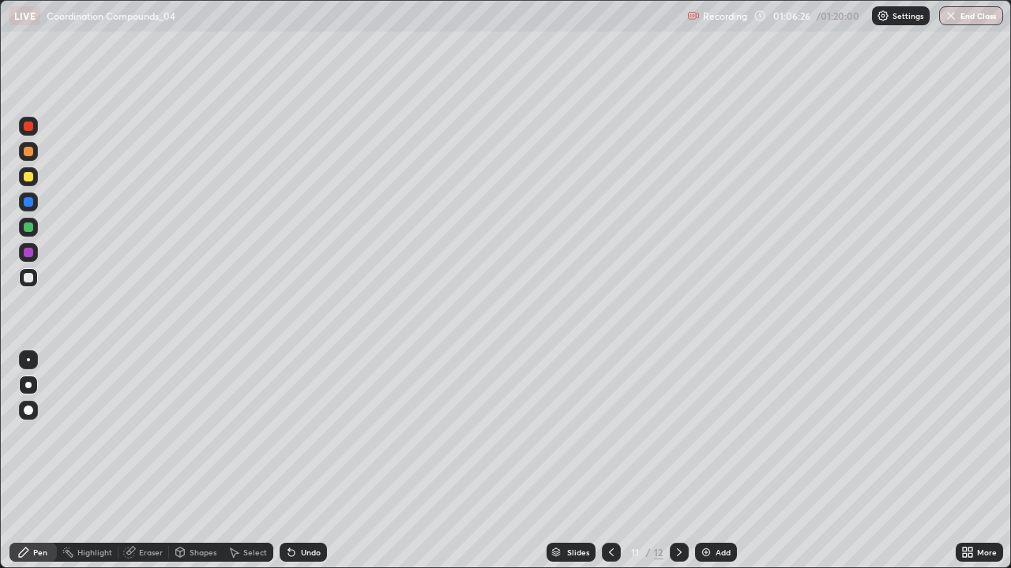
click at [307, 461] on div "Undo" at bounding box center [302, 552] width 47 height 19
click at [305, 461] on div "Undo" at bounding box center [302, 552] width 47 height 19
click at [32, 231] on div at bounding box center [28, 227] width 19 height 19
click at [973, 10] on button "End Class" at bounding box center [971, 15] width 64 height 19
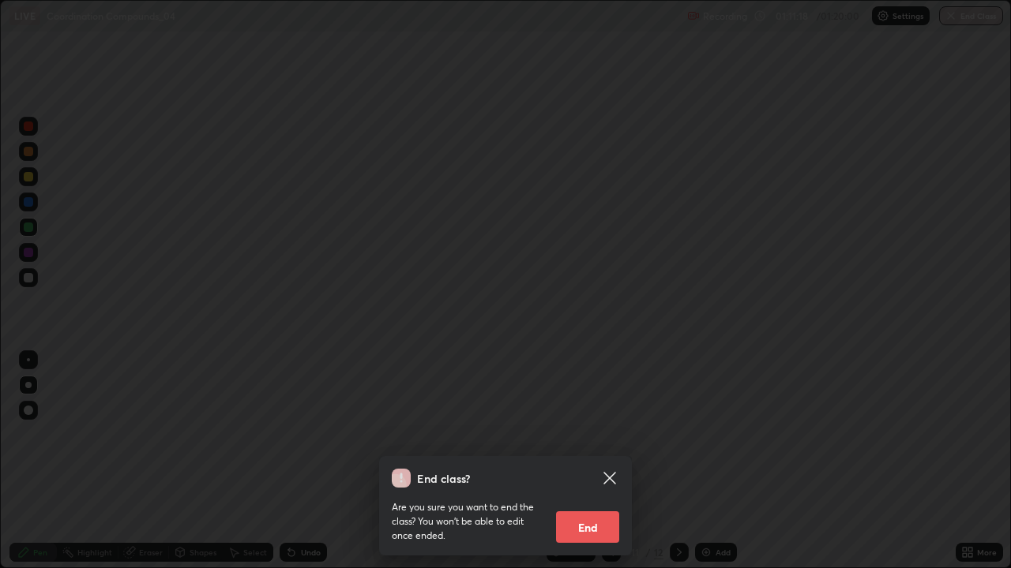
click at [594, 461] on button "End" at bounding box center [587, 528] width 63 height 32
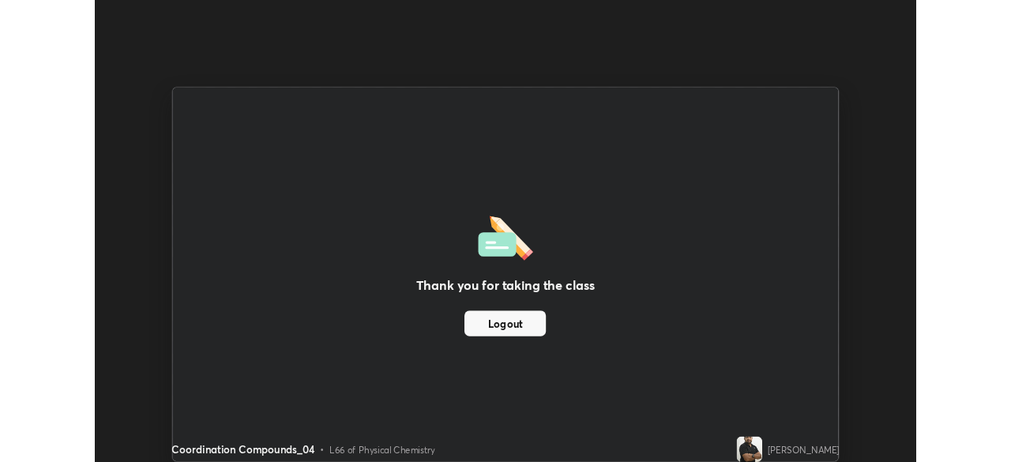
scroll to position [78484, 77936]
